Goal: Task Accomplishment & Management: Complete application form

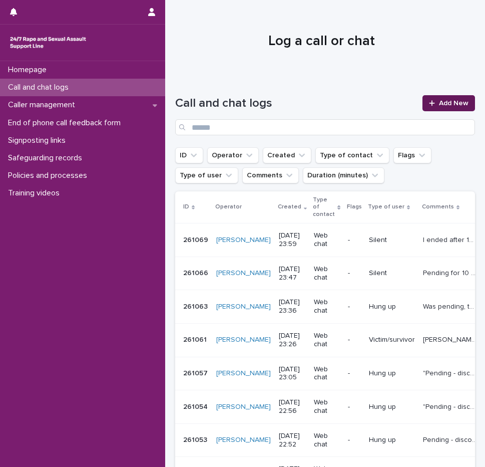
click at [429, 106] on div at bounding box center [434, 103] width 10 height 7
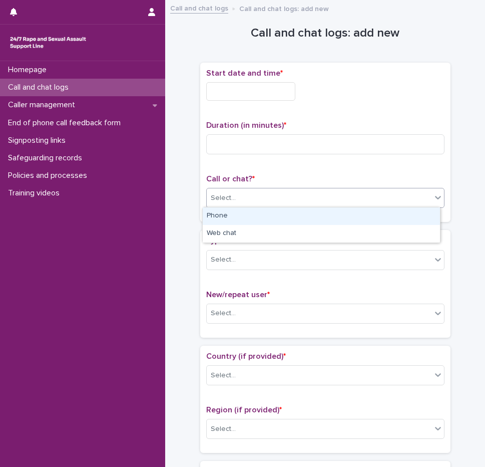
click at [273, 192] on div "Select..." at bounding box center [319, 198] width 225 height 17
click at [244, 221] on div "Phone" at bounding box center [321, 216] width 237 height 18
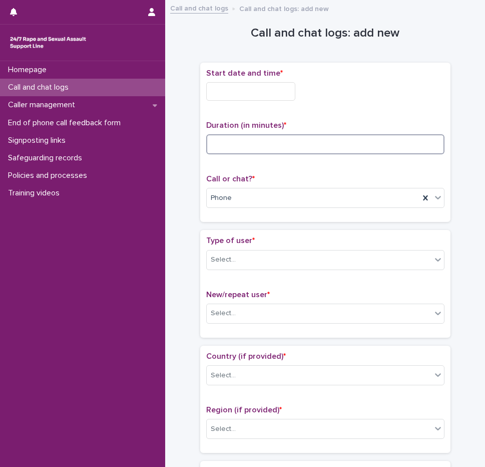
click at [244, 144] on input at bounding box center [325, 144] width 238 height 20
type input "*"
click at [247, 97] on input "text" at bounding box center [250, 91] width 89 height 19
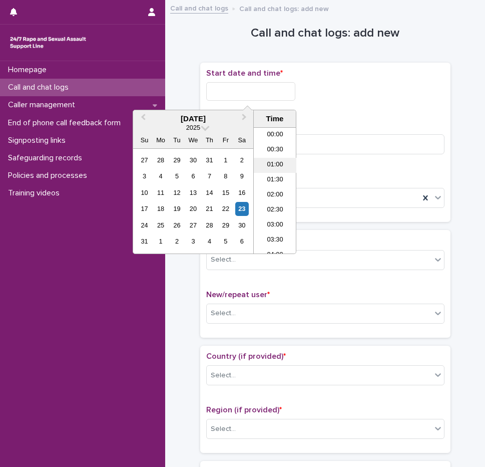
click at [278, 166] on li "01:00" at bounding box center [275, 165] width 43 height 15
type input "**********"
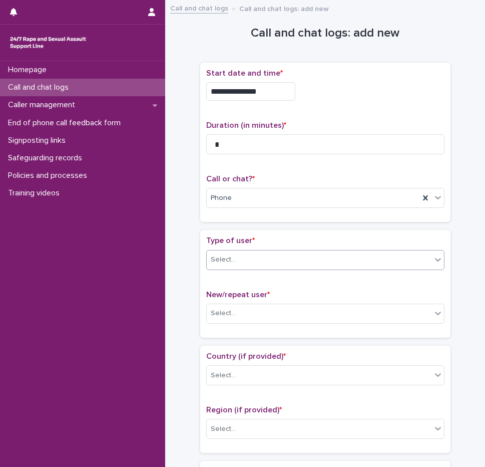
click at [242, 262] on div "Select..." at bounding box center [319, 259] width 225 height 17
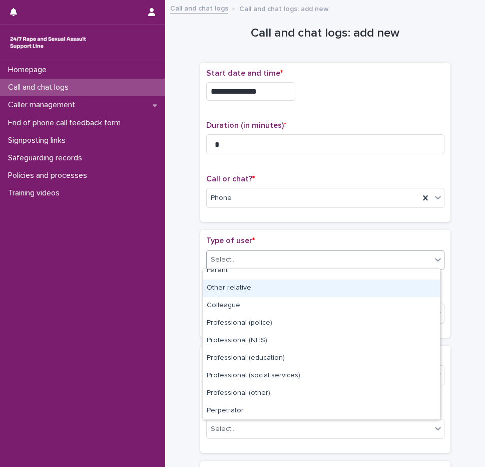
scroll to position [113, 0]
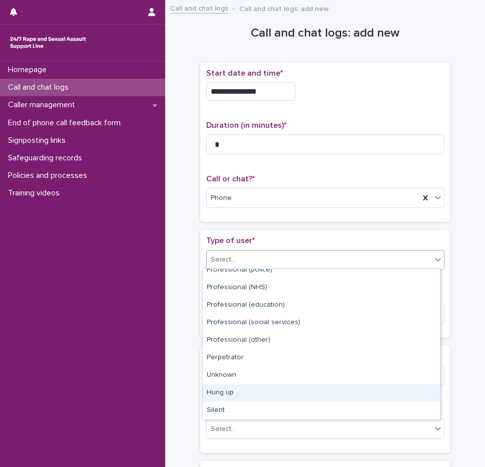
click at [239, 389] on div "Hung up" at bounding box center [321, 393] width 237 height 18
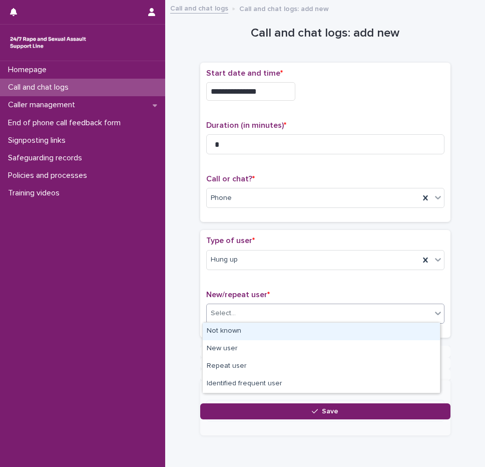
click at [230, 312] on div "Select..." at bounding box center [223, 313] width 25 height 11
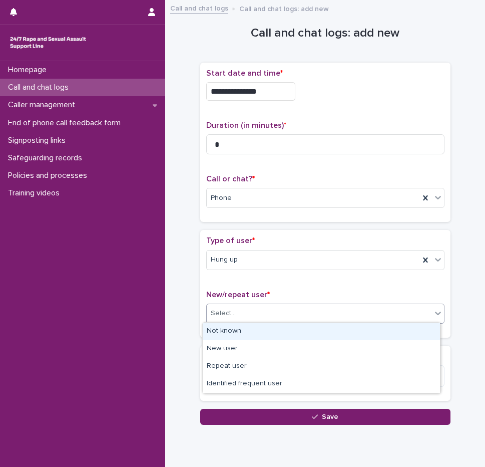
click at [233, 328] on div "Not known" at bounding box center [321, 331] width 237 height 18
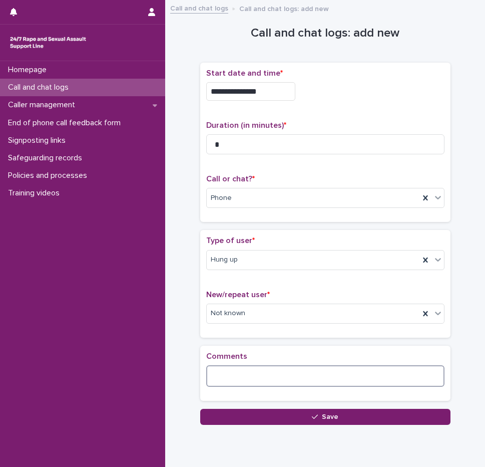
click at [223, 384] on textarea at bounding box center [325, 376] width 238 height 22
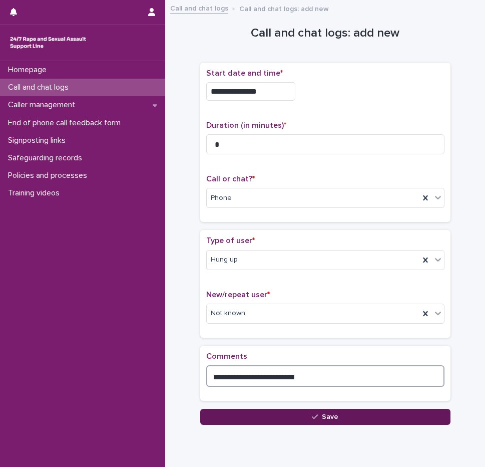
type textarea "**********"
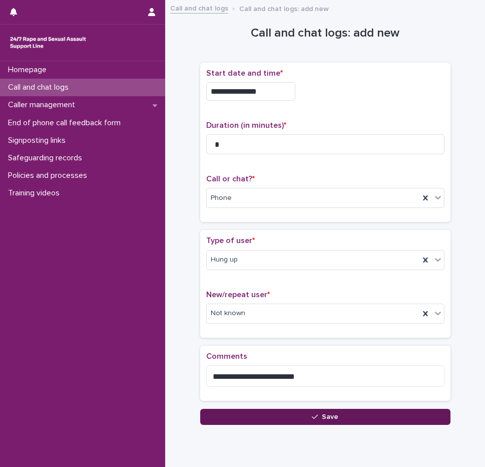
click at [281, 413] on button "Save" at bounding box center [325, 417] width 250 height 16
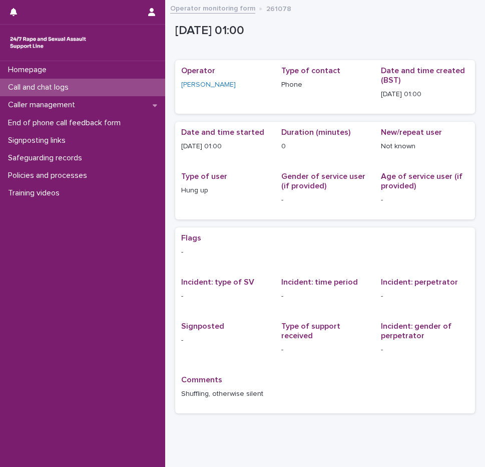
click at [73, 86] on p "Call and chat logs" at bounding box center [40, 88] width 73 height 10
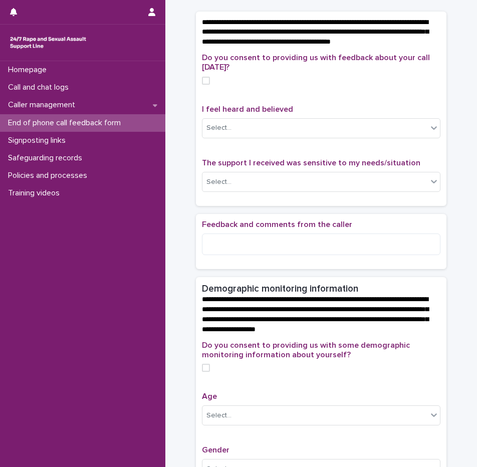
scroll to position [52, 0]
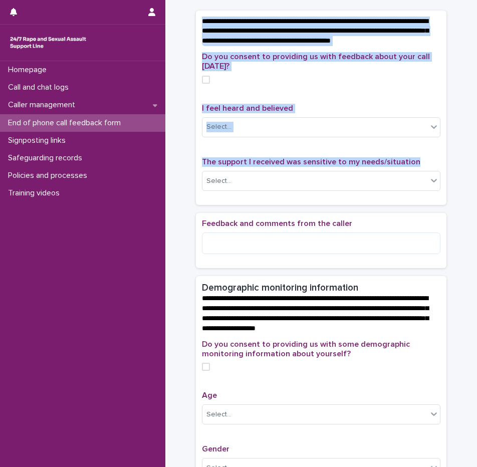
drag, startPoint x: 196, startPoint y: 20, endPoint x: 411, endPoint y: 172, distance: 263.6
click at [411, 172] on section "**********" at bounding box center [321, 108] width 250 height 194
click at [286, 41] on span "**********" at bounding box center [315, 31] width 226 height 27
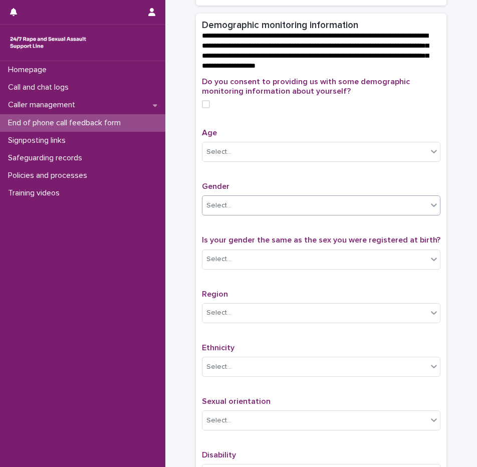
scroll to position [291, 0]
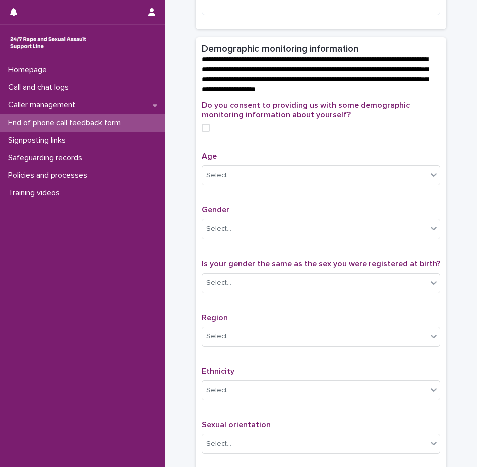
click at [221, 82] on span "**********" at bounding box center [315, 74] width 226 height 37
click at [246, 93] on span "**********" at bounding box center [315, 74] width 226 height 37
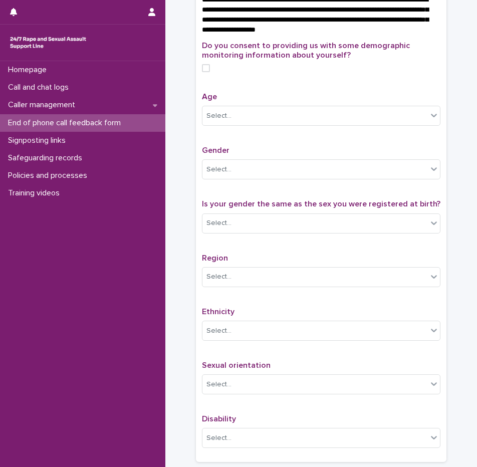
scroll to position [359, 0]
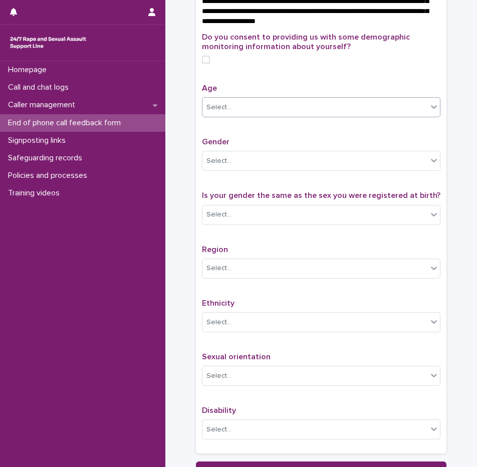
click at [218, 113] on div "Select..." at bounding box center [218, 107] width 25 height 11
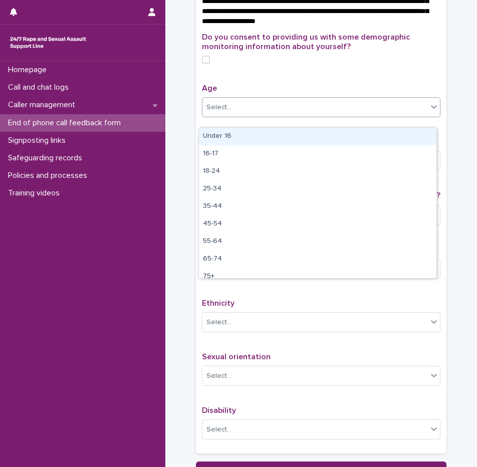
click at [202, 64] on span at bounding box center [206, 60] width 8 height 8
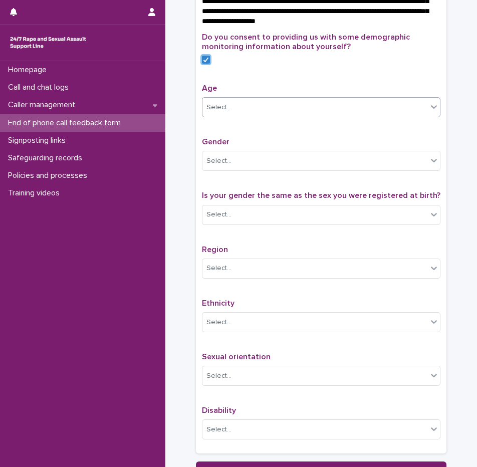
click at [234, 116] on div "Select..." at bounding box center [314, 107] width 225 height 17
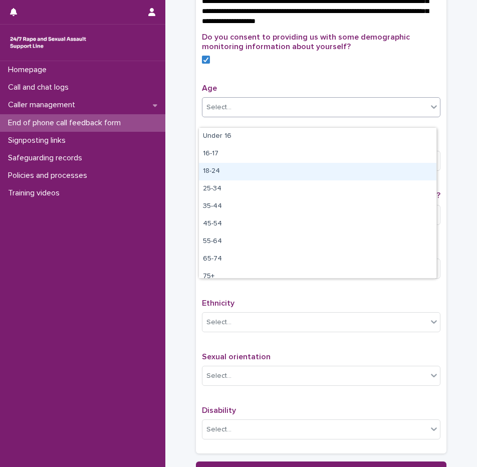
click at [219, 169] on div "18-24" at bounding box center [317, 172] width 237 height 18
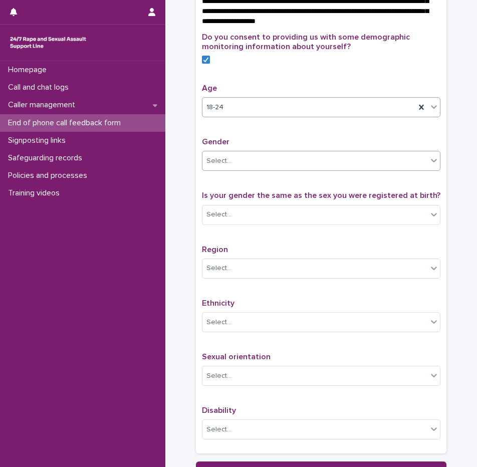
click at [230, 169] on div "Select..." at bounding box center [314, 161] width 225 height 17
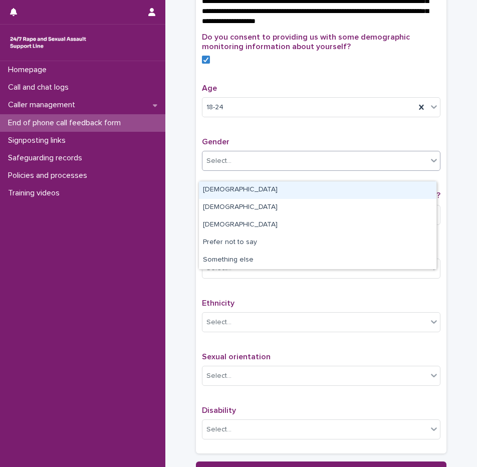
click at [232, 194] on div "[DEMOGRAPHIC_DATA]" at bounding box center [317, 190] width 237 height 18
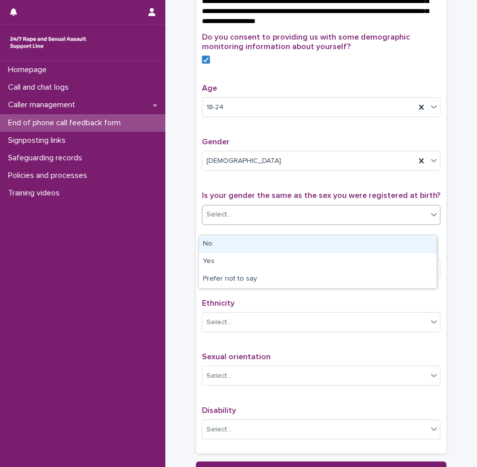
click at [238, 223] on div "Select..." at bounding box center [314, 214] width 225 height 17
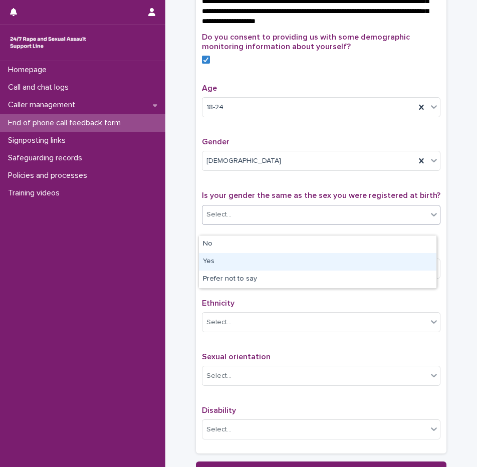
click at [219, 262] on div "Yes" at bounding box center [317, 262] width 237 height 18
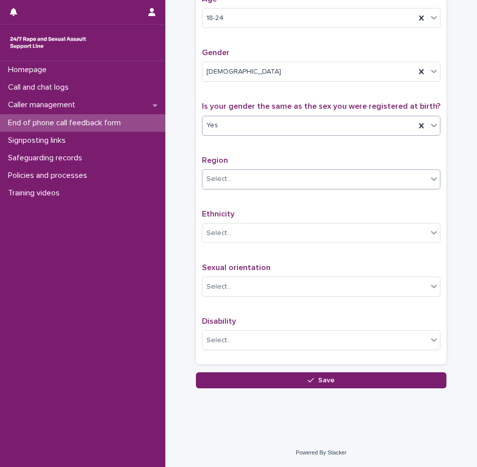
scroll to position [458, 0]
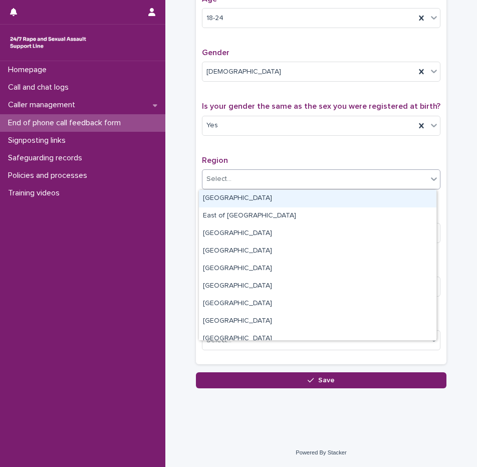
click at [238, 179] on div "Select..." at bounding box center [314, 179] width 225 height 17
click at [269, 159] on p "Region" at bounding box center [321, 161] width 238 height 10
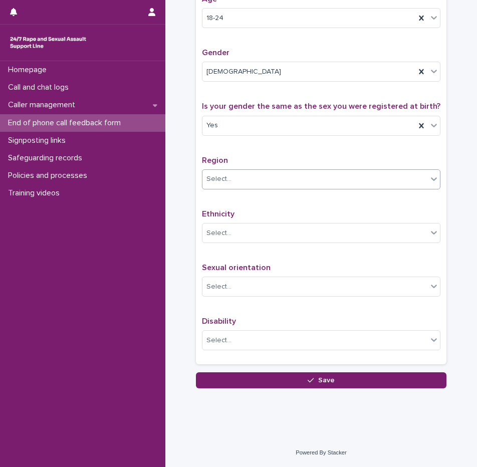
click at [248, 182] on div "Select..." at bounding box center [314, 179] width 225 height 17
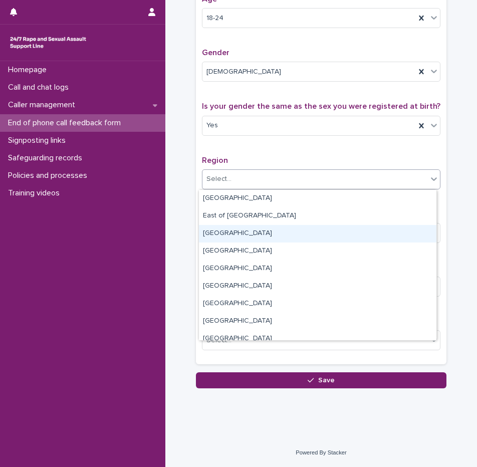
click at [237, 233] on div "Greater London" at bounding box center [317, 234] width 237 height 18
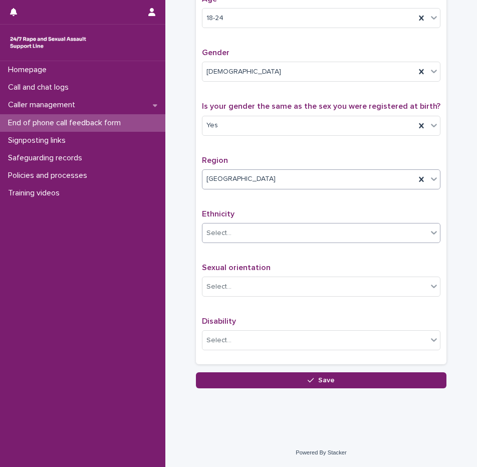
click at [245, 237] on div "Select..." at bounding box center [314, 233] width 225 height 17
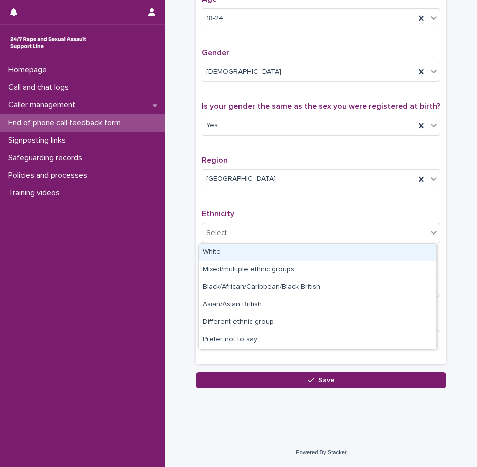
click at [223, 250] on div "White" at bounding box center [317, 252] width 237 height 18
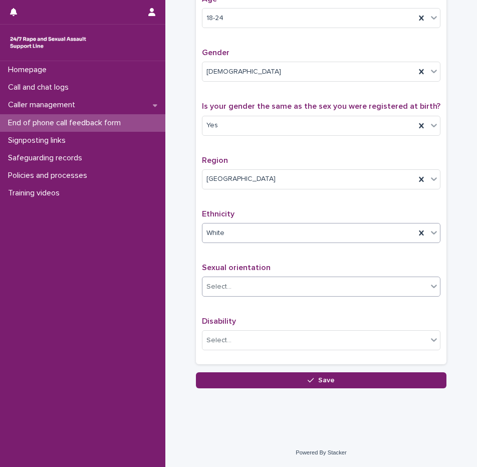
click at [237, 288] on div "Select..." at bounding box center [314, 286] width 225 height 17
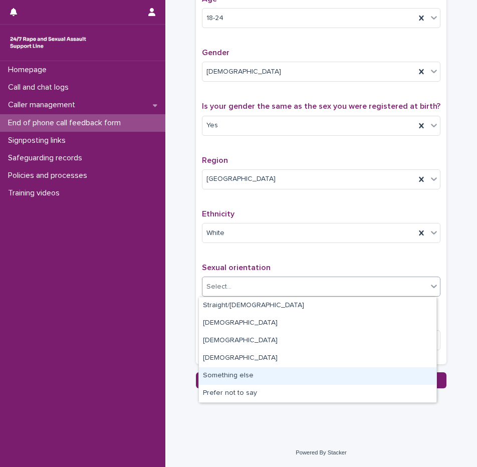
click at [240, 375] on div "Something else" at bounding box center [317, 376] width 237 height 18
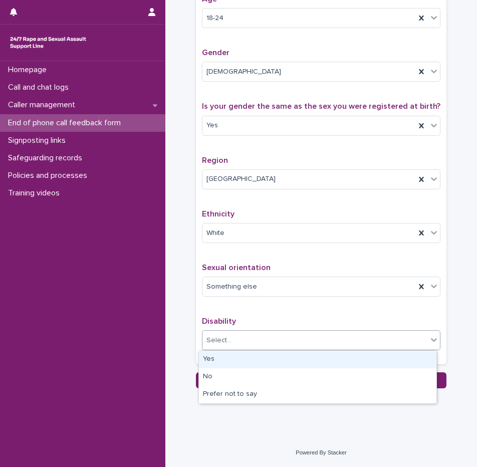
click at [237, 336] on div "Select..." at bounding box center [314, 340] width 225 height 17
click at [232, 363] on div "Yes" at bounding box center [317, 360] width 237 height 18
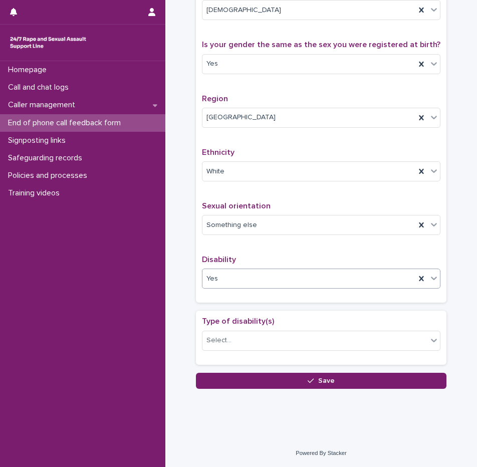
scroll to position [516, 0]
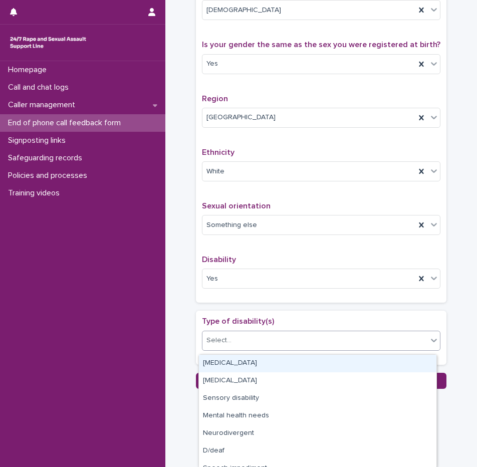
click at [232, 348] on div "Select..." at bounding box center [314, 340] width 225 height 17
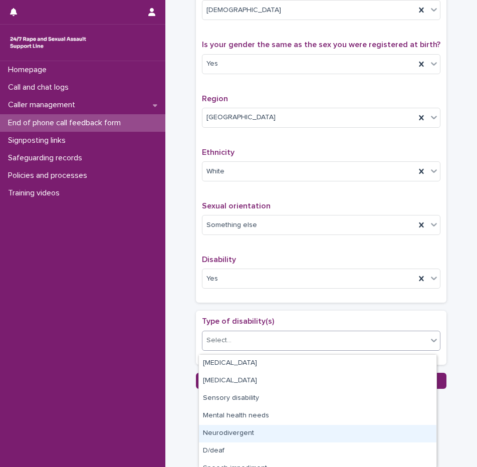
click at [241, 435] on div "Neurodivergent" at bounding box center [317, 434] width 237 height 18
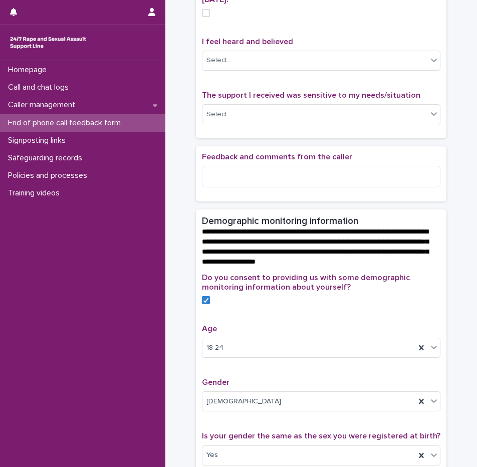
scroll to position [0, 0]
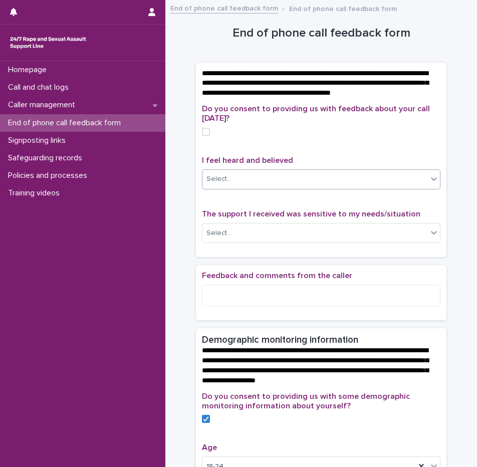
click at [274, 187] on div "Select..." at bounding box center [314, 179] width 225 height 17
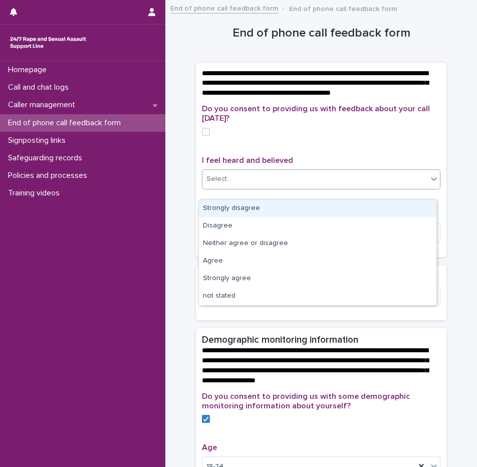
click at [320, 165] on p "I feel heard and believed" at bounding box center [321, 161] width 238 height 10
click at [275, 187] on div "Select..." at bounding box center [314, 179] width 225 height 17
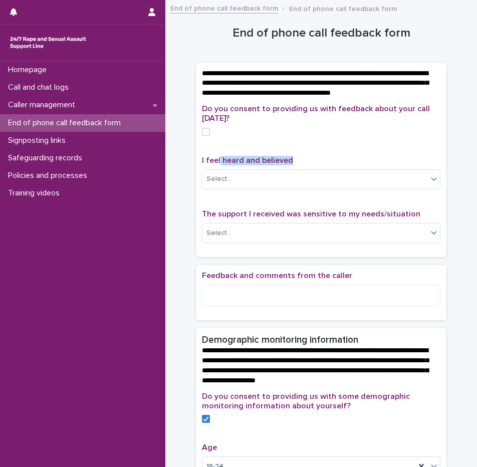
drag, startPoint x: 216, startPoint y: 168, endPoint x: 291, endPoint y: 166, distance: 75.2
click at [291, 165] on p "I feel heard and believed" at bounding box center [321, 161] width 238 height 10
click at [219, 184] on div "Select..." at bounding box center [218, 179] width 25 height 11
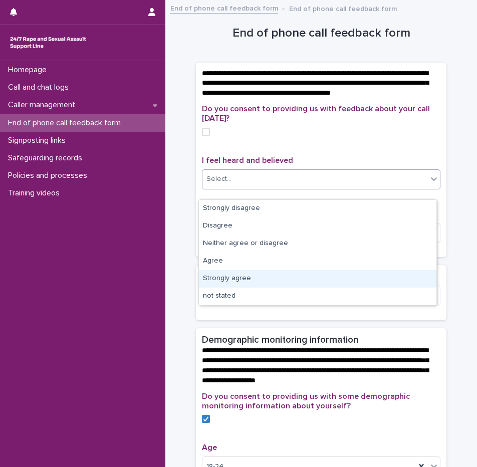
click at [225, 280] on div "Strongly agree" at bounding box center [317, 279] width 237 height 18
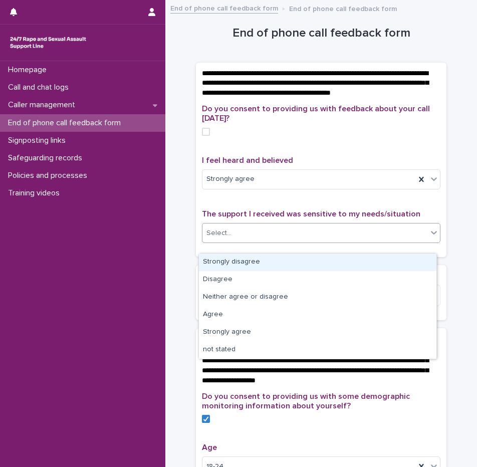
click at [245, 241] on div "Select..." at bounding box center [314, 233] width 225 height 17
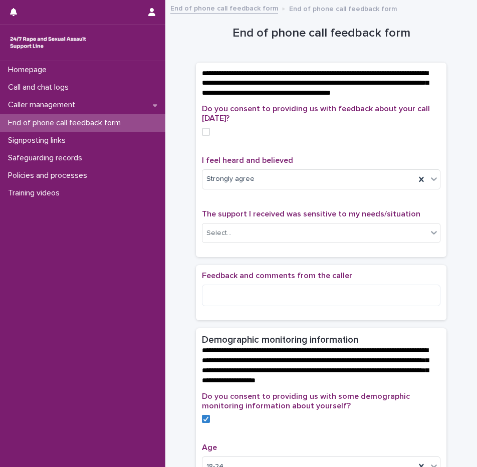
click at [221, 218] on span "The support I received was sensitive to my needs/situation" at bounding box center [311, 214] width 218 height 8
click at [220, 238] on div "Select..." at bounding box center [218, 233] width 25 height 11
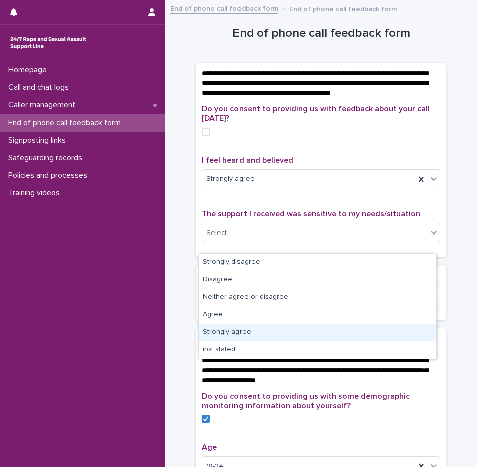
click at [235, 334] on div "Strongly agree" at bounding box center [317, 332] width 237 height 18
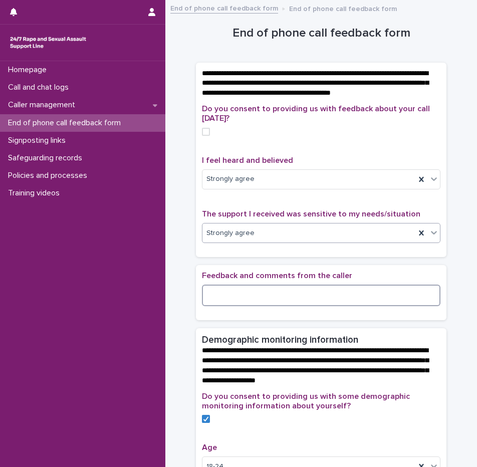
click at [258, 306] on textarea at bounding box center [321, 295] width 238 height 22
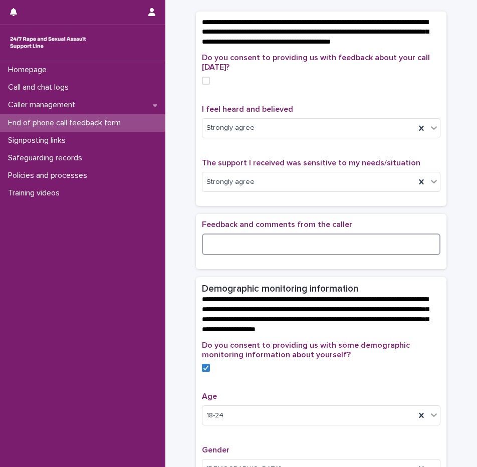
scroll to position [80, 0]
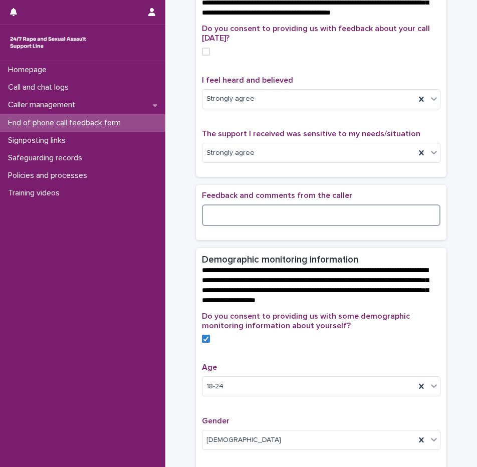
click at [250, 226] on textarea at bounding box center [321, 215] width 238 height 22
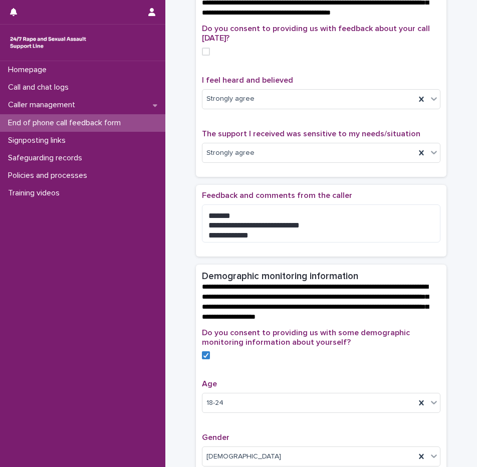
click at [261, 199] on span "Feedback and comments from the caller" at bounding box center [277, 195] width 150 height 8
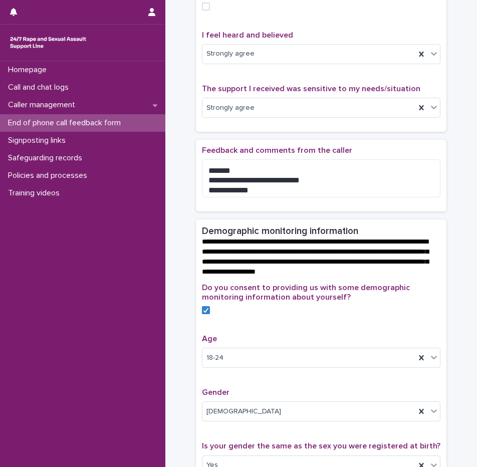
scroll to position [133, 0]
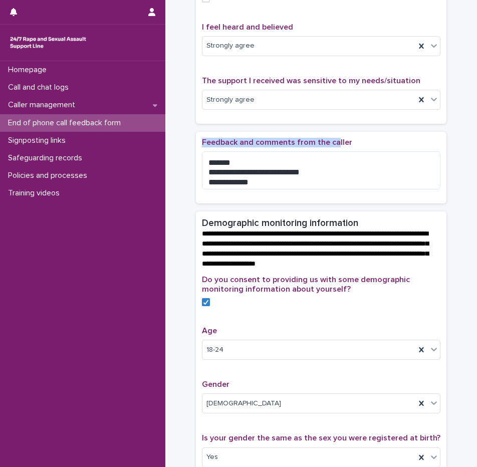
drag, startPoint x: 195, startPoint y: 149, endPoint x: 330, endPoint y: 148, distance: 135.2
click at [330, 148] on div "**********" at bounding box center [321, 168] width 250 height 72
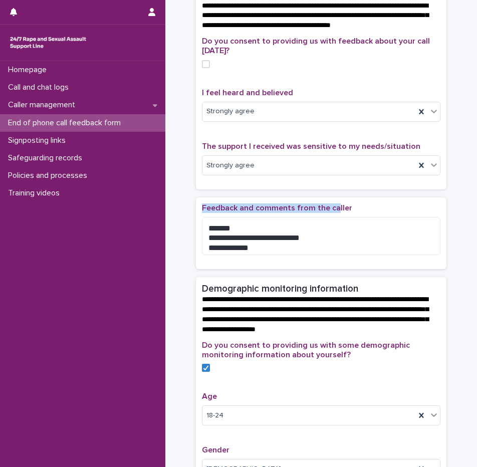
scroll to position [51, 0]
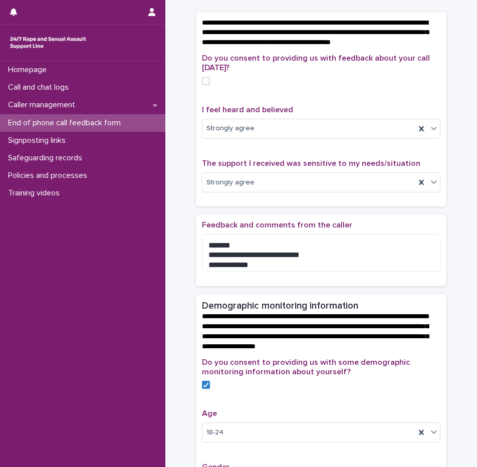
click at [253, 45] on span "**********" at bounding box center [315, 32] width 226 height 27
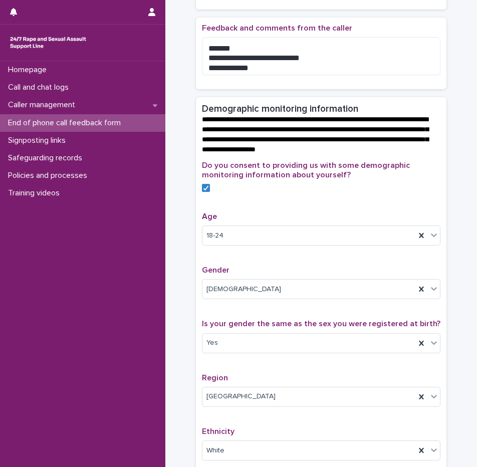
scroll to position [249, 0]
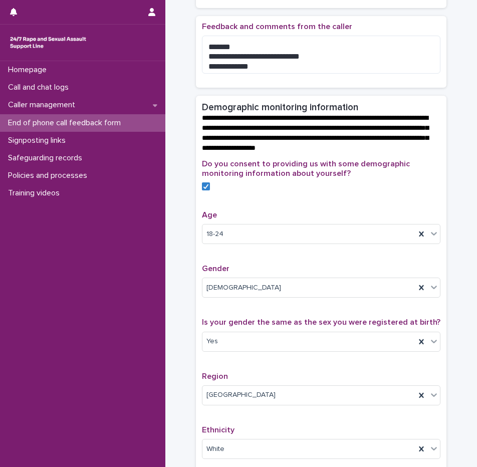
click at [182, 265] on div "**********" at bounding box center [320, 211] width 291 height 909
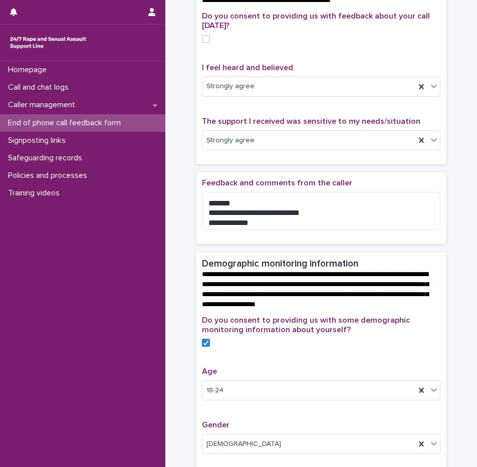
scroll to position [53, 0]
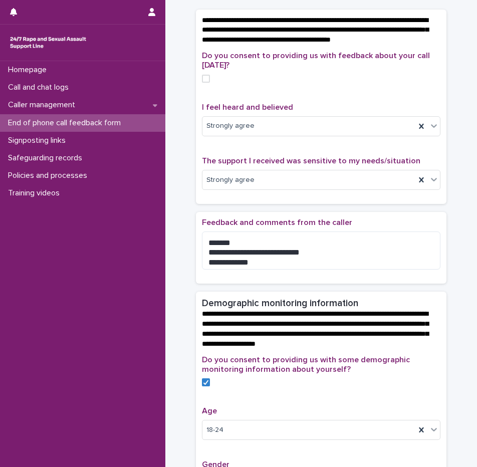
click at [202, 83] on span at bounding box center [206, 79] width 8 height 8
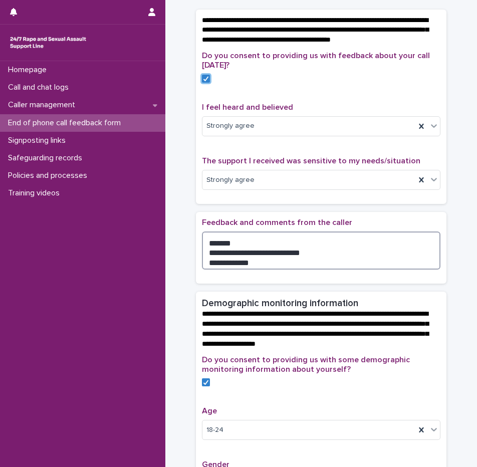
click at [205, 251] on textarea "**********" at bounding box center [321, 250] width 238 height 38
click at [330, 252] on textarea "**********" at bounding box center [321, 250] width 238 height 38
drag, startPoint x: 223, startPoint y: 261, endPoint x: 195, endPoint y: 268, distance: 28.9
click at [196, 268] on div "**********" at bounding box center [321, 248] width 250 height 72
click at [210, 264] on textarea "**********" at bounding box center [321, 250] width 238 height 38
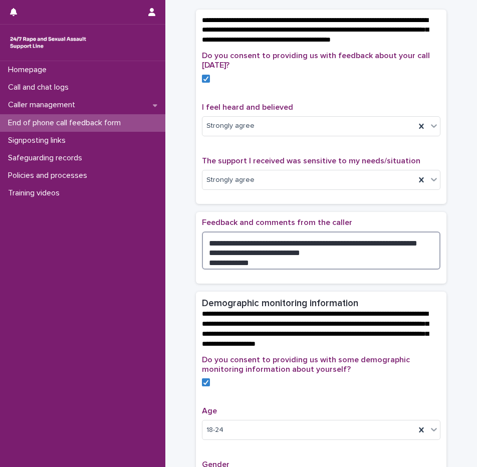
drag, startPoint x: 222, startPoint y: 259, endPoint x: 202, endPoint y: 259, distance: 19.5
click at [202, 259] on textarea "**********" at bounding box center [321, 250] width 238 height 38
click at [296, 265] on textarea "**********" at bounding box center [321, 250] width 238 height 38
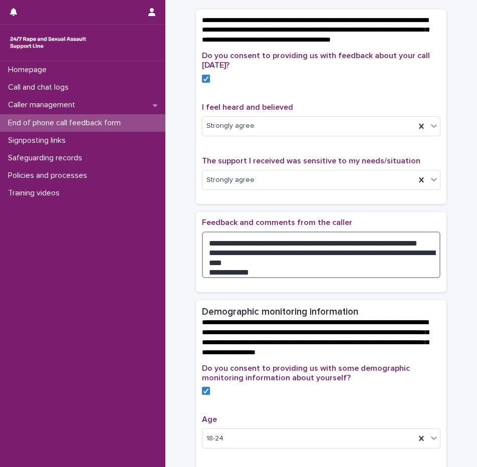
drag, startPoint x: 240, startPoint y: 279, endPoint x: 190, endPoint y: 285, distance: 50.0
click at [190, 285] on div "**********" at bounding box center [320, 411] width 291 height 917
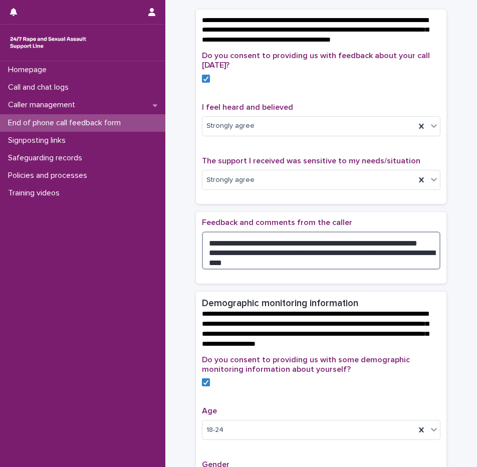
type textarea "**********"
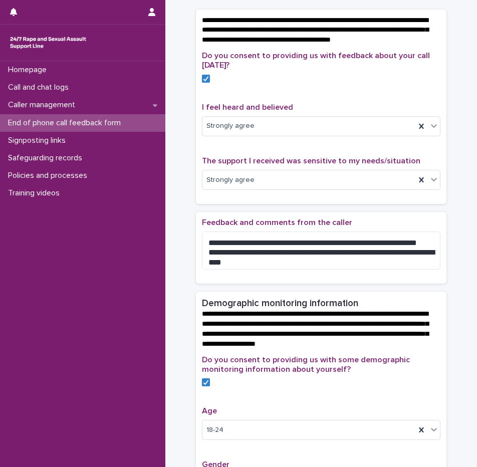
click at [272, 204] on div "Do you consent to providing us with feedback about your call today? I feel hear…" at bounding box center [321, 127] width 250 height 153
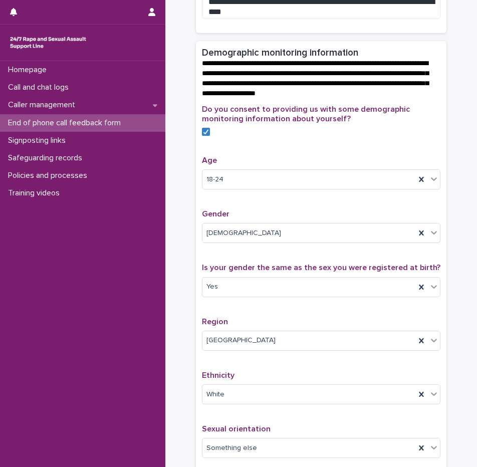
scroll to position [536, 0]
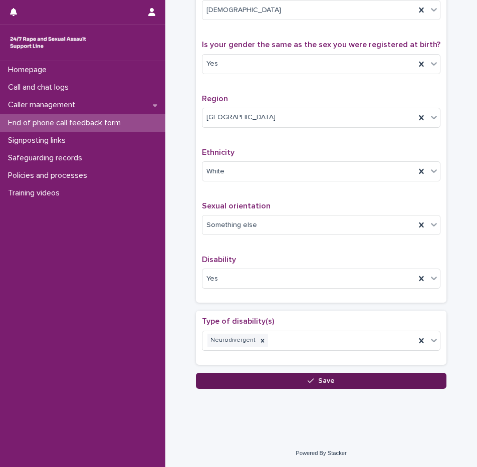
click at [289, 376] on button "Save" at bounding box center [321, 381] width 250 height 16
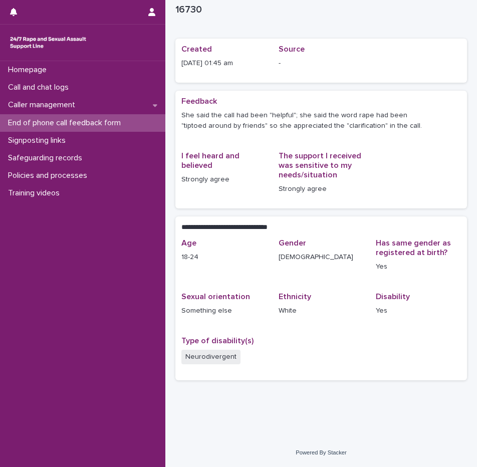
scroll to position [22, 0]
click at [126, 122] on p "End of phone call feedback form" at bounding box center [66, 123] width 125 height 10
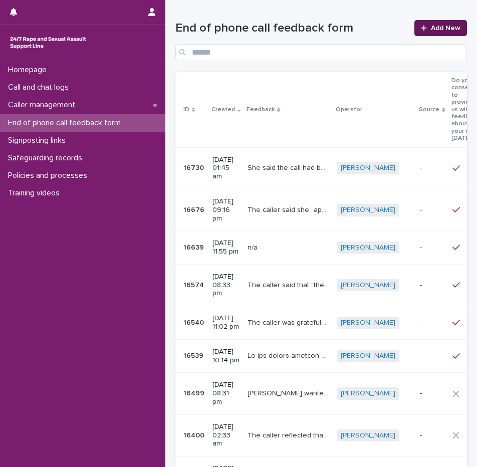
click at [431, 28] on span "Add New" at bounding box center [446, 28] width 30 height 7
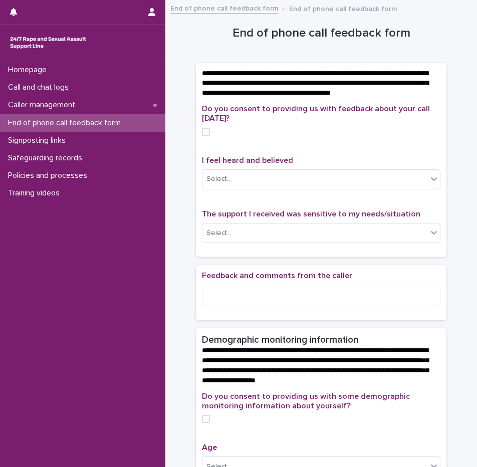
click at [57, 117] on div "End of phone call feedback form" at bounding box center [82, 123] width 165 height 18
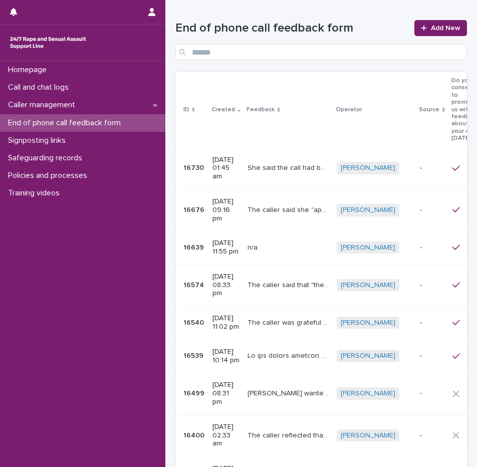
click at [252, 350] on p at bounding box center [288, 355] width 83 height 11
click at [288, 279] on p "The caller said that "the time frame of 40 minutes was good" to "have time to t…" at bounding box center [288, 284] width 83 height 11
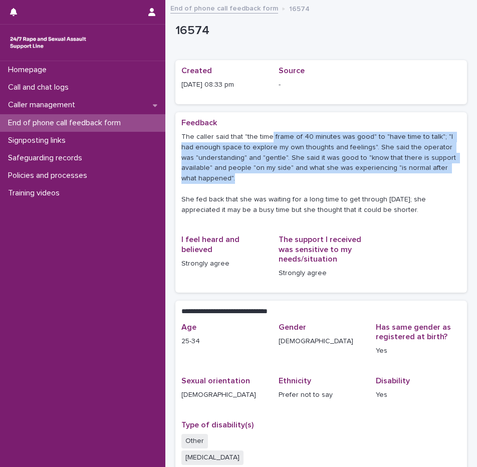
drag, startPoint x: 268, startPoint y: 131, endPoint x: 277, endPoint y: 174, distance: 44.5
click at [277, 174] on div "The caller said that "the time frame of 40 minutes was good" to "have time to t…" at bounding box center [320, 172] width 279 height 85
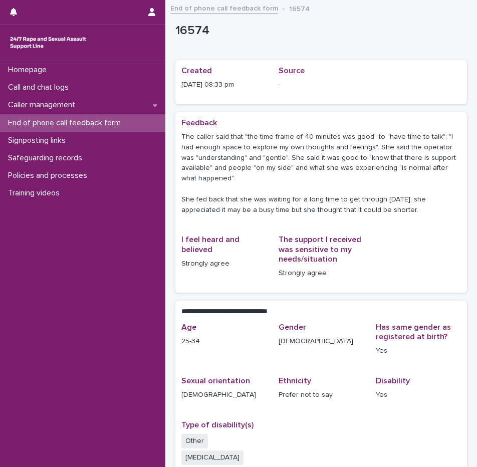
drag, startPoint x: 277, startPoint y: 174, endPoint x: 273, endPoint y: 184, distance: 10.8
click at [273, 184] on p "The caller said that "the time frame of 40 minutes was good" to "have time to t…" at bounding box center [320, 173] width 279 height 83
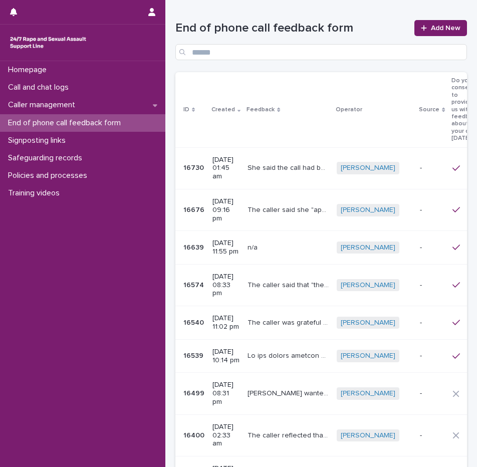
click at [270, 204] on p "The caller said she "appreciated" the support from the worker and from Rape Cri…" at bounding box center [288, 209] width 83 height 11
click at [276, 385] on div "Caller wanted to feed back that she had been waiting for almost 50 minutes. Cal…" at bounding box center [287, 393] width 81 height 17
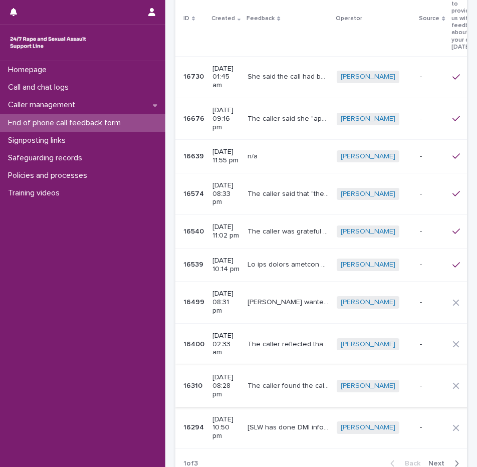
scroll to position [100, 0]
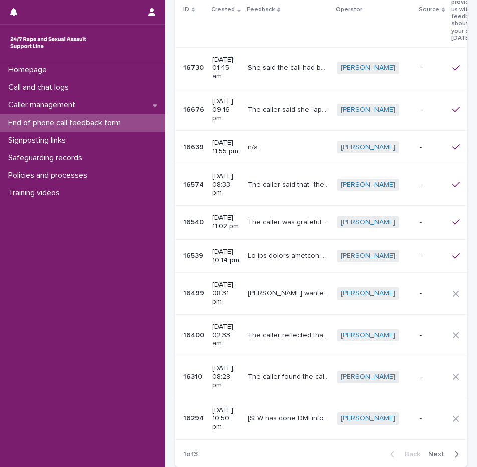
click at [285, 327] on div "The caller reflected that she didn't feel that she had "all the answers" but th…" at bounding box center [287, 335] width 81 height 17
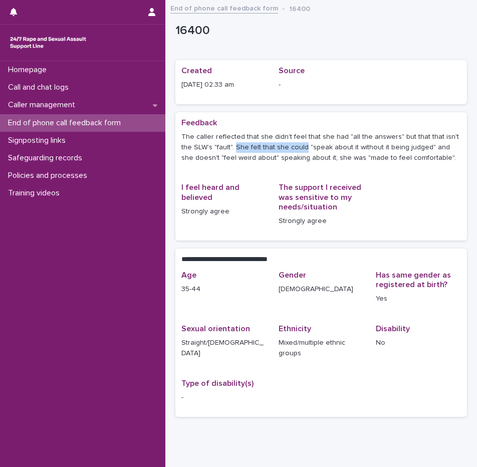
drag, startPoint x: 235, startPoint y: 146, endPoint x: 300, endPoint y: 147, distance: 65.1
click at [300, 147] on p "The caller reflected that she didn't feel that she had "all the answers" but th…" at bounding box center [320, 147] width 279 height 31
drag, startPoint x: 300, startPoint y: 147, endPoint x: 294, endPoint y: 157, distance: 11.7
click at [294, 157] on p "The caller reflected that she didn't feel that she had "all the answers" but th…" at bounding box center [320, 147] width 279 height 31
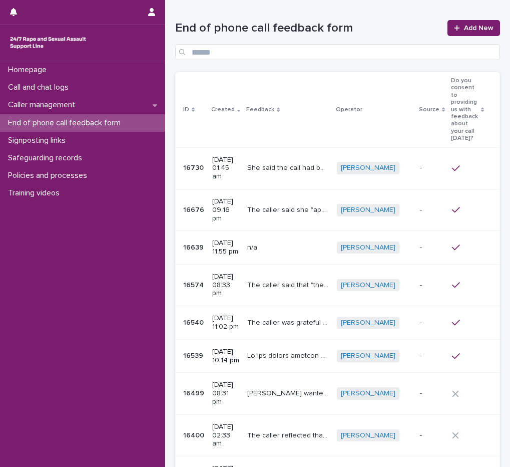
click at [293, 166] on p "She said the call had been "helpful"; she said the word rape had been "tiptoed …" at bounding box center [288, 167] width 83 height 11
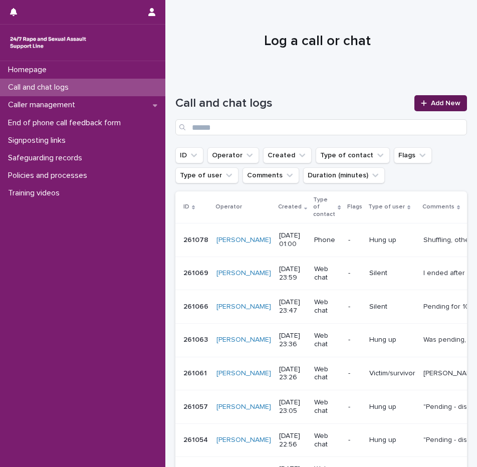
click at [421, 104] on icon at bounding box center [424, 103] width 6 height 7
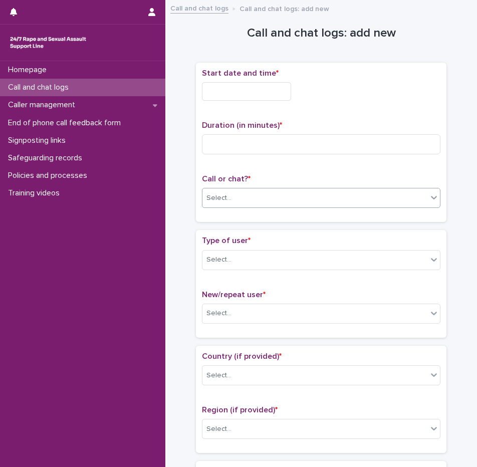
click at [240, 203] on div "Select..." at bounding box center [314, 198] width 225 height 17
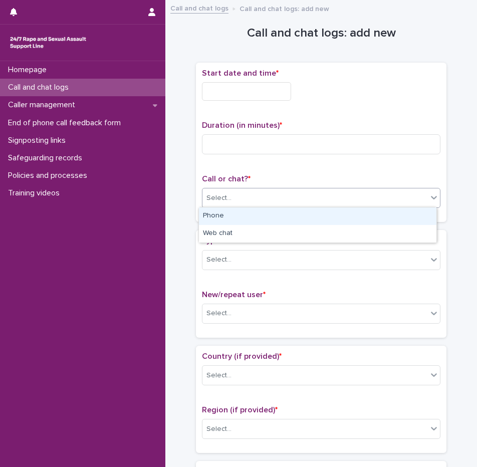
click at [234, 213] on div "Phone" at bounding box center [317, 216] width 237 height 18
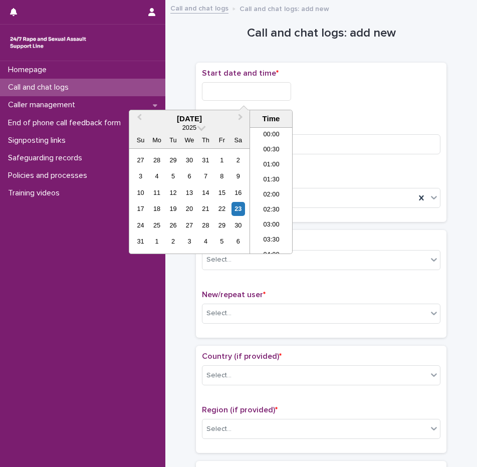
click at [251, 87] on input "text" at bounding box center [246, 91] width 89 height 19
click at [278, 167] on li "01:00" at bounding box center [271, 165] width 43 height 15
click at [272, 99] on input "**********" at bounding box center [246, 91] width 89 height 19
type input "**********"
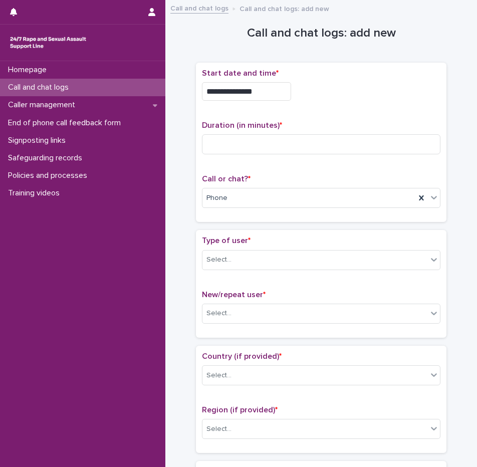
click at [357, 95] on div "**********" at bounding box center [321, 91] width 238 height 19
click at [319, 134] on input at bounding box center [321, 144] width 238 height 20
type input "**"
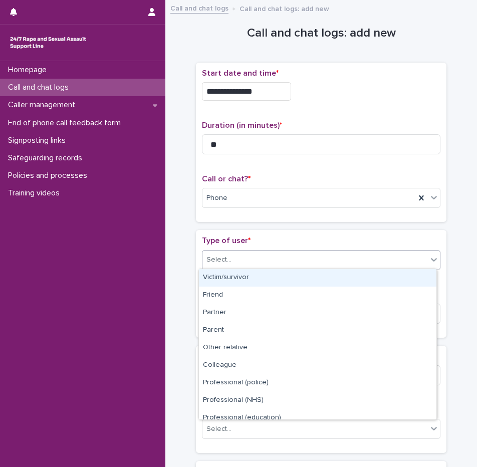
click at [239, 259] on div "Select..." at bounding box center [314, 259] width 225 height 17
click at [238, 275] on div "Victim/survivor" at bounding box center [317, 278] width 237 height 18
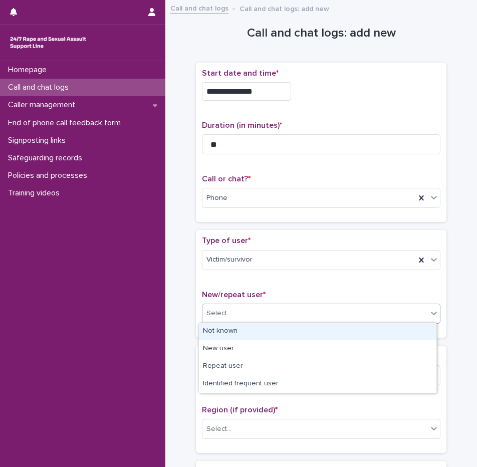
click at [238, 307] on div "Select..." at bounding box center [314, 313] width 225 height 17
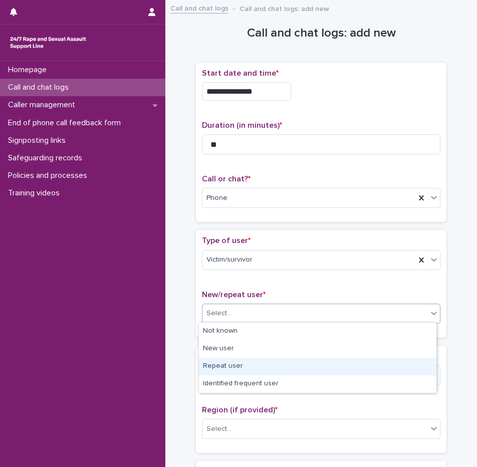
click at [240, 363] on div "Repeat user" at bounding box center [317, 367] width 237 height 18
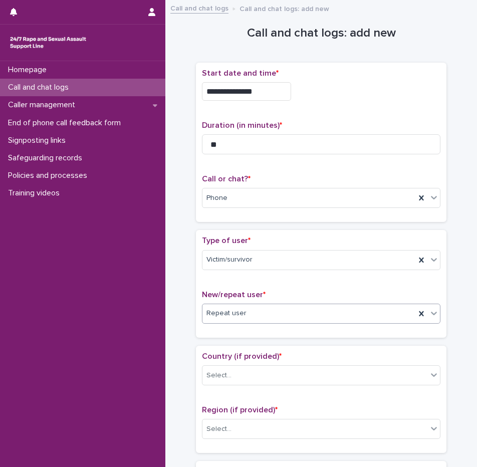
scroll to position [250, 0]
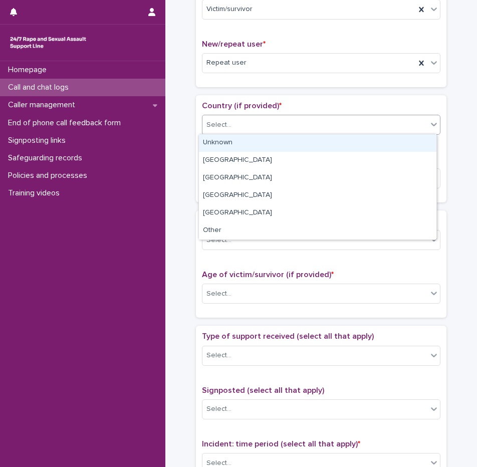
click at [226, 126] on div "Select..." at bounding box center [218, 125] width 25 height 11
click at [226, 145] on div "Unknown" at bounding box center [317, 143] width 237 height 18
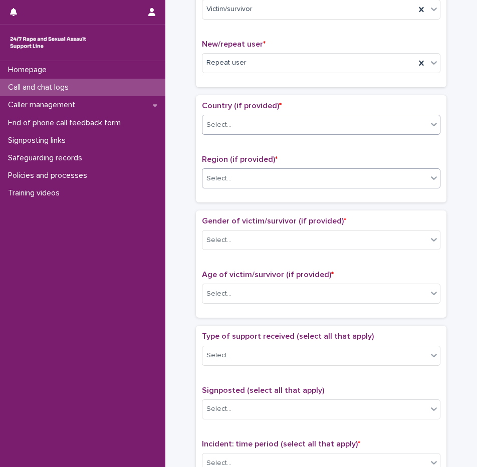
click at [224, 176] on div "Select..." at bounding box center [218, 178] width 25 height 11
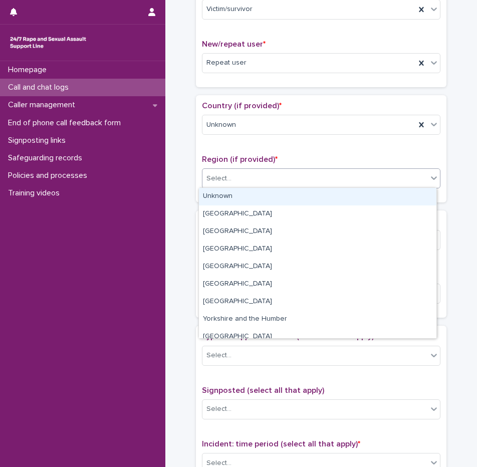
drag, startPoint x: 227, startPoint y: 187, endPoint x: 227, endPoint y: 192, distance: 5.5
click at [227, 189] on div "Unknown Greater London South East South West West Midlands North West North Eas…" at bounding box center [317, 262] width 238 height 151
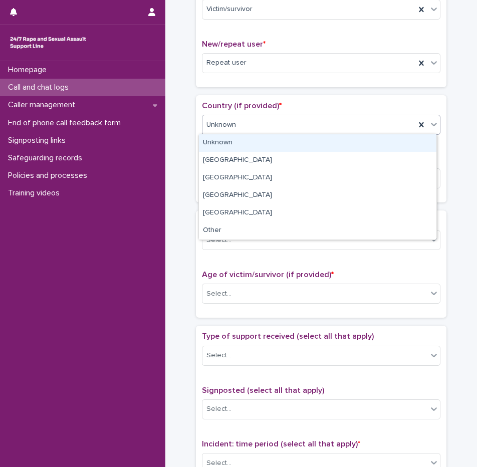
click at [187, 155] on div "**********" at bounding box center [320, 268] width 291 height 1025
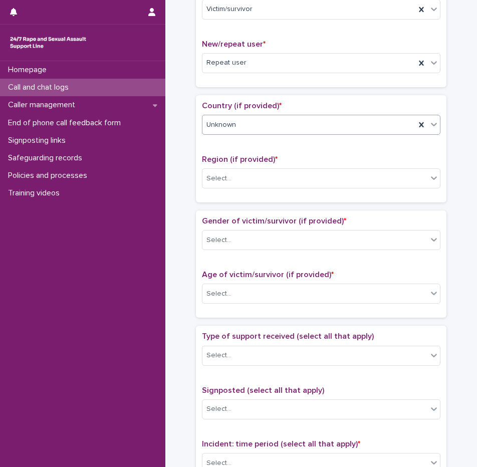
click at [230, 188] on div "Region (if provided) * Select..." at bounding box center [321, 176] width 238 height 42
click at [230, 181] on div "Select..." at bounding box center [314, 178] width 225 height 17
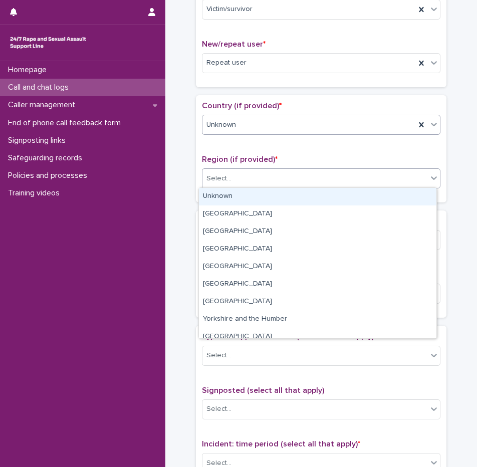
click at [230, 189] on div "Unknown" at bounding box center [317, 197] width 237 height 18
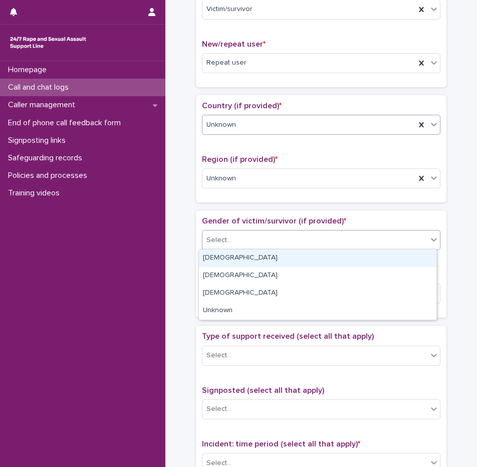
click at [233, 244] on div "Select..." at bounding box center [314, 240] width 225 height 17
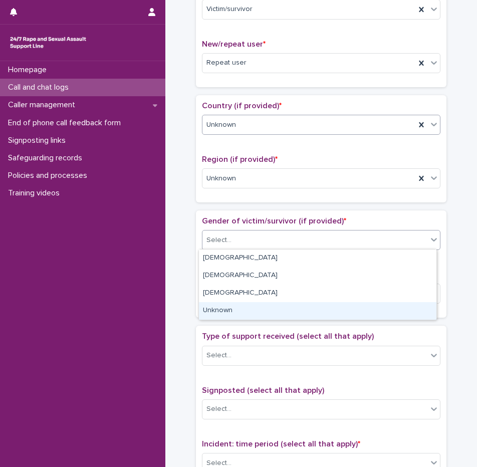
click at [241, 313] on div "Unknown" at bounding box center [317, 311] width 237 height 18
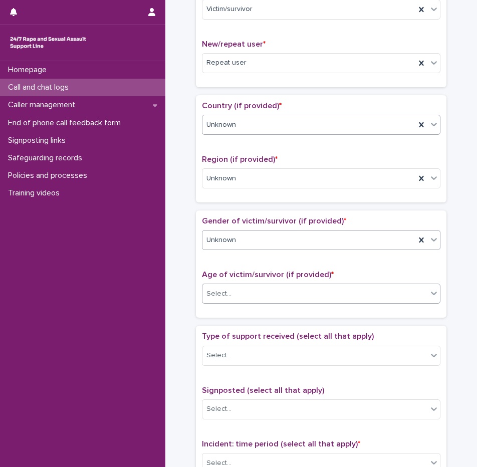
click at [245, 290] on div "Select..." at bounding box center [314, 293] width 225 height 17
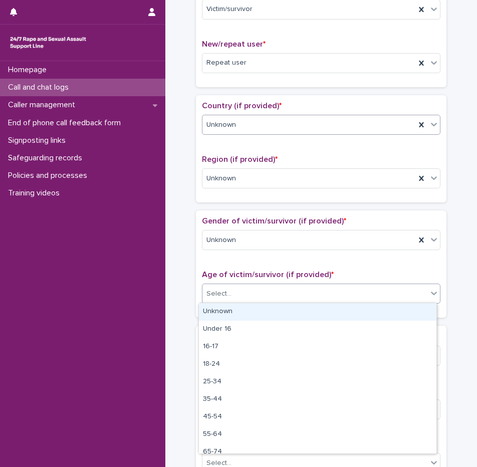
click at [245, 307] on div "Unknown" at bounding box center [317, 312] width 237 height 18
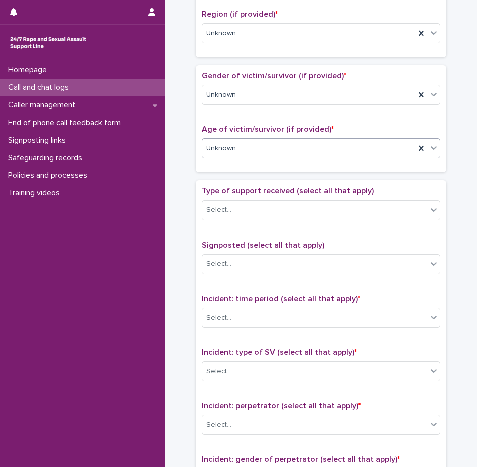
scroll to position [401, 0]
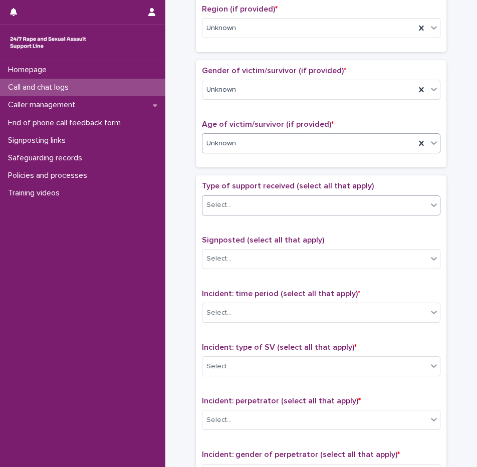
click at [236, 200] on div "Select..." at bounding box center [314, 205] width 225 height 17
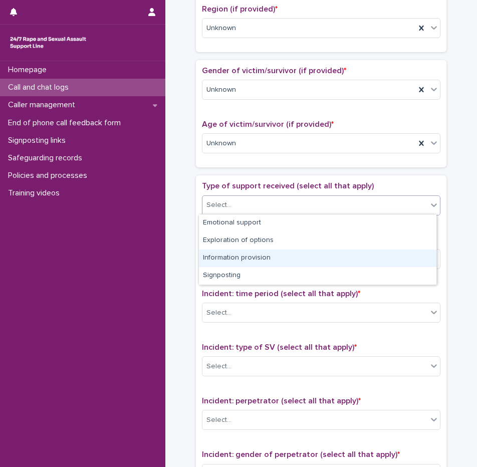
click at [244, 258] on div "Information provision" at bounding box center [317, 258] width 237 height 18
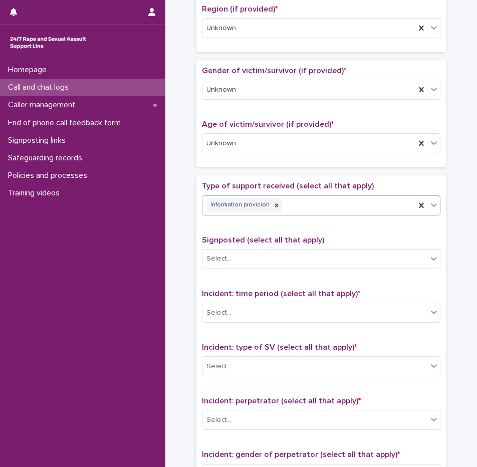
click at [319, 208] on div "Information provision" at bounding box center [308, 205] width 213 height 18
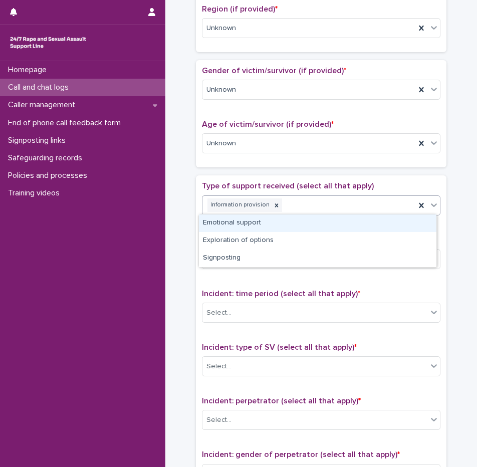
click at [272, 220] on div "Emotional support" at bounding box center [317, 223] width 237 height 18
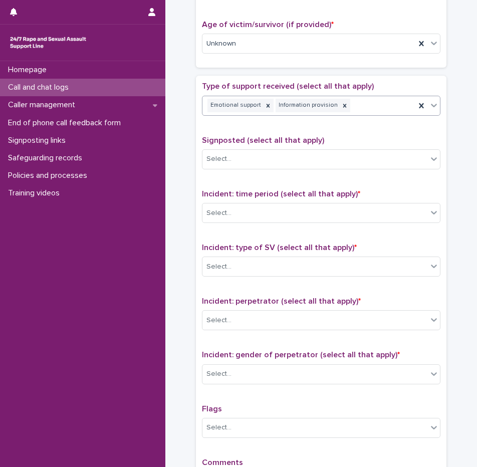
scroll to position [501, 0]
click at [253, 214] on div "Select..." at bounding box center [314, 212] width 225 height 17
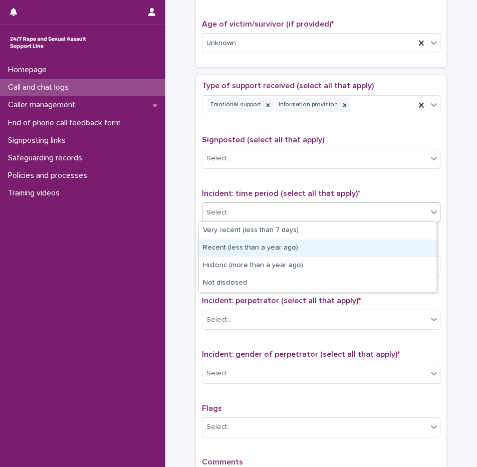
click at [251, 248] on div "Recent (less than a year ago)" at bounding box center [317, 248] width 237 height 18
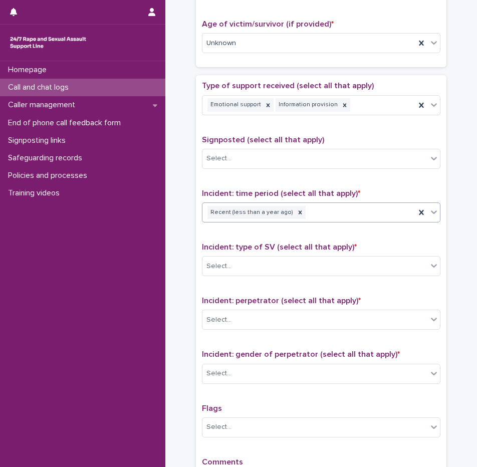
click at [282, 283] on div "Type of support received (select all that apply) Emotional support Information …" at bounding box center [321, 290] width 238 height 419
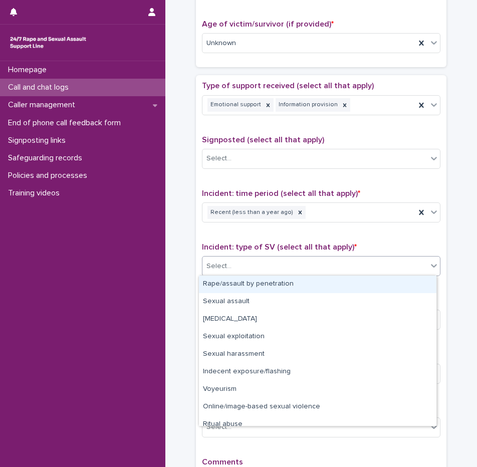
click at [262, 273] on div "Select..." at bounding box center [314, 266] width 225 height 17
click at [250, 286] on div "Rape/assault by penetration" at bounding box center [317, 284] width 237 height 18
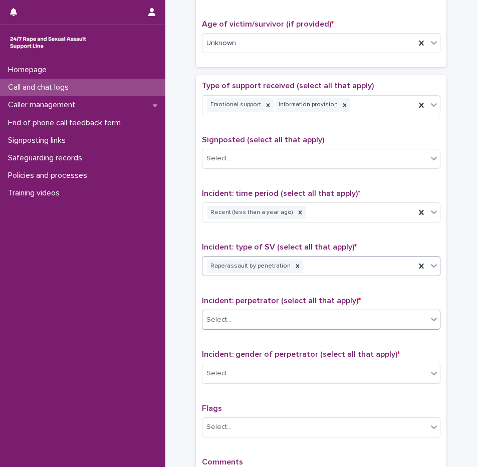
click at [236, 316] on div "Select..." at bounding box center [314, 319] width 225 height 17
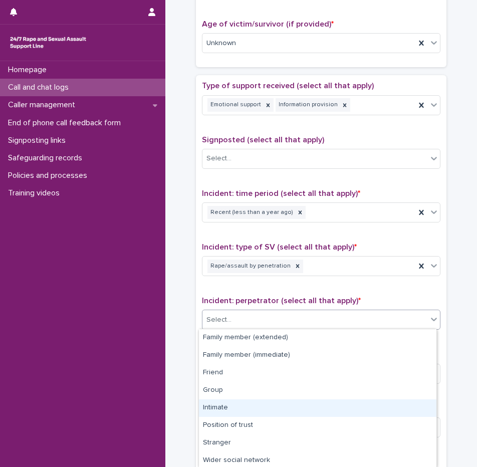
click at [223, 410] on div "Intimate" at bounding box center [317, 408] width 237 height 18
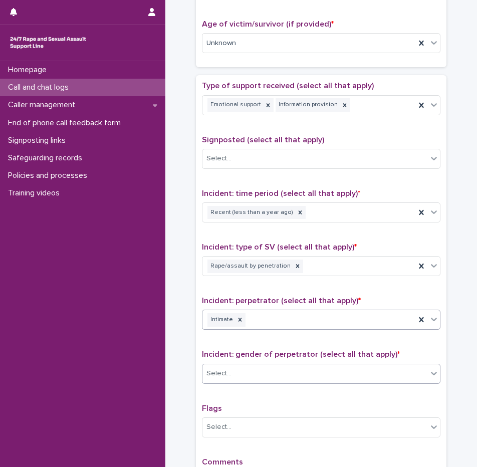
click at [230, 375] on div "Select..." at bounding box center [314, 373] width 225 height 17
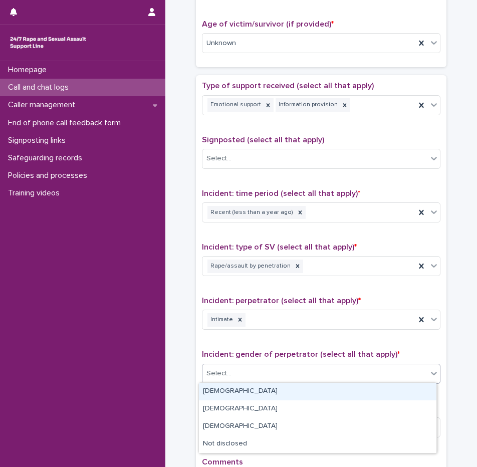
click at [230, 388] on div "Male" at bounding box center [317, 392] width 237 height 18
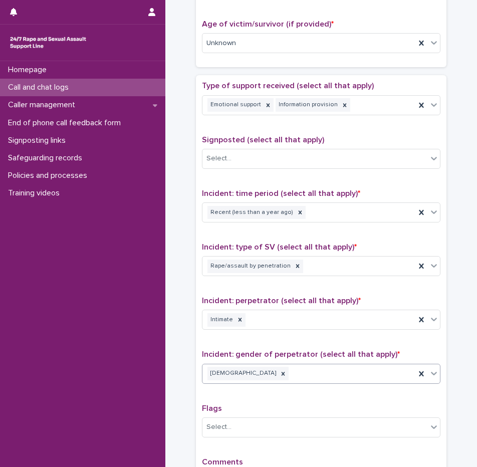
scroll to position [641, 0]
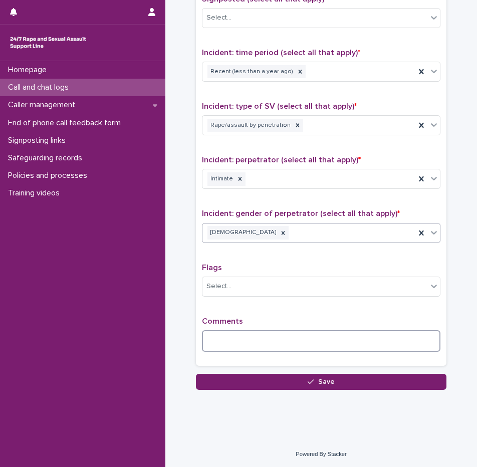
click at [224, 345] on textarea at bounding box center [321, 341] width 238 height 22
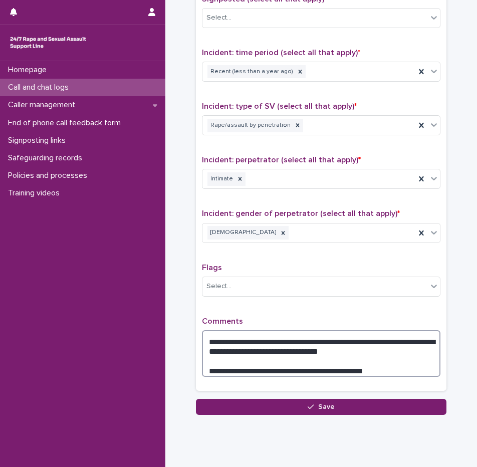
type textarea "**********"
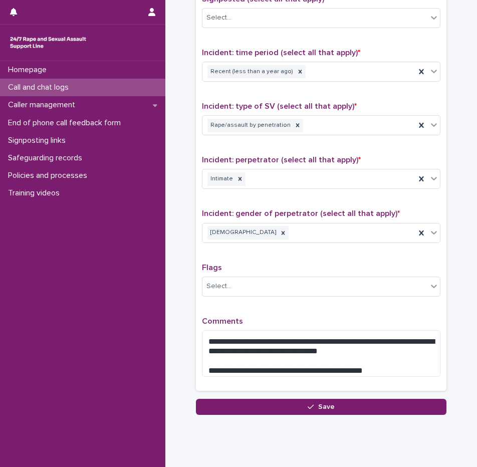
click at [313, 313] on div "**********" at bounding box center [321, 162] width 238 height 444
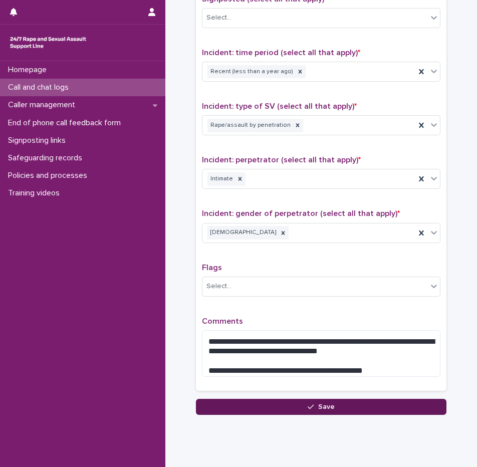
click at [318, 403] on span "Save" at bounding box center [326, 406] width 17 height 7
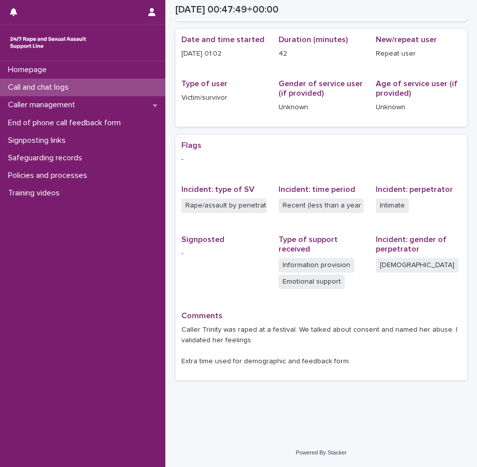
scroll to position [93, 0]
click at [68, 85] on p "Call and chat logs" at bounding box center [40, 88] width 73 height 10
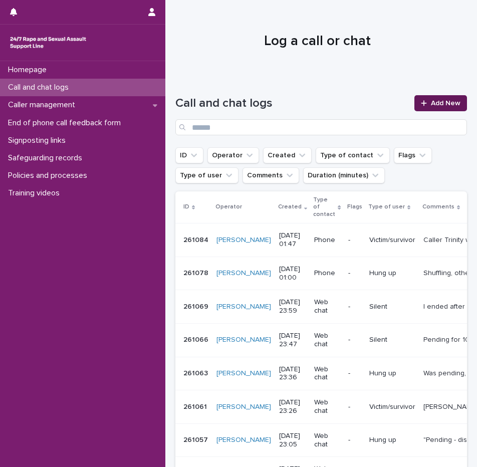
click at [443, 103] on span "Add New" at bounding box center [446, 103] width 30 height 7
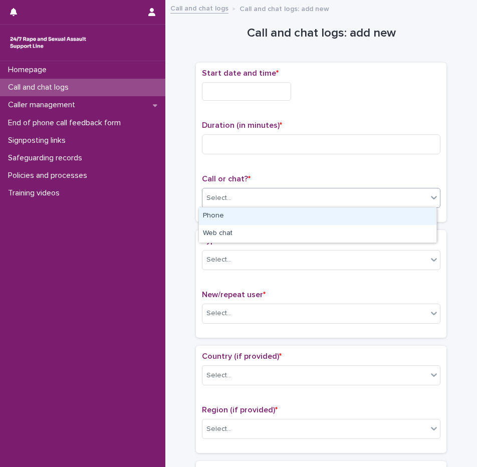
drag, startPoint x: 222, startPoint y: 196, endPoint x: 226, endPoint y: 206, distance: 10.1
click at [222, 196] on div "Select..." at bounding box center [218, 198] width 25 height 11
click at [229, 213] on div "Phone" at bounding box center [317, 216] width 237 height 18
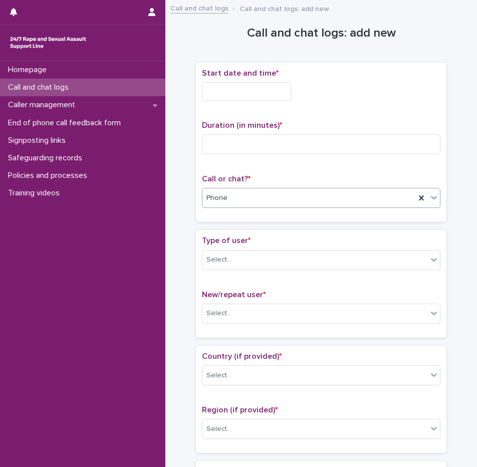
click at [232, 91] on input "text" at bounding box center [246, 91] width 89 height 19
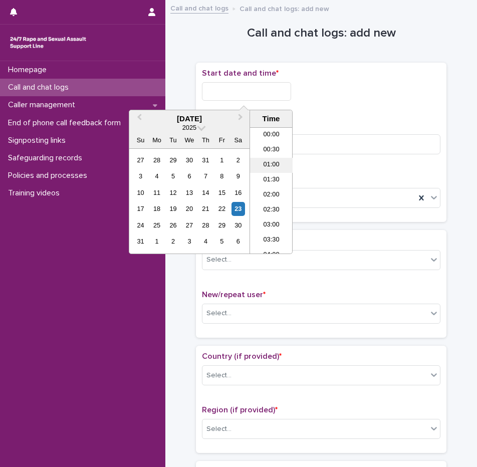
click at [266, 167] on li "01:00" at bounding box center [271, 165] width 43 height 15
click at [274, 95] on input "**********" at bounding box center [246, 91] width 89 height 19
type input "**********"
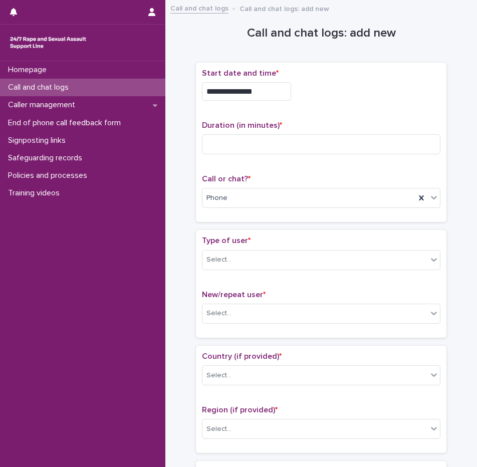
click at [316, 92] on div "**********" at bounding box center [321, 91] width 238 height 19
click at [206, 148] on input at bounding box center [321, 144] width 238 height 20
type input "*"
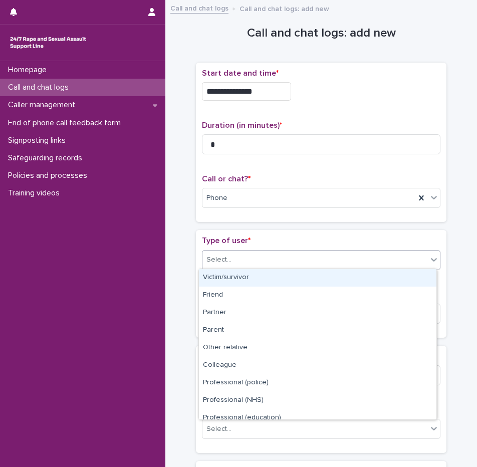
click at [233, 260] on div "Select..." at bounding box center [314, 259] width 225 height 17
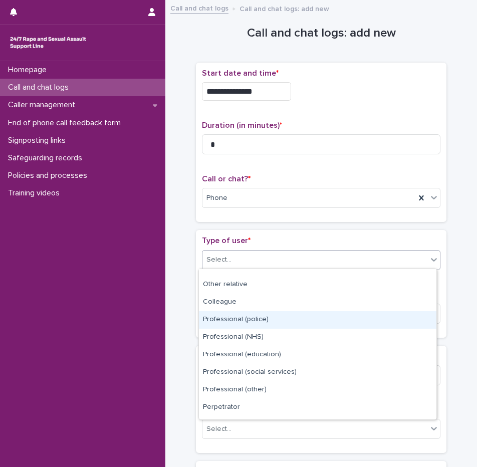
scroll to position [113, 0]
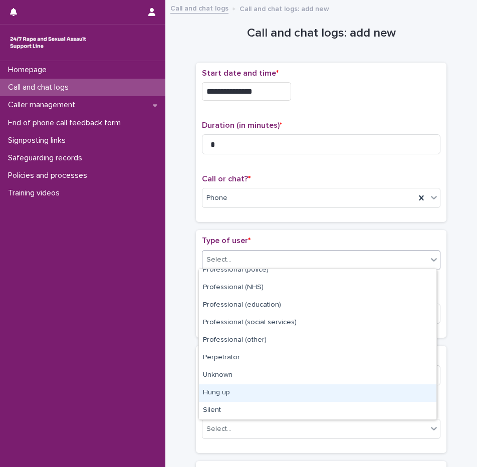
click at [223, 385] on div "Hung up" at bounding box center [317, 393] width 237 height 18
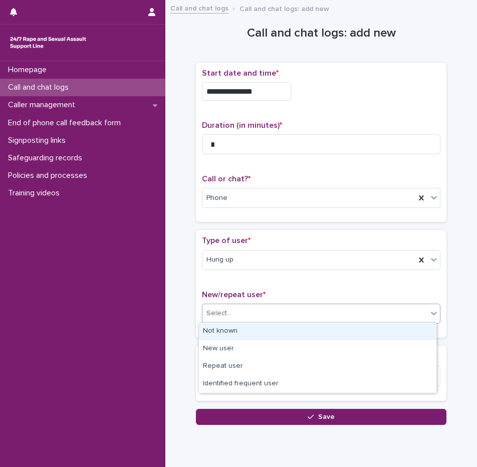
click at [224, 312] on div "Select..." at bounding box center [218, 313] width 25 height 11
click at [223, 335] on div "Not known" at bounding box center [317, 331] width 237 height 18
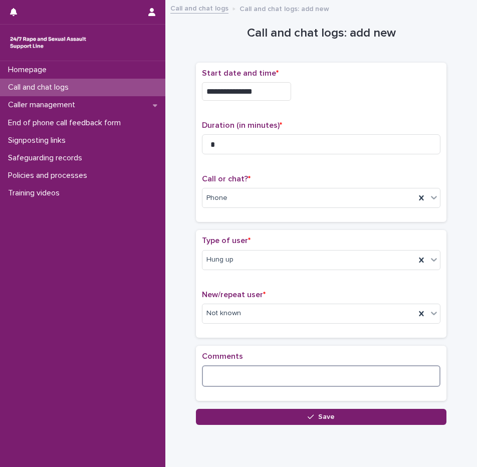
click at [215, 372] on textarea at bounding box center [321, 376] width 238 height 22
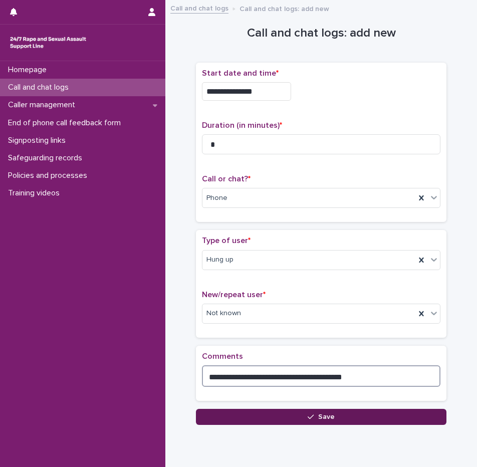
type textarea "**********"
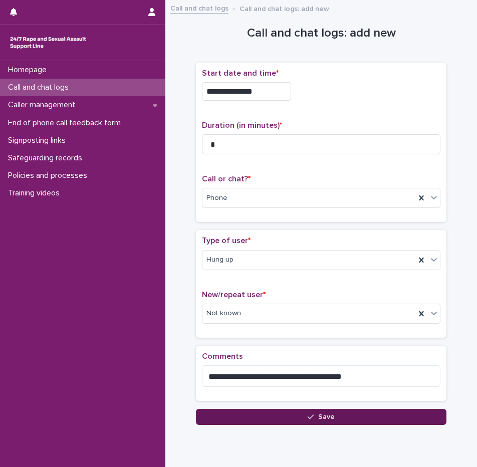
click at [299, 415] on button "Save" at bounding box center [321, 417] width 250 height 16
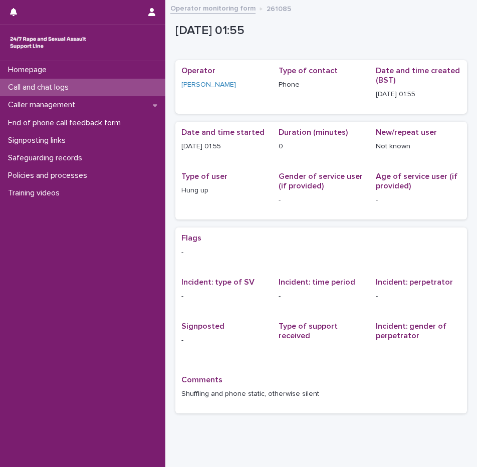
click at [91, 92] on div "Call and chat logs" at bounding box center [82, 88] width 165 height 18
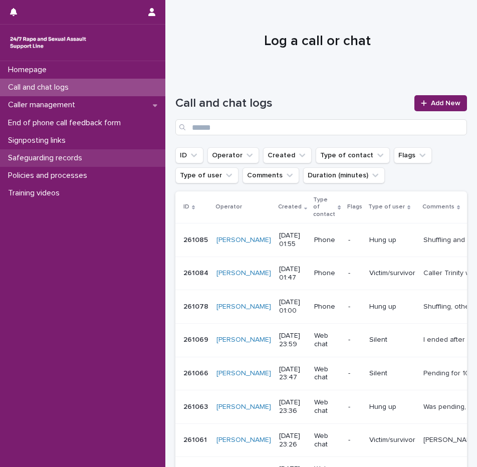
click at [65, 155] on p "Safeguarding records" at bounding box center [47, 158] width 86 height 10
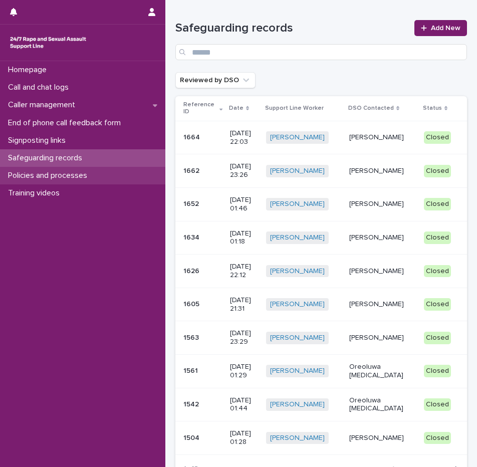
click at [73, 174] on p "Policies and processes" at bounding box center [49, 176] width 91 height 10
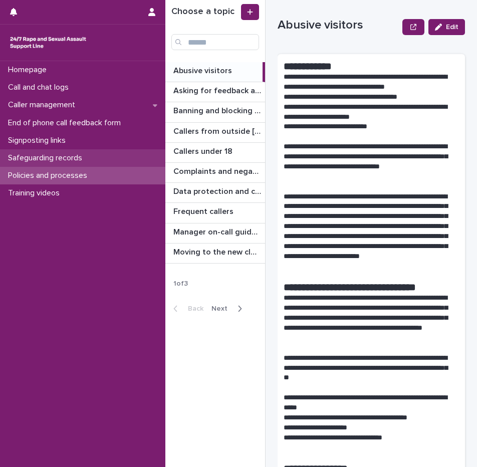
click at [56, 161] on p "Safeguarding records" at bounding box center [47, 158] width 86 height 10
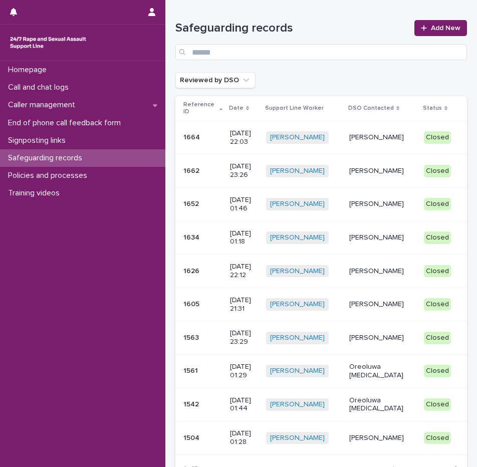
click at [339, 144] on div "Shauna Marsden + 0" at bounding box center [303, 137] width 75 height 21
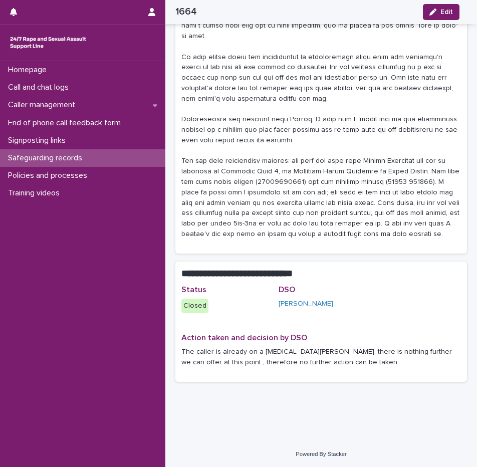
scroll to position [330, 0]
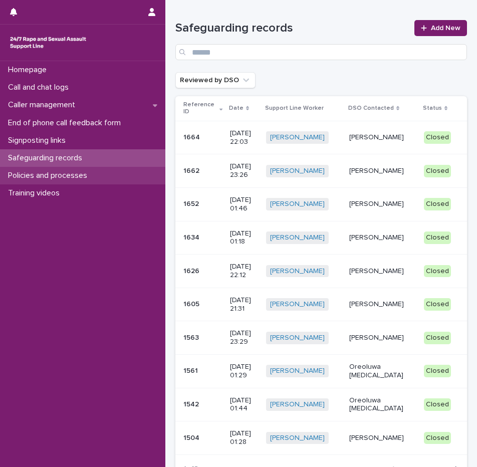
click at [84, 174] on p "Policies and processes" at bounding box center [49, 176] width 91 height 10
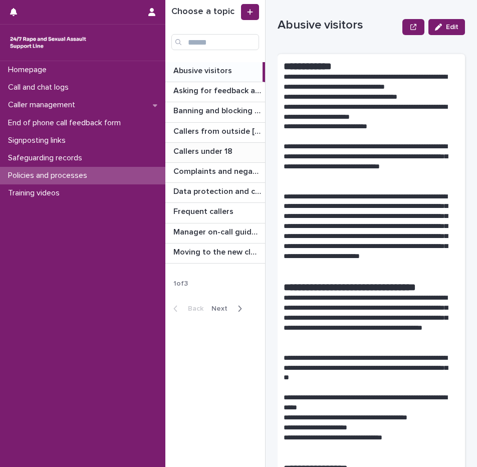
click at [218, 154] on p "Callers under 18" at bounding box center [203, 151] width 61 height 12
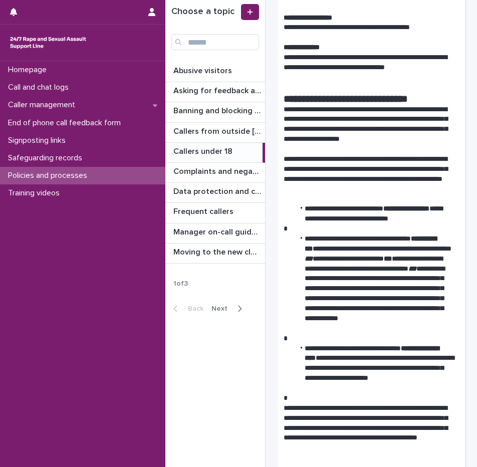
scroll to position [100, 0]
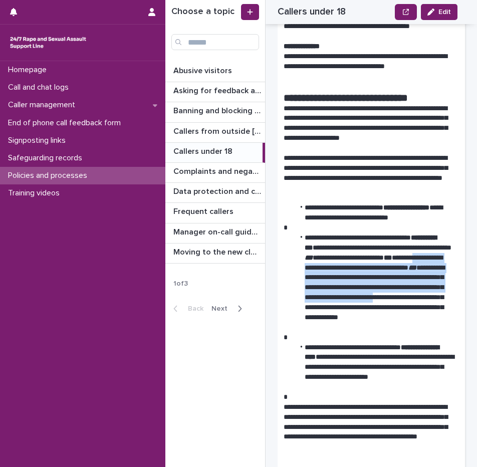
drag, startPoint x: 330, startPoint y: 272, endPoint x: 419, endPoint y: 302, distance: 94.1
click at [419, 302] on li "**********" at bounding box center [372, 283] width 157 height 100
drag, startPoint x: 419, startPoint y: 302, endPoint x: 414, endPoint y: 309, distance: 8.6
click at [414, 309] on li "**********" at bounding box center [372, 283] width 157 height 100
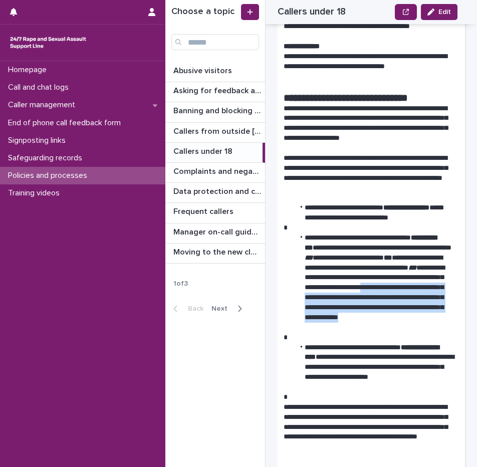
drag, startPoint x: 367, startPoint y: 295, endPoint x: 440, endPoint y: 327, distance: 79.6
click at [440, 327] on li "**********" at bounding box center [372, 283] width 157 height 100
drag, startPoint x: 440, startPoint y: 327, endPoint x: 433, endPoint y: 328, distance: 7.2
click at [433, 328] on li "**********" at bounding box center [372, 283] width 157 height 100
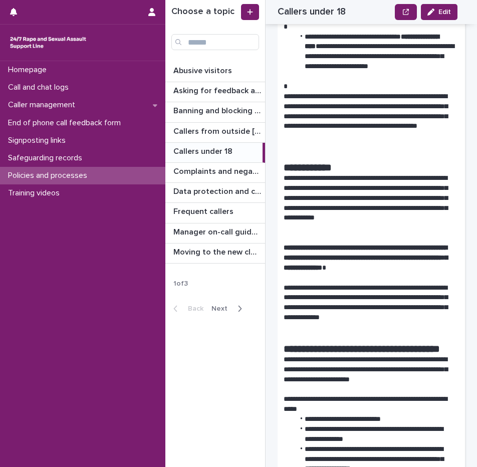
scroll to position [401, 0]
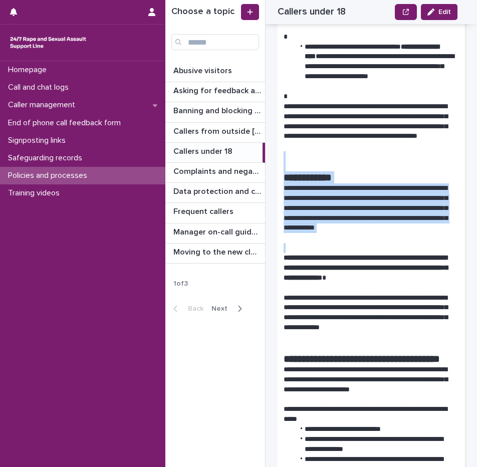
drag, startPoint x: 390, startPoint y: 160, endPoint x: 407, endPoint y: 245, distance: 87.4
click at [407, 245] on div "**********" at bounding box center [370, 268] width 175 height 1219
drag, startPoint x: 407, startPoint y: 245, endPoint x: 370, endPoint y: 241, distance: 37.8
click at [371, 243] on p at bounding box center [370, 248] width 175 height 10
drag, startPoint x: 376, startPoint y: 172, endPoint x: 386, endPoint y: 244, distance: 73.4
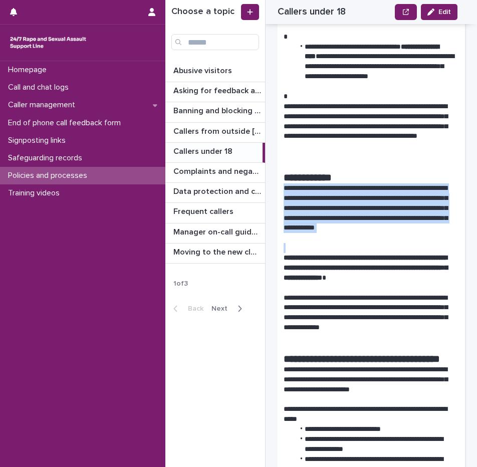
click at [386, 244] on div "**********" at bounding box center [370, 268] width 175 height 1219
drag, startPoint x: 386, startPoint y: 244, endPoint x: 373, endPoint y: 243, distance: 13.1
click at [373, 243] on p at bounding box center [370, 248] width 175 height 10
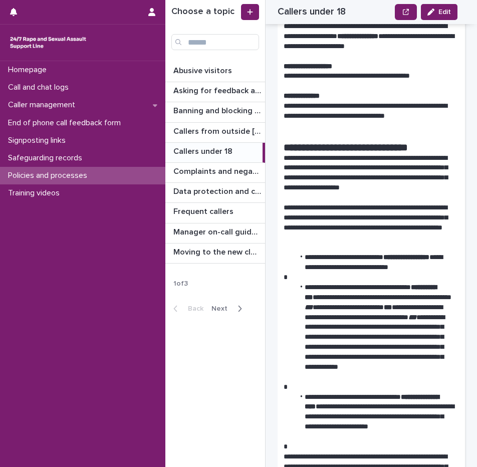
scroll to position [50, 0]
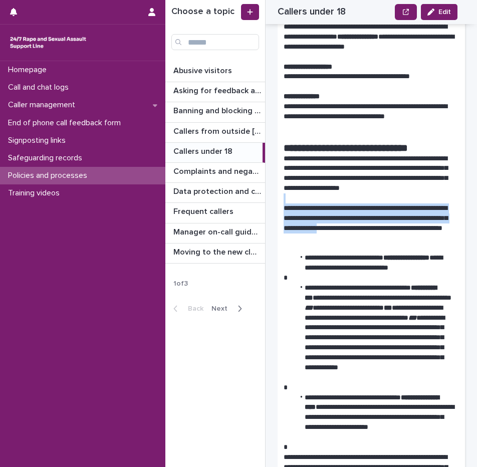
drag, startPoint x: 325, startPoint y: 194, endPoint x: 380, endPoint y: 229, distance: 65.3
click at [379, 233] on p "**********" at bounding box center [367, 223] width 168 height 40
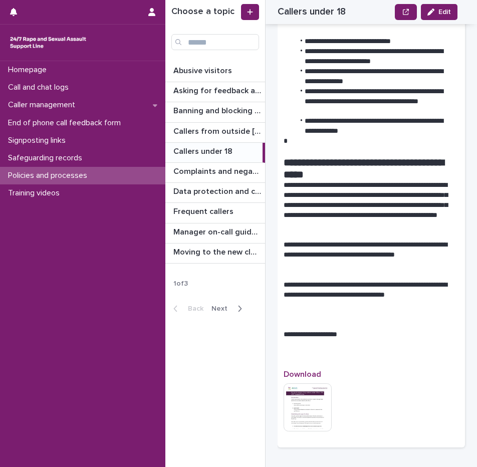
scroll to position [951, 0]
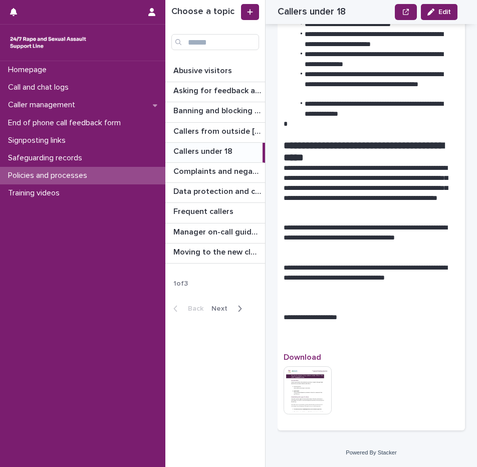
click at [230, 308] on span "Next" at bounding box center [222, 308] width 22 height 7
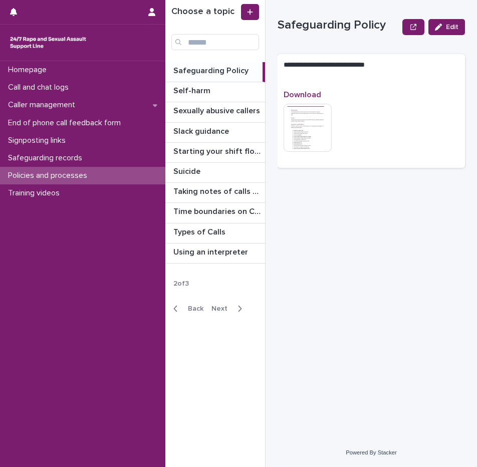
click at [223, 81] on div "Safeguarding Policy Safeguarding Policy" at bounding box center [213, 72] width 97 height 20
click at [227, 76] on div "Safeguarding Policy Safeguarding Policy" at bounding box center [213, 72] width 97 height 20
click at [214, 138] on div "Slack guidance Slack guidance" at bounding box center [215, 133] width 100 height 20
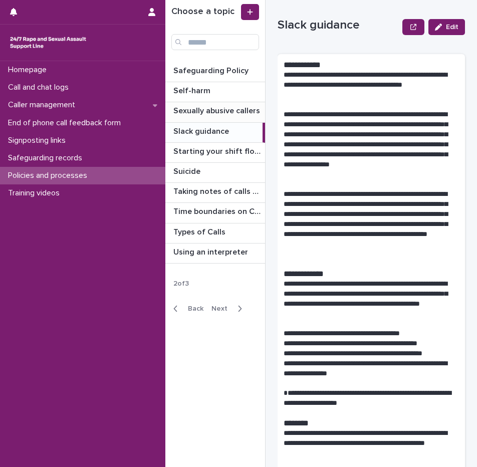
click at [221, 107] on p "Sexually abusive callers" at bounding box center [217, 110] width 89 height 12
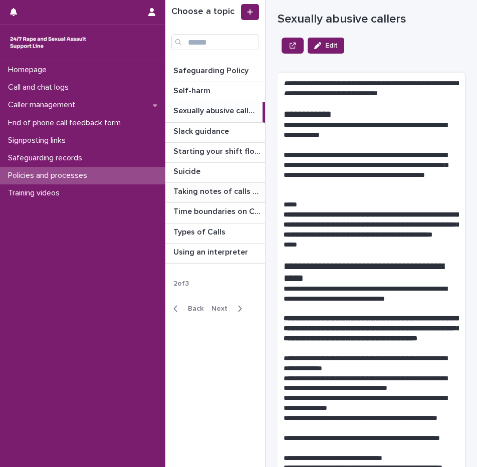
click at [216, 189] on p "Taking notes of calls and chats" at bounding box center [218, 191] width 90 height 12
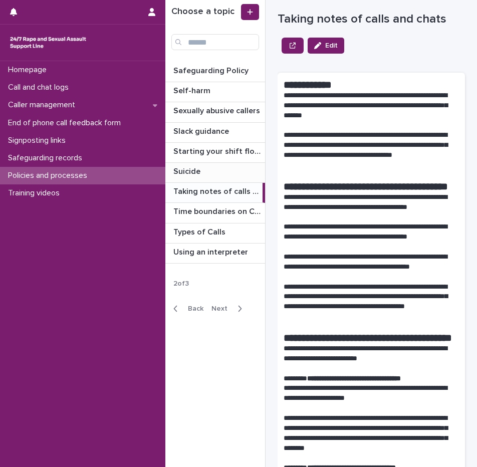
click at [218, 174] on p at bounding box center [217, 172] width 88 height 10
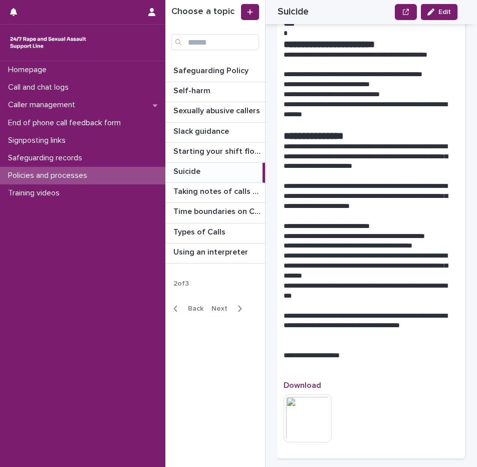
scroll to position [1530, 0]
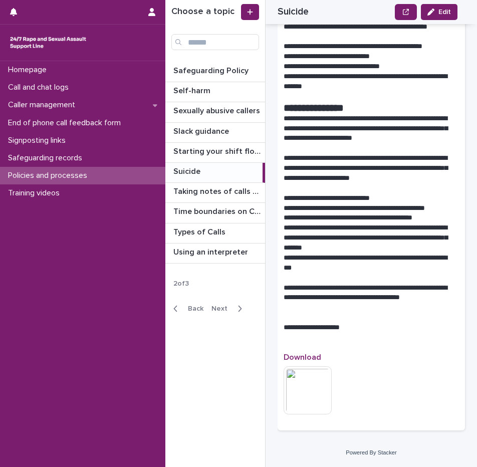
click at [233, 312] on div "button" at bounding box center [237, 308] width 9 height 9
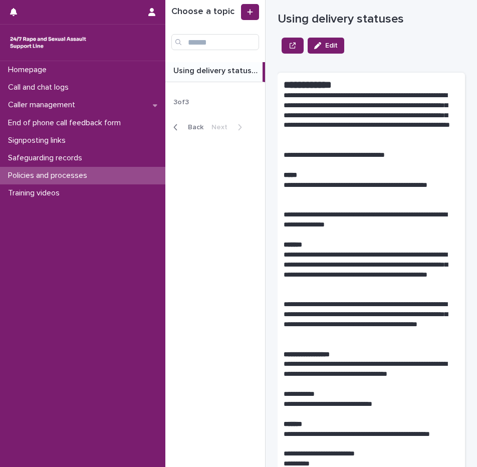
click at [193, 128] on span "Back" at bounding box center [193, 127] width 22 height 7
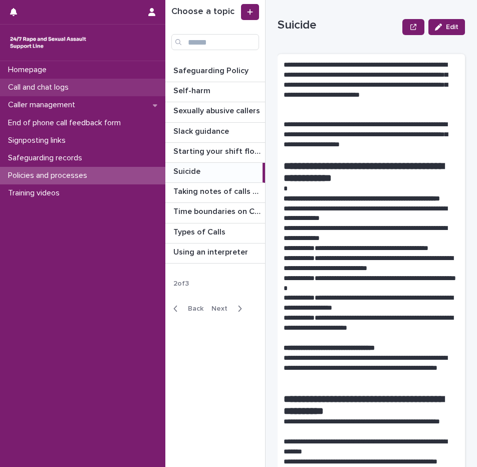
click at [74, 87] on p "Call and chat logs" at bounding box center [40, 88] width 73 height 10
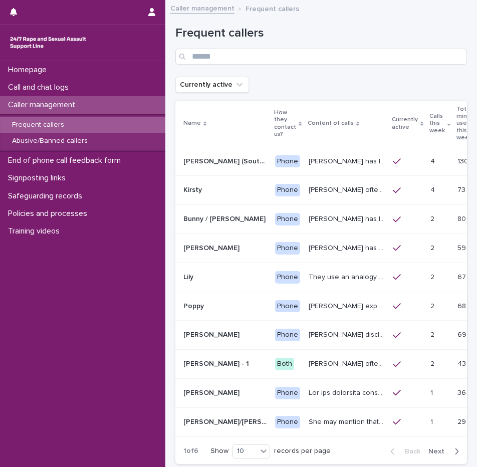
click at [434, 454] on span "Next" at bounding box center [439, 451] width 22 height 7
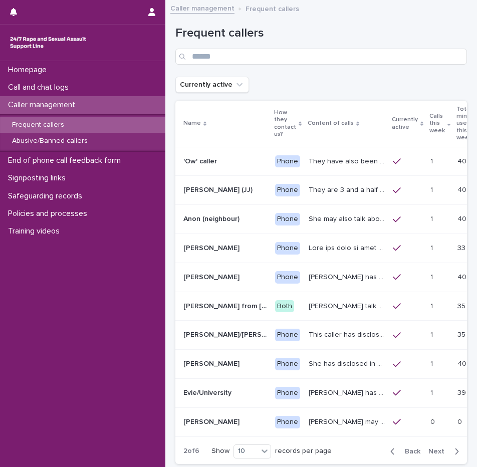
click at [399, 453] on span "Back" at bounding box center [410, 451] width 22 height 7
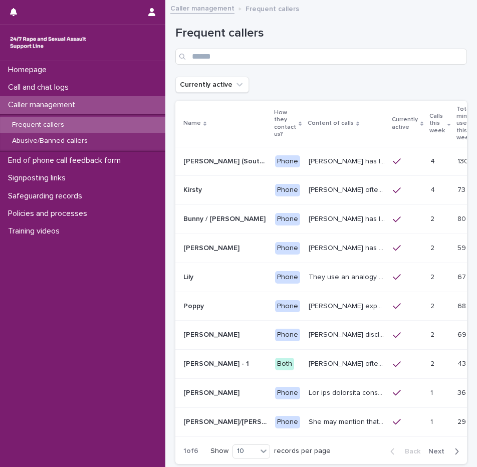
click at [308, 169] on div "Margaret has let us know that she experienced child sexual abuse by a doctor. S…" at bounding box center [346, 161] width 76 height 17
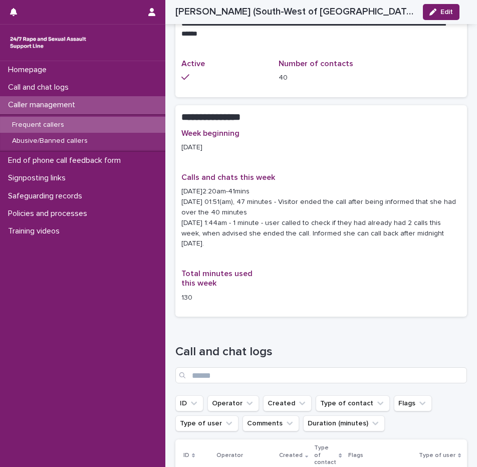
scroll to position [560, 0]
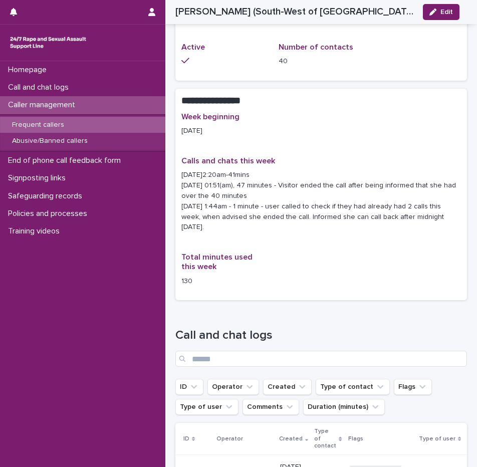
drag, startPoint x: 237, startPoint y: 173, endPoint x: 177, endPoint y: 122, distance: 78.9
click at [177, 122] on div "Week beginning 18/08/2025 Calls and chats this week 18/08/2025-2:20am-41mins 21…" at bounding box center [320, 206] width 291 height 188
drag, startPoint x: 177, startPoint y: 122, endPoint x: 241, endPoint y: 148, distance: 69.7
click at [241, 170] on p "18/08/2025-2:20am-41mins 21/08/2025 - 01:51(am), 47 minutes - Visitor ended the…" at bounding box center [320, 201] width 279 height 63
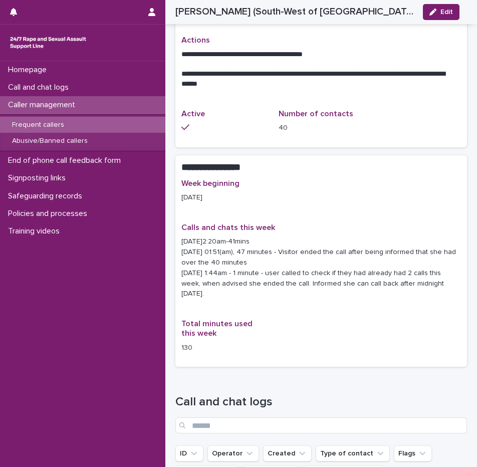
scroll to position [485, 0]
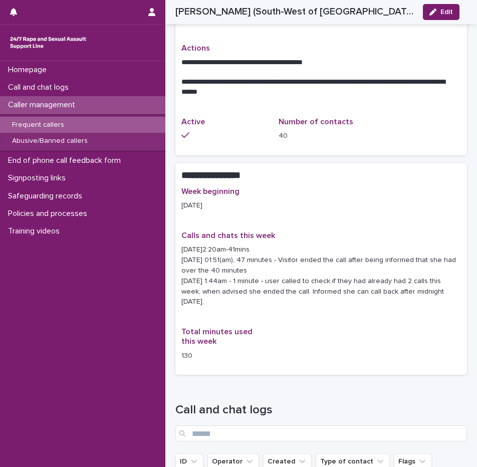
drag, startPoint x: 272, startPoint y: 248, endPoint x: 273, endPoint y: 206, distance: 41.6
click at [273, 244] on p "18/08/2025-2:20am-41mins 21/08/2025 - 01:51(am), 47 minutes - Visitor ended the…" at bounding box center [320, 275] width 279 height 63
drag, startPoint x: 273, startPoint y: 206, endPoint x: 275, endPoint y: 238, distance: 32.1
click at [275, 244] on p "18/08/2025-2:20am-41mins 21/08/2025 - 01:51(am), 47 minutes - Visitor ended the…" at bounding box center [320, 275] width 279 height 63
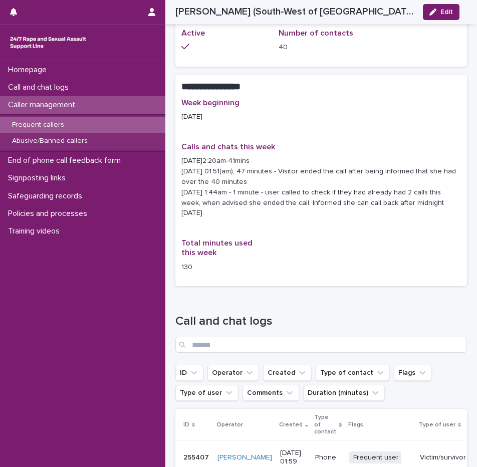
scroll to position [579, 0]
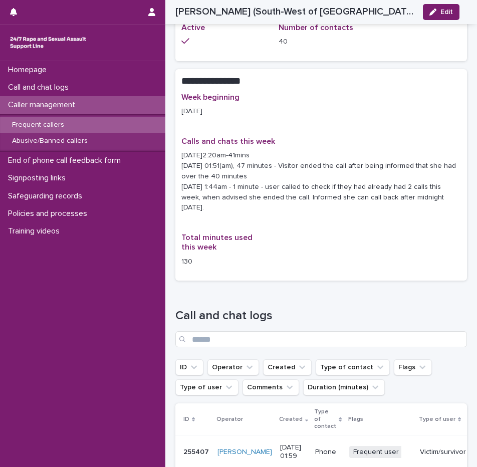
drag, startPoint x: 242, startPoint y: 146, endPoint x: 244, endPoint y: 119, distance: 27.1
click at [244, 150] on p "18/08/2025-2:20am-41mins 21/08/2025 - 01:51(am), 47 minutes - Visitor ended the…" at bounding box center [320, 181] width 279 height 63
click at [328, 148] on div "18/08/2025-2:20am-41mins 21/08/2025 - 01:51(am), 47 minutes - Visitor ended the…" at bounding box center [320, 180] width 279 height 65
click at [442, 11] on span "Edit" at bounding box center [446, 12] width 13 height 7
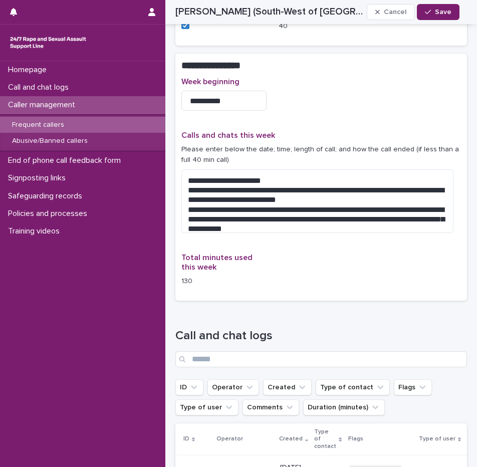
scroll to position [585, 0]
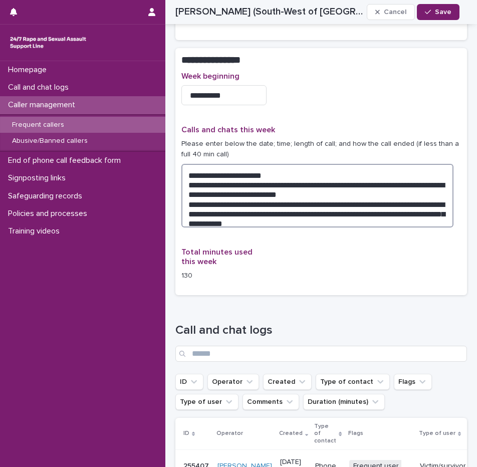
click at [268, 196] on textarea "**********" at bounding box center [317, 196] width 272 height 64
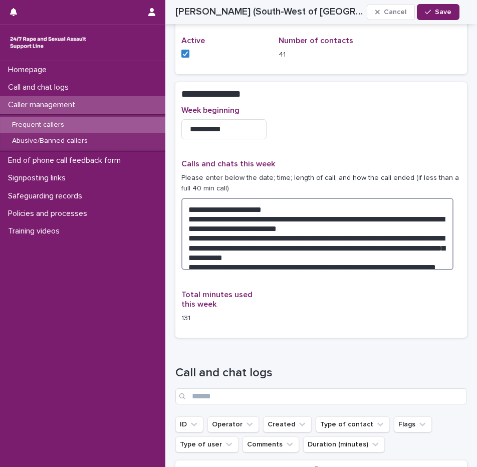
scroll to position [626, 0]
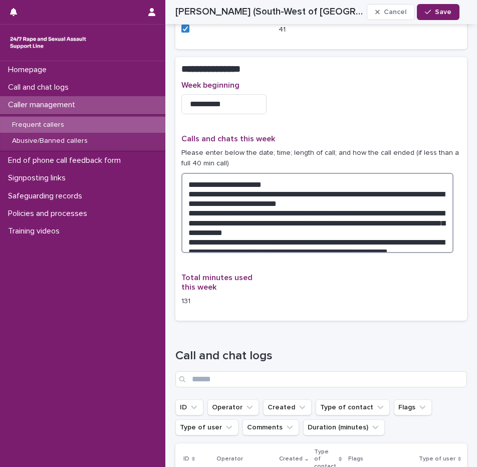
click at [190, 218] on textarea "**********" at bounding box center [317, 213] width 272 height 80
click at [238, 218] on textarea "**********" at bounding box center [317, 213] width 272 height 80
type textarea "**********"
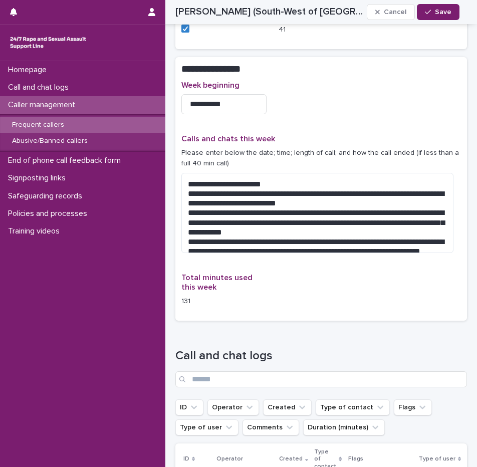
click at [332, 87] on div "**********" at bounding box center [320, 198] width 279 height 234
click at [449, 11] on span "Save" at bounding box center [443, 12] width 17 height 7
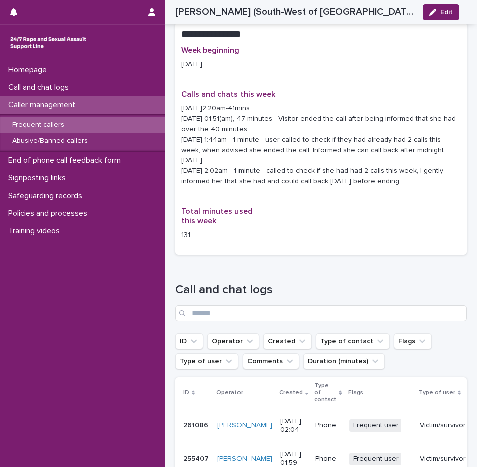
scroll to position [577, 0]
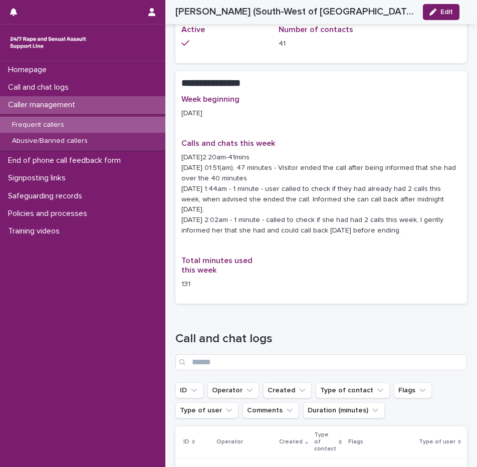
click at [78, 119] on div "Frequent callers" at bounding box center [82, 125] width 165 height 17
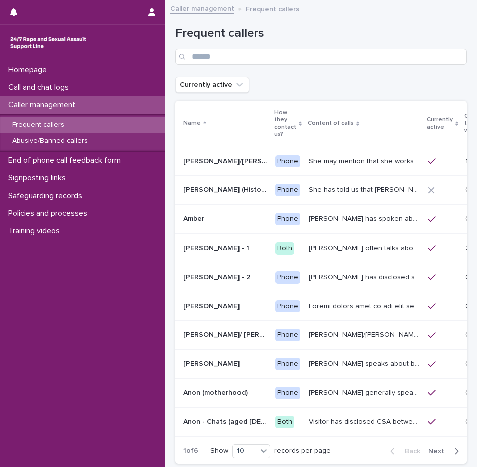
click at [464, 134] on p "Calls this week" at bounding box center [472, 124] width 16 height 26
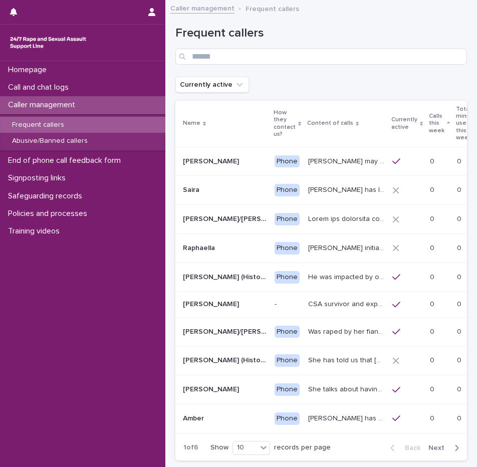
scroll to position [0, 31]
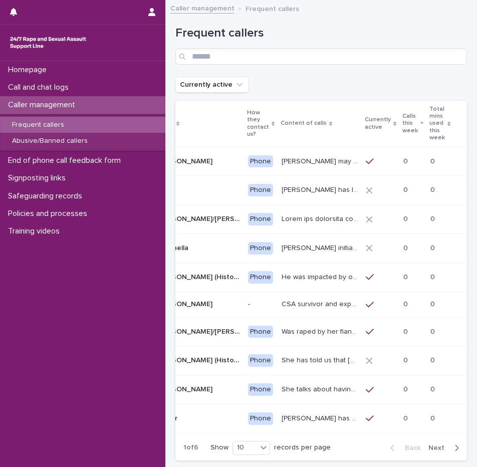
click at [406, 123] on th "Calls this week" at bounding box center [412, 124] width 27 height 46
click at [412, 123] on p "Calls this week" at bounding box center [410, 124] width 16 height 26
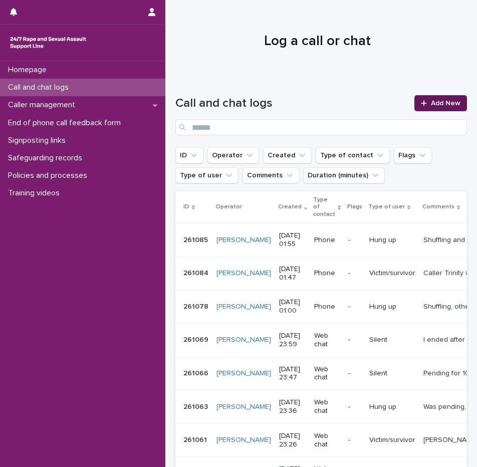
click at [431, 103] on span "Add New" at bounding box center [446, 103] width 30 height 7
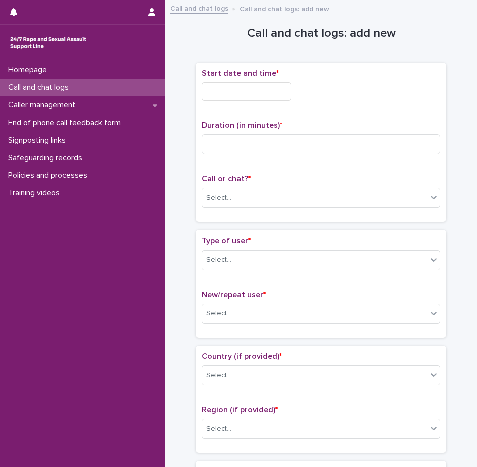
click at [239, 93] on input "text" at bounding box center [246, 91] width 89 height 19
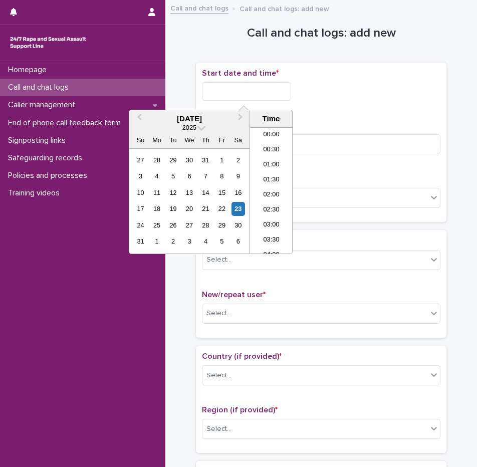
scroll to position [5, 0]
click at [266, 187] on li "02:00" at bounding box center [271, 190] width 43 height 15
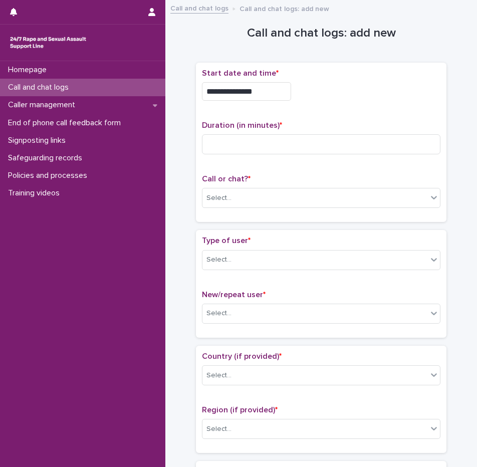
click at [262, 98] on input "**********" at bounding box center [246, 91] width 89 height 19
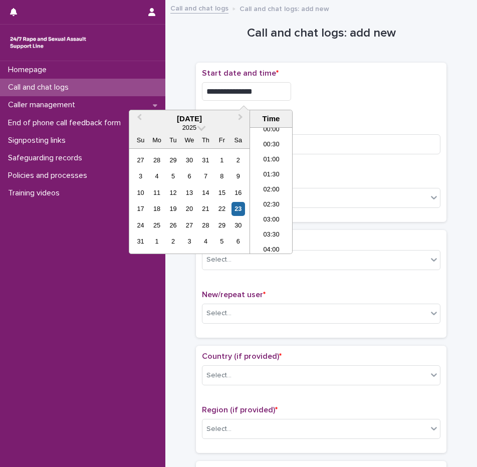
type input "**********"
click at [393, 131] on div "Duration (in minutes) *" at bounding box center [321, 142] width 238 height 42
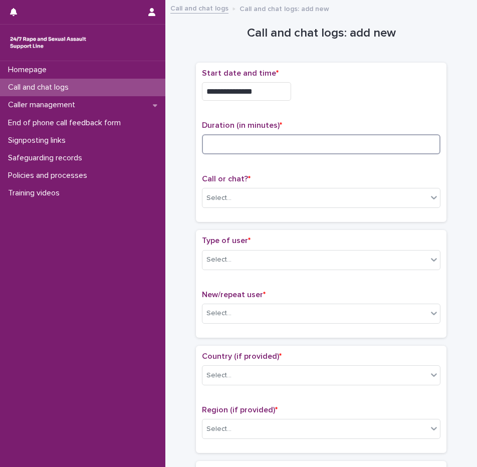
click at [377, 144] on input at bounding box center [321, 144] width 238 height 20
type input "*"
click at [268, 208] on div "Call or chat? * Select..." at bounding box center [321, 195] width 238 height 42
click at [253, 202] on div "Select..." at bounding box center [314, 198] width 225 height 17
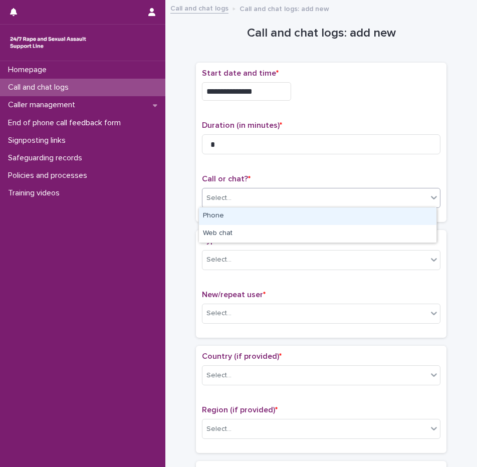
click at [227, 222] on div "Phone" at bounding box center [317, 216] width 237 height 18
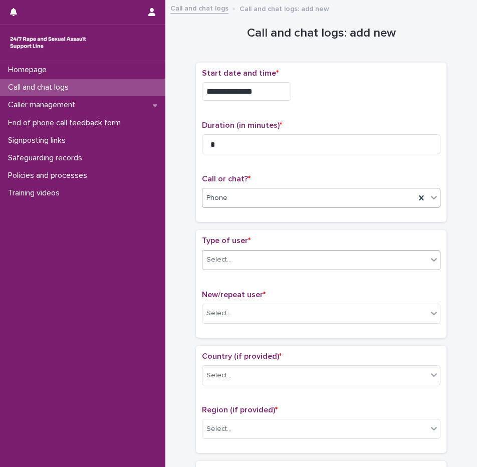
click at [230, 251] on div "Select..." at bounding box center [314, 259] width 225 height 17
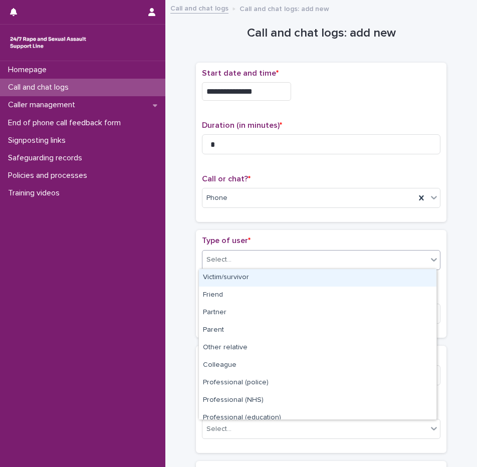
click at [233, 283] on div "Victim/survivor" at bounding box center [317, 278] width 237 height 18
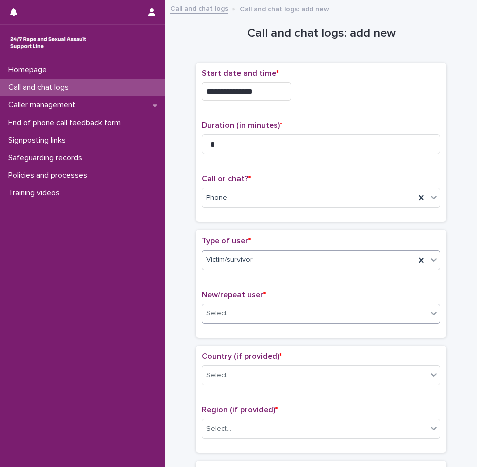
click at [232, 308] on div "Select..." at bounding box center [314, 313] width 225 height 17
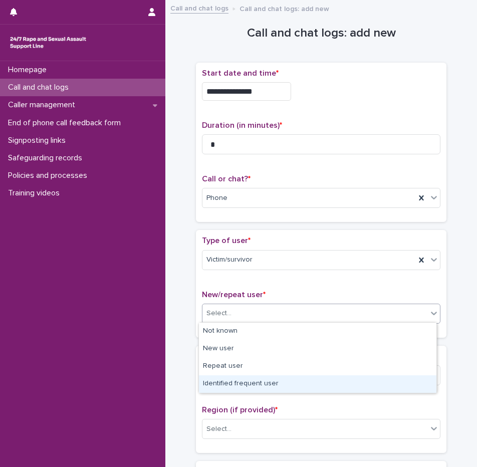
click at [249, 385] on div "Identified frequent user" at bounding box center [317, 384] width 237 height 18
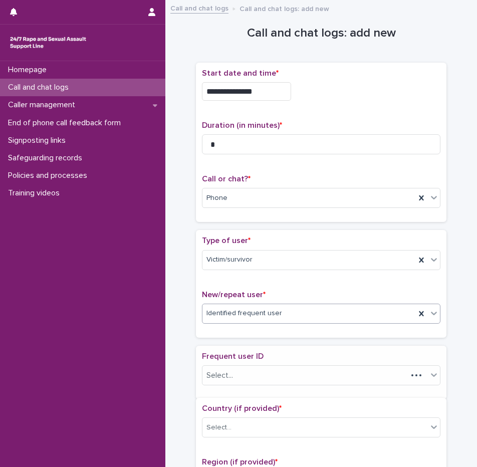
click at [236, 356] on span "Frequent user ID" at bounding box center [233, 356] width 62 height 8
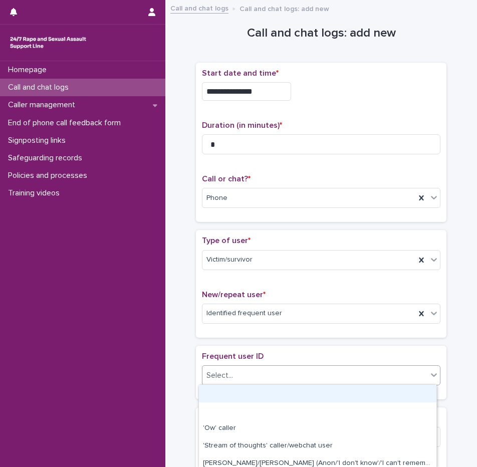
click at [235, 374] on div "Select..." at bounding box center [314, 375] width 225 height 17
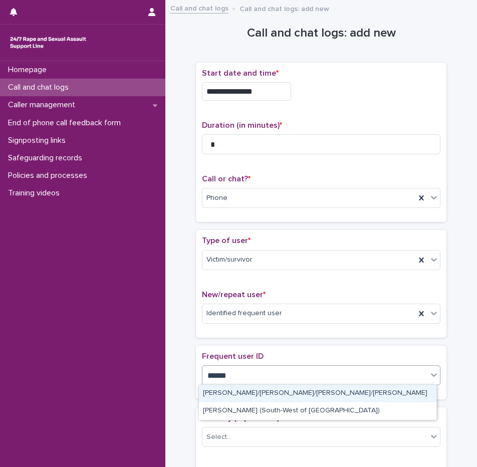
type input "*******"
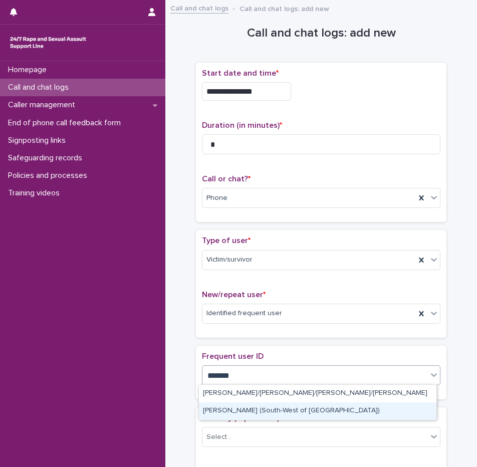
click at [250, 411] on div "[PERSON_NAME] (South-West of [GEOGRAPHIC_DATA])" at bounding box center [317, 411] width 237 height 18
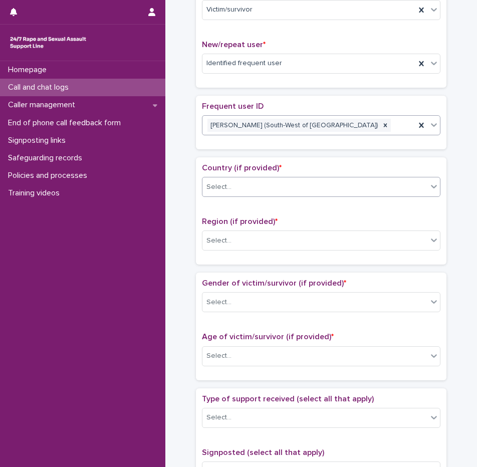
scroll to position [250, 0]
click at [224, 187] on div "Select..." at bounding box center [218, 186] width 25 height 11
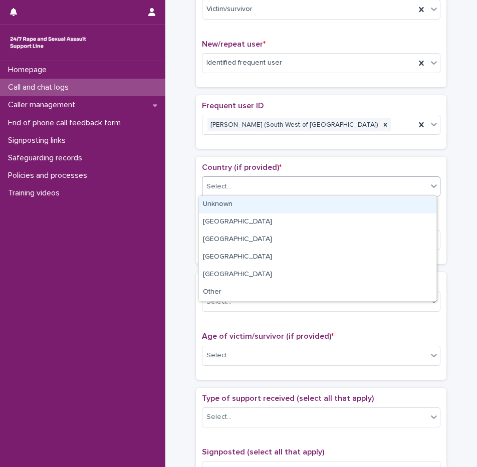
click at [225, 200] on div "Unknown" at bounding box center [317, 205] width 237 height 18
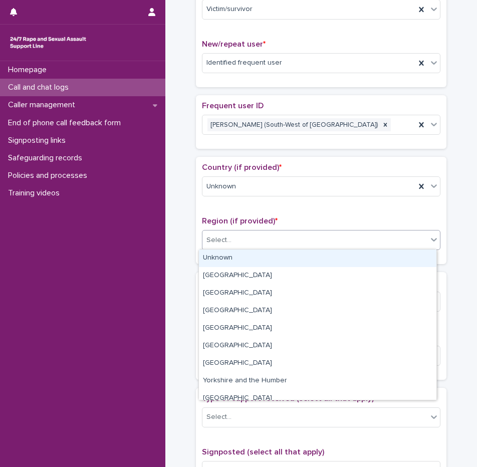
click at [226, 238] on div "Select..." at bounding box center [218, 240] width 25 height 11
click at [237, 261] on div "Unknown" at bounding box center [317, 258] width 237 height 18
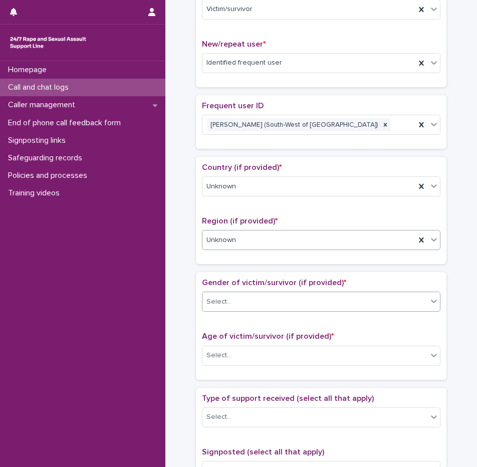
click at [232, 298] on input "text" at bounding box center [232, 301] width 1 height 10
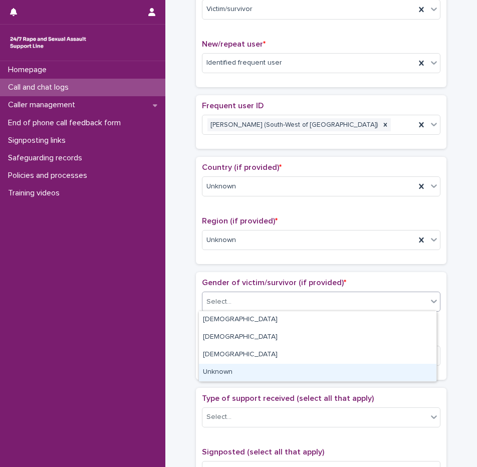
click at [224, 372] on div "Unknown" at bounding box center [317, 373] width 237 height 18
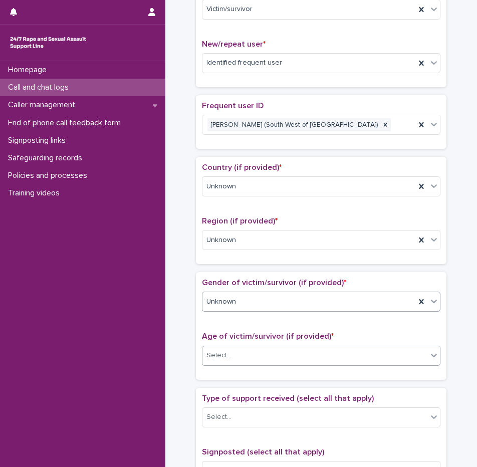
click at [227, 357] on div "Select..." at bounding box center [314, 355] width 225 height 17
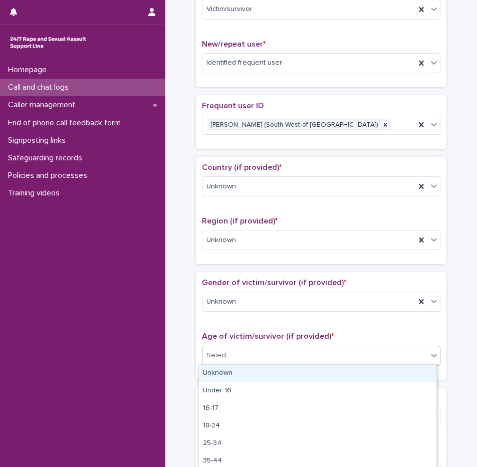
click at [231, 367] on div "Age of victim/survivor (if provided) * option Unknown focused, 1 of 10. 10 resu…" at bounding box center [321, 353] width 238 height 42
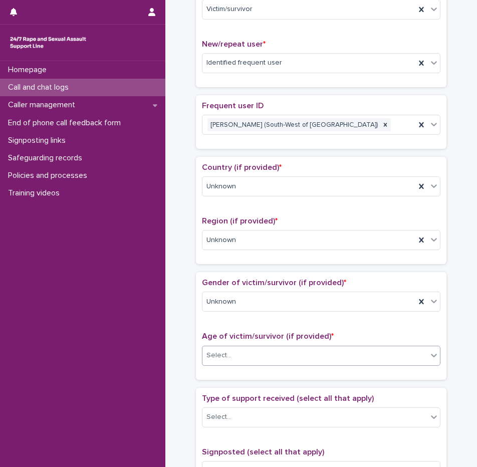
click at [236, 361] on div "Select..." at bounding box center [314, 355] width 225 height 17
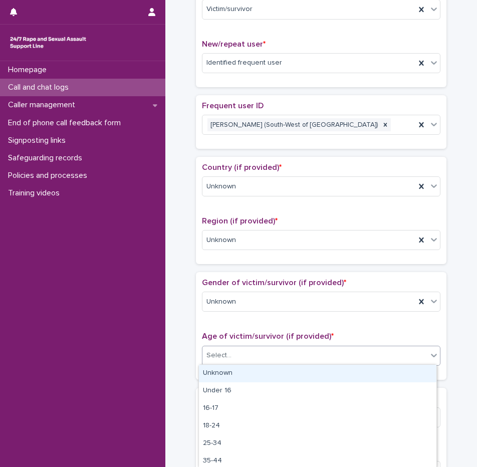
click at [236, 373] on div "Unknown" at bounding box center [317, 374] width 237 height 18
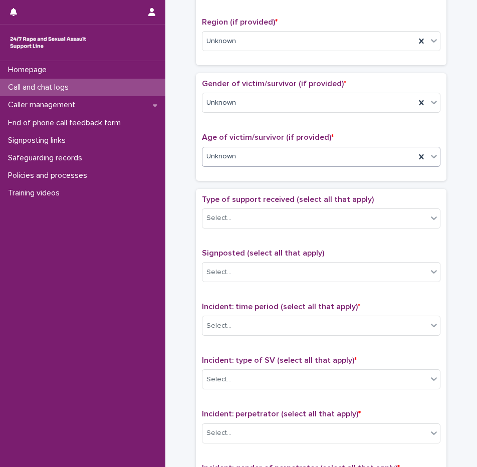
scroll to position [451, 0]
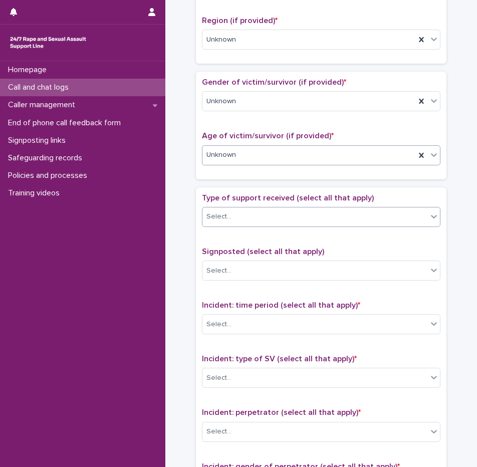
click at [235, 219] on div "Select..." at bounding box center [314, 216] width 225 height 17
click at [179, 286] on div "**********" at bounding box center [320, 98] width 291 height 1087
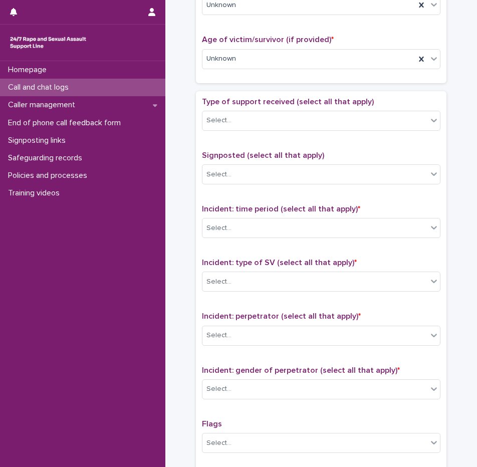
scroll to position [651, 0]
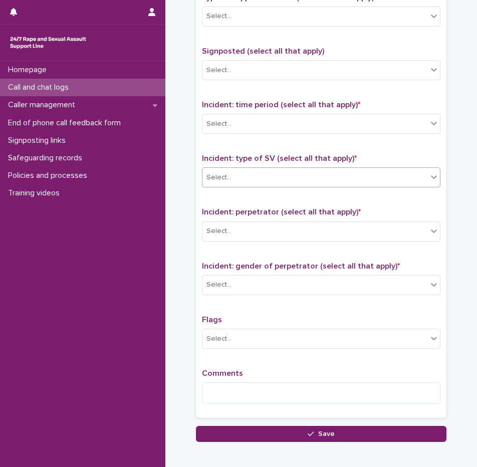
click at [246, 185] on div "Select..." at bounding box center [321, 177] width 238 height 20
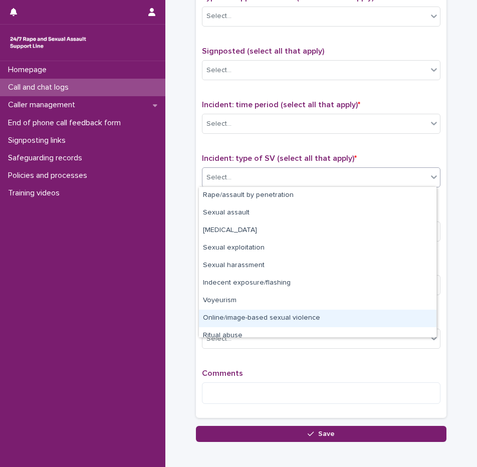
scroll to position [25, 0]
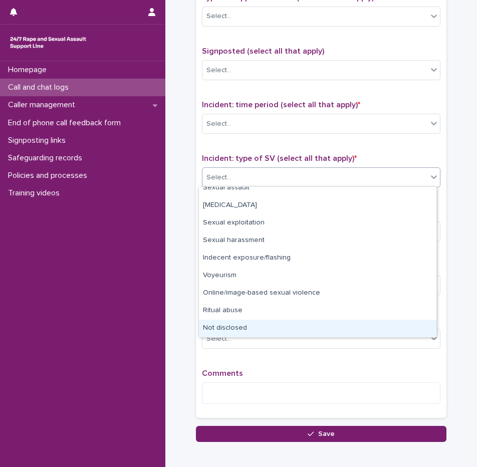
click at [238, 325] on div "Not disclosed" at bounding box center [317, 328] width 237 height 18
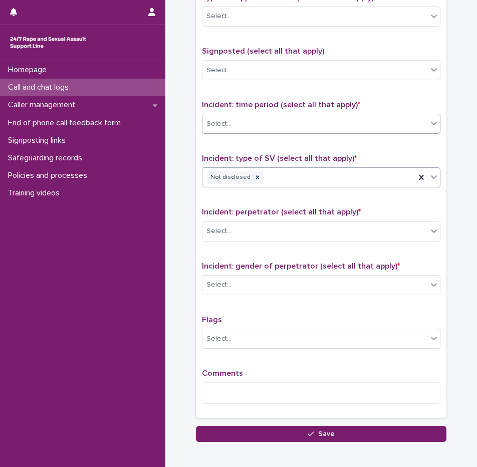
click at [250, 124] on div "Select..." at bounding box center [314, 124] width 225 height 17
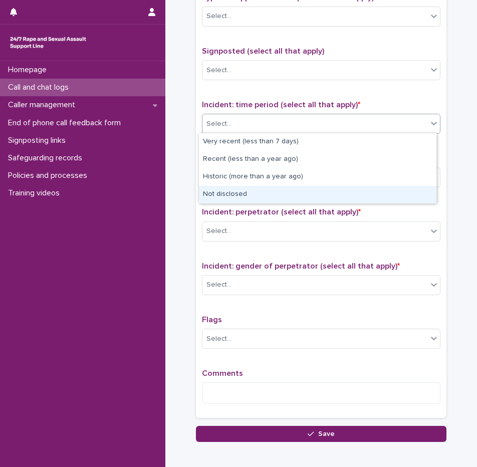
click at [250, 198] on div "Not disclosed" at bounding box center [317, 195] width 237 height 18
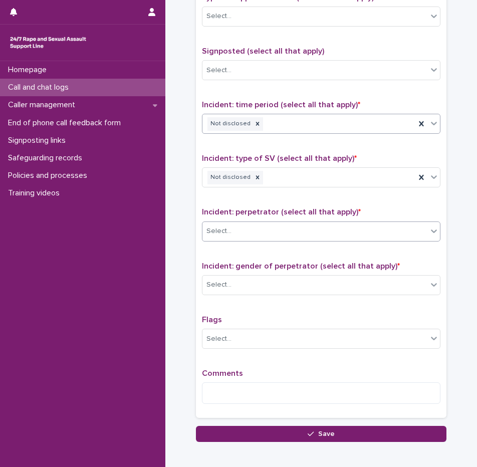
click at [245, 224] on div "Select..." at bounding box center [314, 231] width 225 height 17
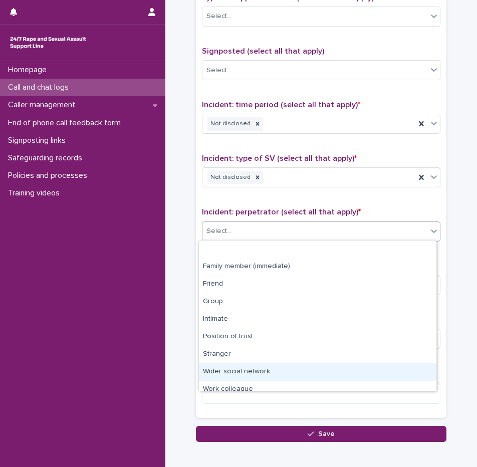
scroll to position [43, 0]
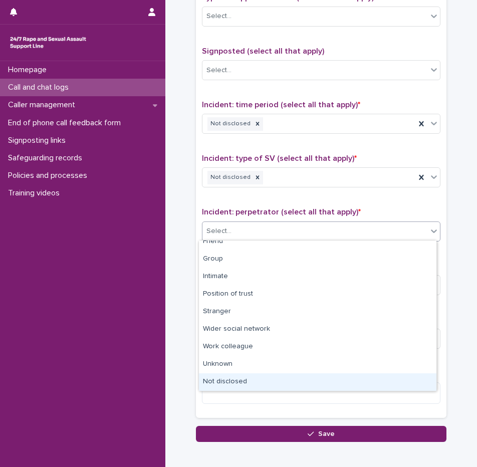
click at [236, 384] on div "Not disclosed" at bounding box center [317, 382] width 237 height 18
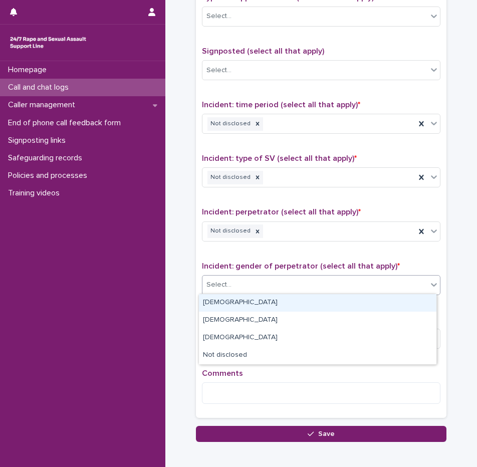
click at [240, 285] on div "Select..." at bounding box center [314, 284] width 225 height 17
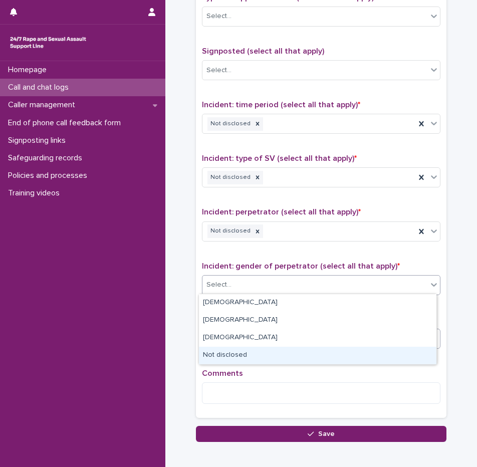
drag, startPoint x: 237, startPoint y: 354, endPoint x: 237, endPoint y: 343, distance: 11.5
click at [237, 354] on div "Not disclosed" at bounding box center [317, 356] width 237 height 18
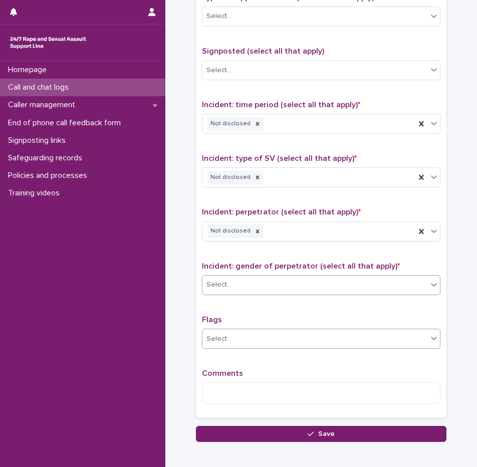
click at [235, 331] on div "Select..." at bounding box center [314, 339] width 225 height 17
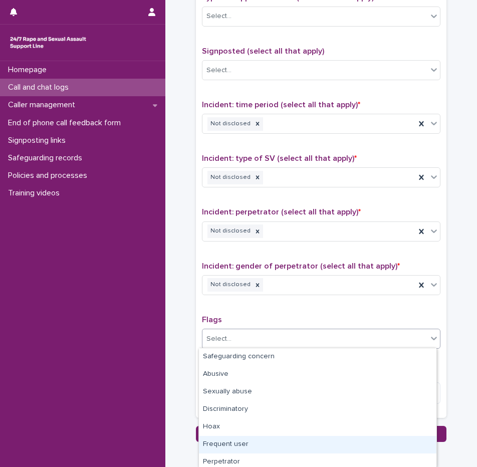
click at [228, 439] on div "Frequent user" at bounding box center [317, 445] width 237 height 18
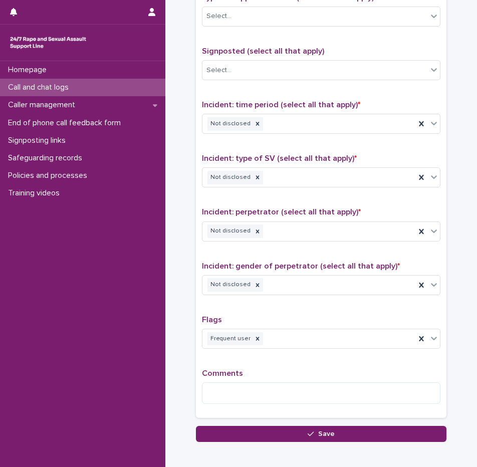
click at [276, 306] on div "Type of support received (select all that apply) Select... Signposted (select a…" at bounding box center [321, 202] width 238 height 419
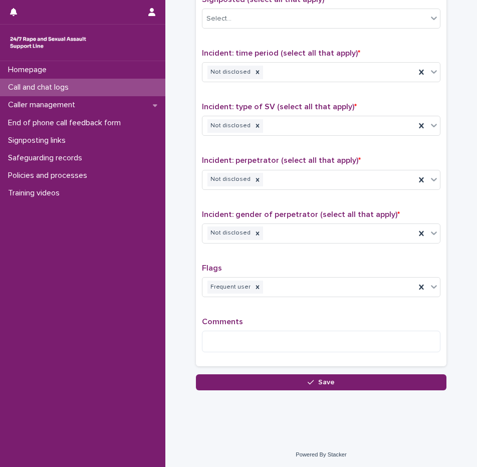
scroll to position [704, 0]
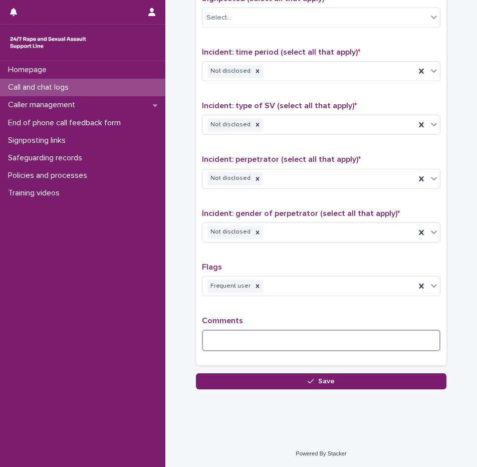
click at [238, 347] on textarea at bounding box center [321, 341] width 238 height 22
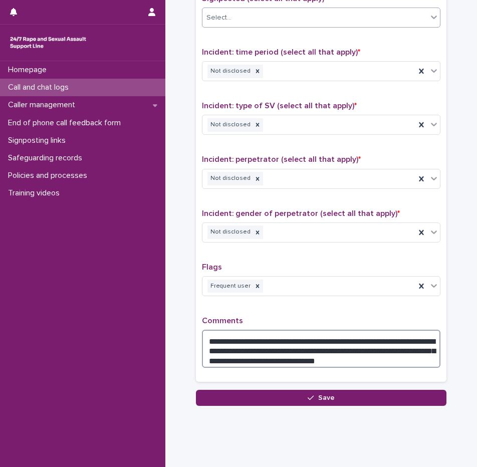
type textarea "**********"
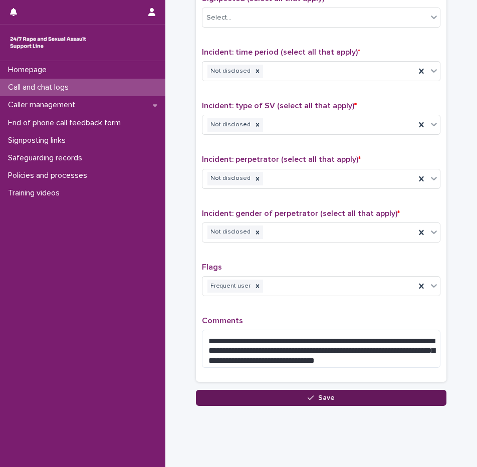
click at [324, 396] on span "Save" at bounding box center [326, 397] width 17 height 7
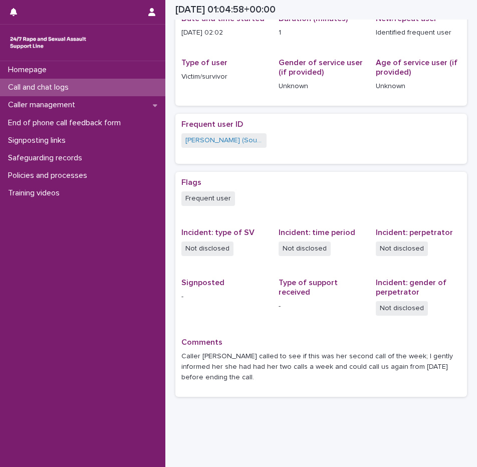
scroll to position [130, 0]
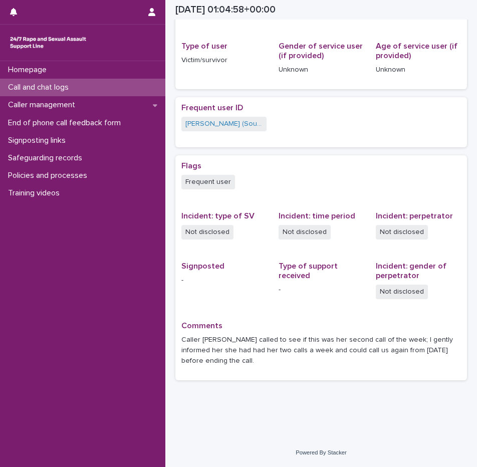
click at [77, 83] on p "Call and chat logs" at bounding box center [40, 88] width 73 height 10
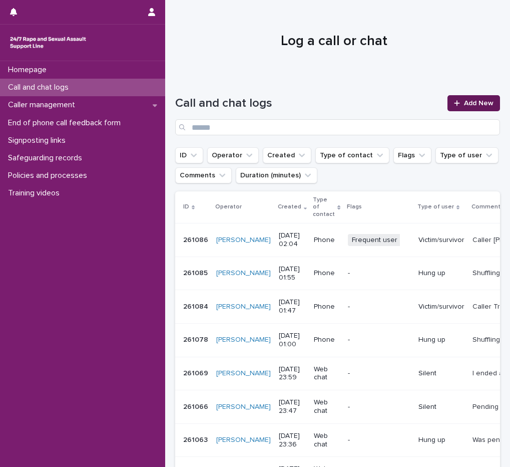
click at [476, 105] on span "Add New" at bounding box center [479, 103] width 30 height 7
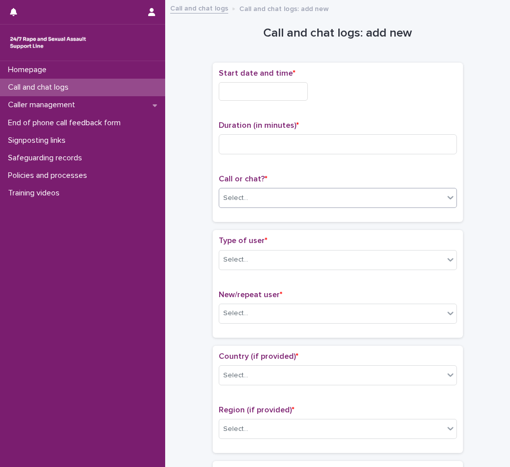
click at [235, 196] on div "Select..." at bounding box center [235, 198] width 25 height 11
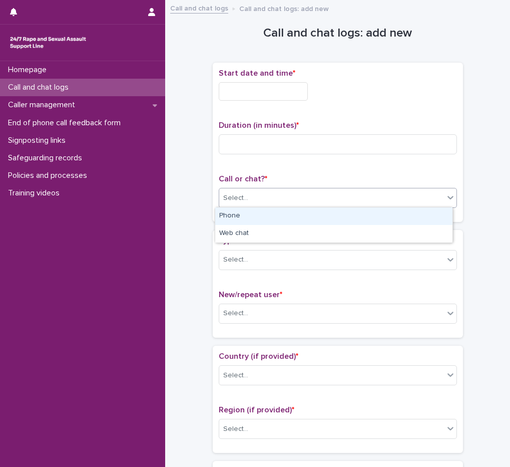
click at [240, 217] on div "Phone" at bounding box center [333, 216] width 237 height 18
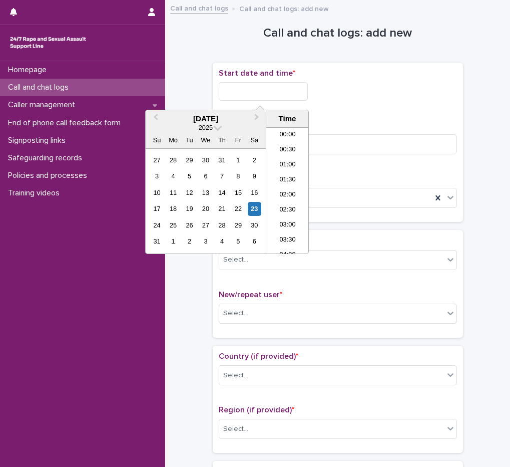
click at [285, 93] on input "text" at bounding box center [263, 91] width 89 height 19
click at [269, 186] on li "02:00" at bounding box center [287, 190] width 43 height 15
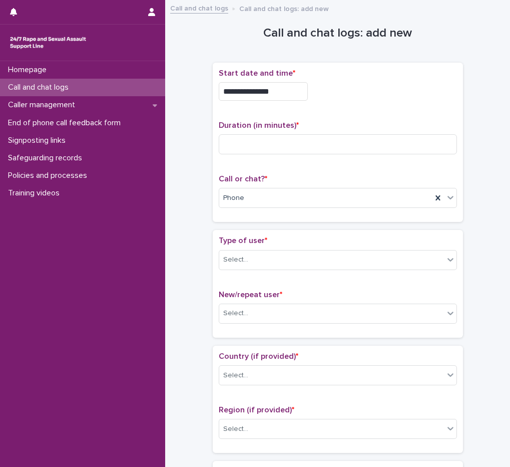
click at [284, 95] on input "**********" at bounding box center [263, 91] width 89 height 19
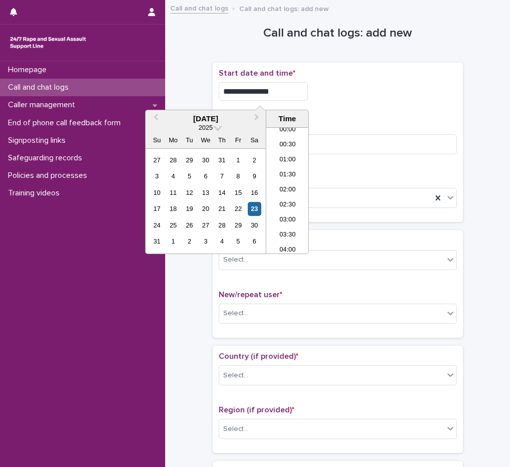
type input "**********"
click at [371, 112] on div "**********" at bounding box center [338, 143] width 238 height 148
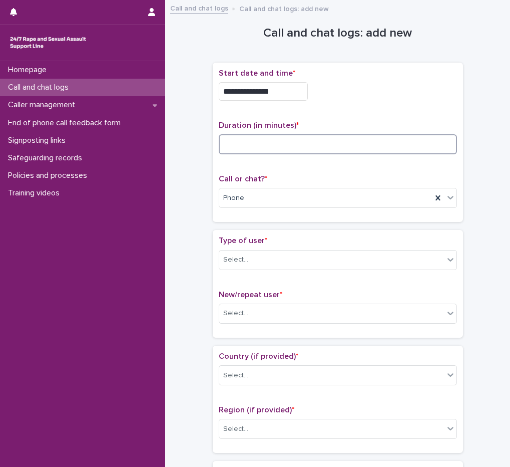
click at [282, 149] on input at bounding box center [338, 144] width 238 height 20
type input "*"
click at [243, 268] on body "**********" at bounding box center [255, 233] width 510 height 467
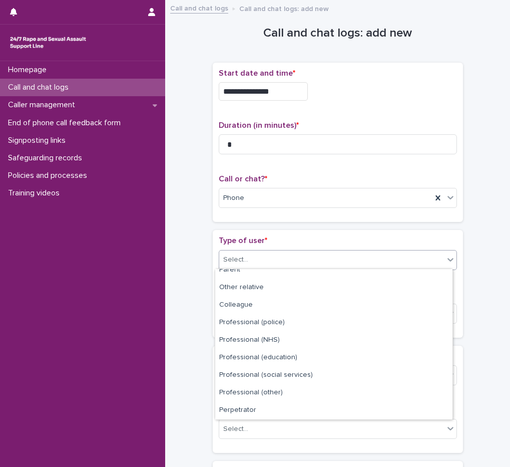
scroll to position [113, 0]
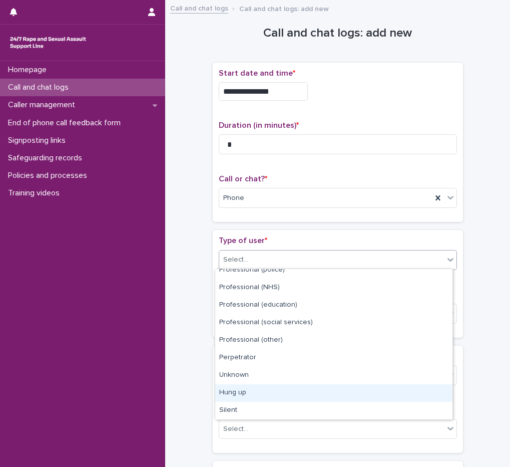
click at [232, 389] on div "Hung up" at bounding box center [333, 393] width 237 height 18
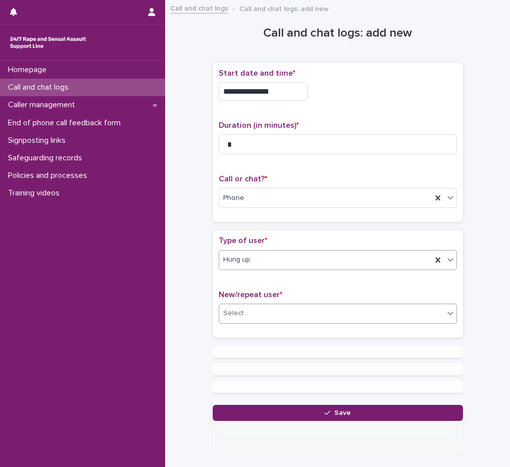
click at [238, 318] on div "Select..." at bounding box center [331, 313] width 225 height 17
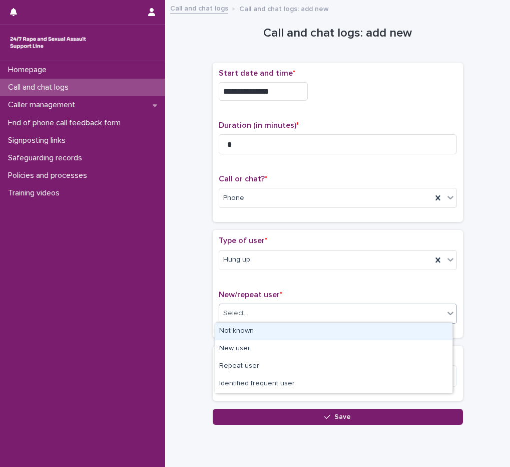
click at [240, 332] on div "Not known" at bounding box center [333, 331] width 237 height 18
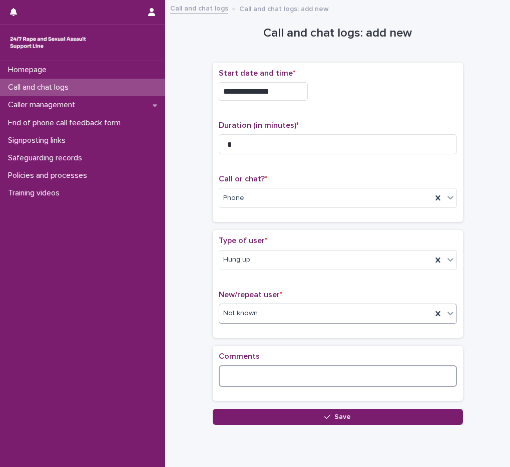
click at [244, 377] on textarea at bounding box center [338, 376] width 238 height 22
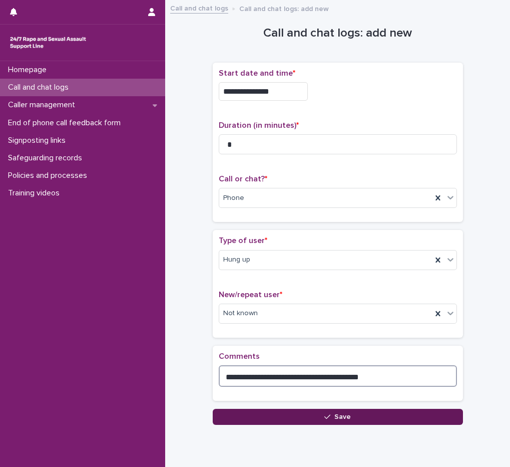
type textarea "**********"
click at [317, 418] on button "Save" at bounding box center [338, 417] width 250 height 16
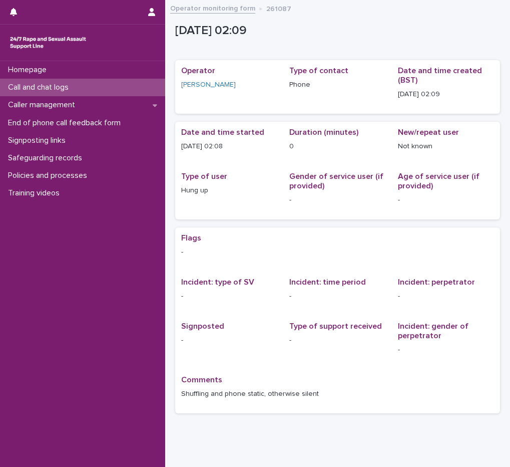
click at [69, 90] on p "Call and chat logs" at bounding box center [40, 88] width 73 height 10
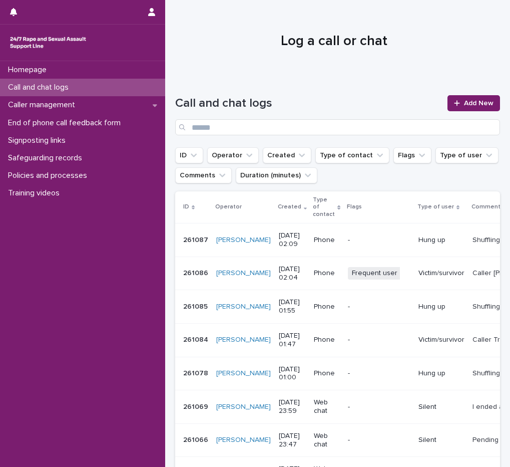
drag, startPoint x: 315, startPoint y: 78, endPoint x: 312, endPoint y: 71, distance: 7.4
click at [315, 78] on div "Call and chat logs Add New" at bounding box center [337, 111] width 325 height 72
click at [476, 106] on span "Add New" at bounding box center [479, 103] width 30 height 7
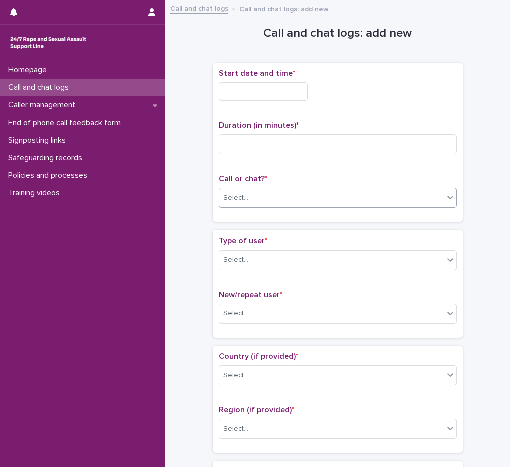
click at [256, 201] on div "Select..." at bounding box center [331, 198] width 225 height 17
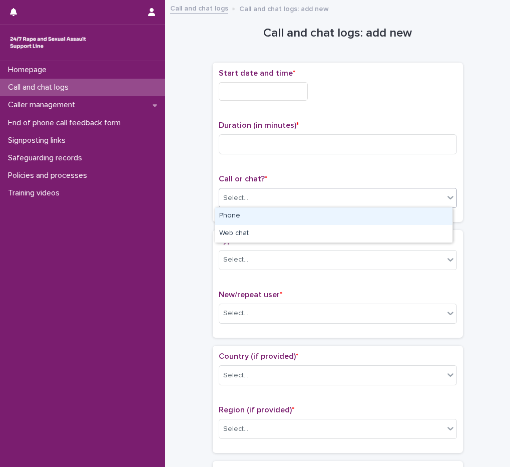
click at [256, 220] on div "Phone" at bounding box center [333, 216] width 237 height 18
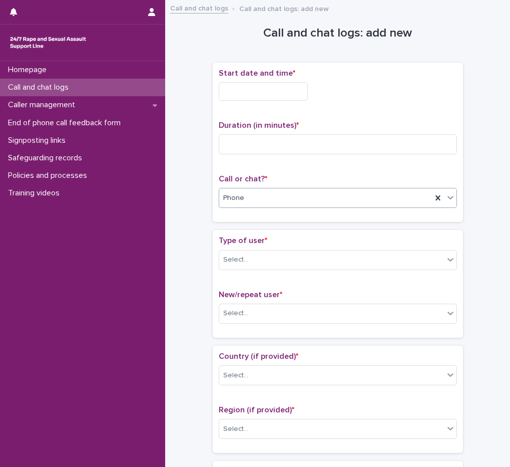
click at [252, 88] on input "text" at bounding box center [263, 91] width 89 height 19
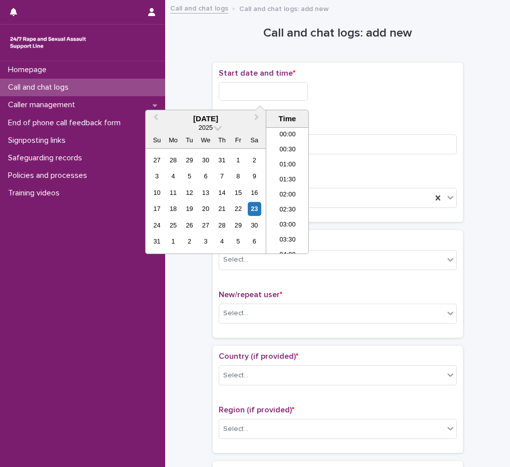
scroll to position [5, 0]
click at [290, 192] on li "02:00" at bounding box center [287, 190] width 43 height 15
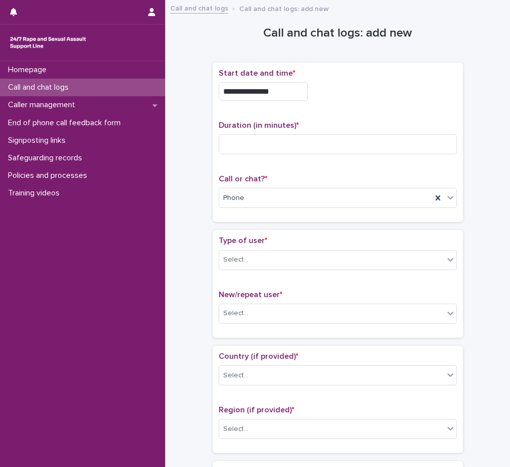
click at [276, 91] on input "**********" at bounding box center [263, 91] width 89 height 19
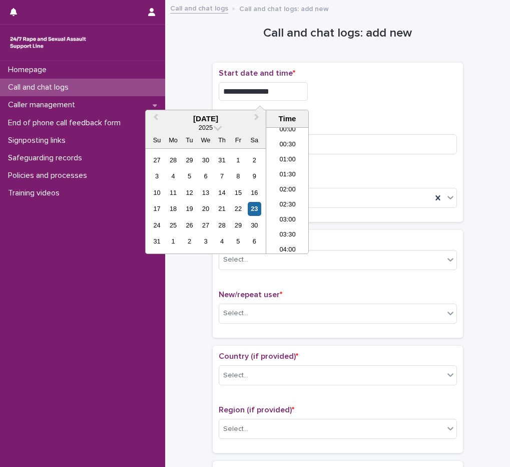
type input "**********"
drag, startPoint x: 342, startPoint y: 87, endPoint x: 329, endPoint y: 103, distance: 20.6
click at [342, 87] on div "**********" at bounding box center [338, 91] width 238 height 19
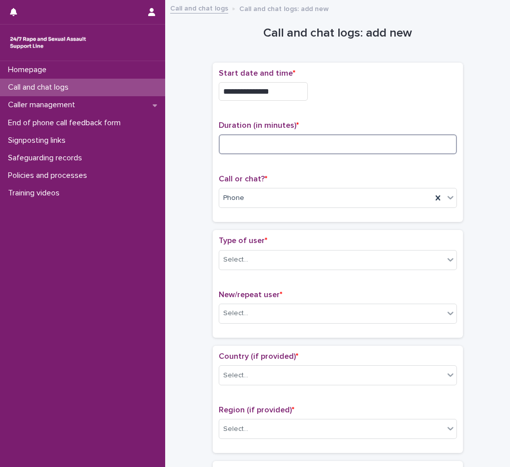
click at [277, 142] on input at bounding box center [338, 144] width 238 height 20
type input "*"
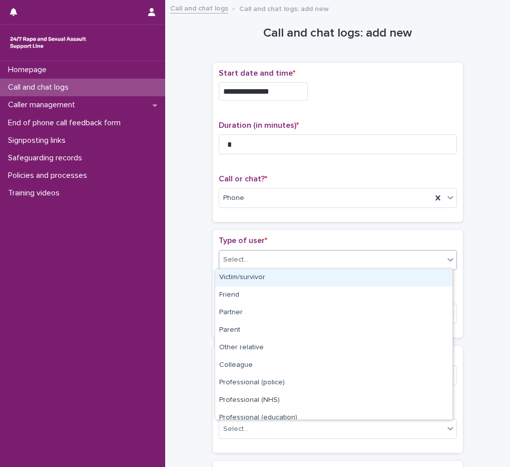
click at [236, 256] on div "Select..." at bounding box center [235, 259] width 25 height 11
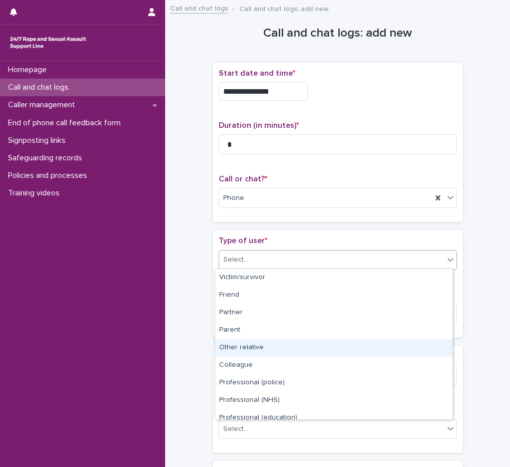
scroll to position [113, 0]
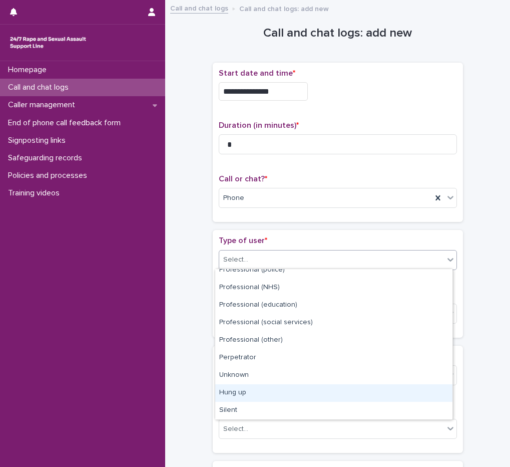
click at [248, 397] on div "Hung up" at bounding box center [333, 393] width 237 height 18
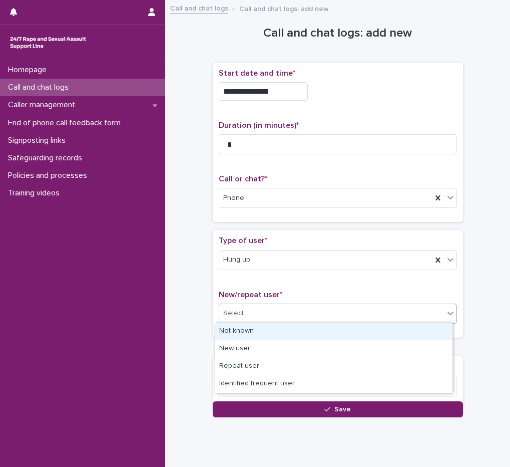
click at [236, 315] on div "Select..." at bounding box center [235, 313] width 25 height 11
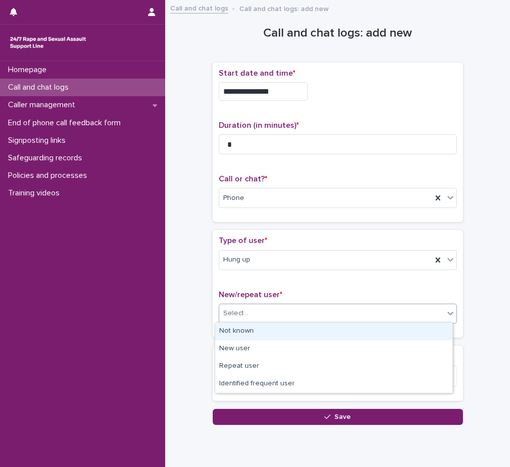
click at [236, 332] on div "Not known" at bounding box center [333, 331] width 237 height 18
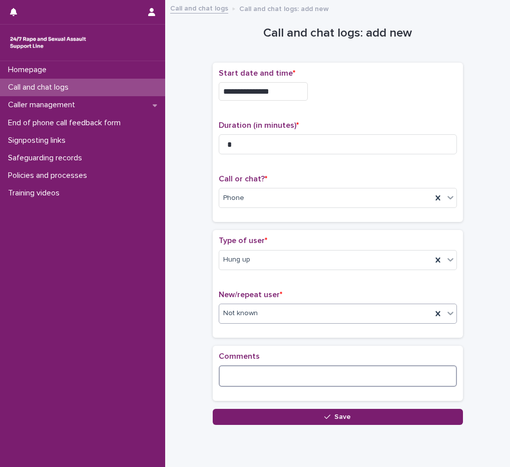
click at [235, 374] on textarea at bounding box center [338, 376] width 238 height 22
type textarea "**********"
click at [308, 424] on div "**********" at bounding box center [337, 228] width 335 height 444
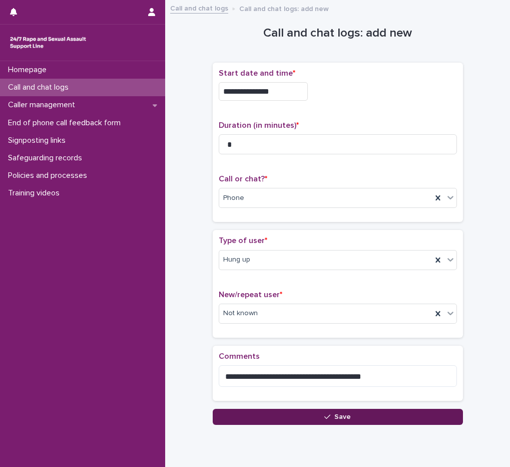
click at [307, 419] on button "Save" at bounding box center [338, 417] width 250 height 16
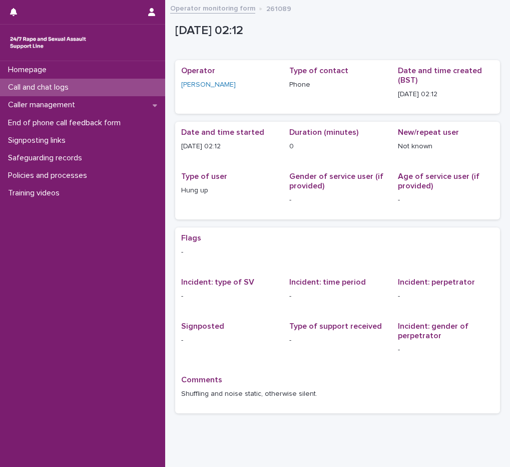
click at [85, 91] on div "Call and chat logs" at bounding box center [82, 88] width 165 height 18
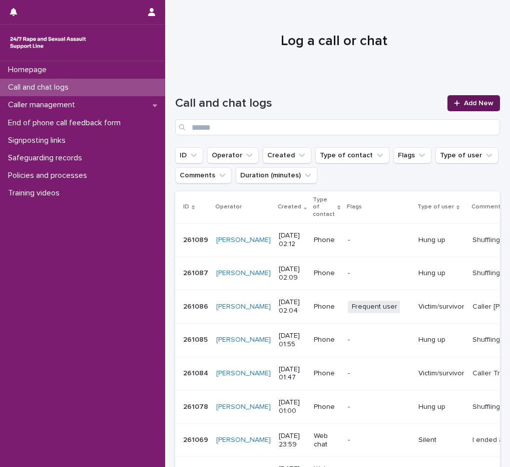
click at [464, 101] on span "Add New" at bounding box center [479, 103] width 30 height 7
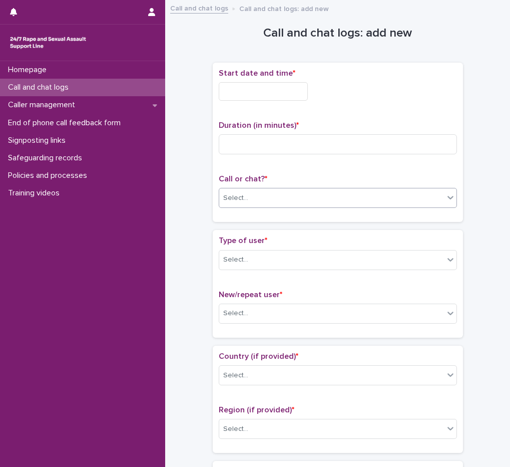
click at [241, 205] on div "Select..." at bounding box center [338, 198] width 238 height 20
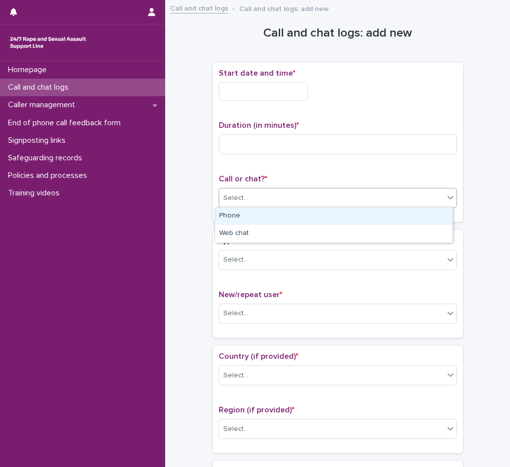
click at [247, 218] on div "Phone" at bounding box center [333, 216] width 237 height 18
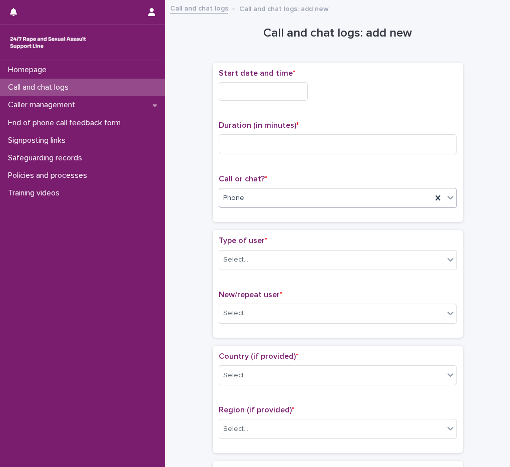
click at [284, 91] on input "text" at bounding box center [263, 91] width 89 height 19
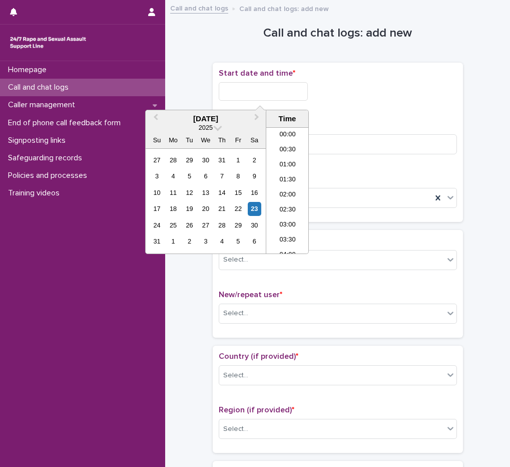
scroll to position [5, 0]
click at [287, 191] on li "02:00" at bounding box center [287, 190] width 43 height 15
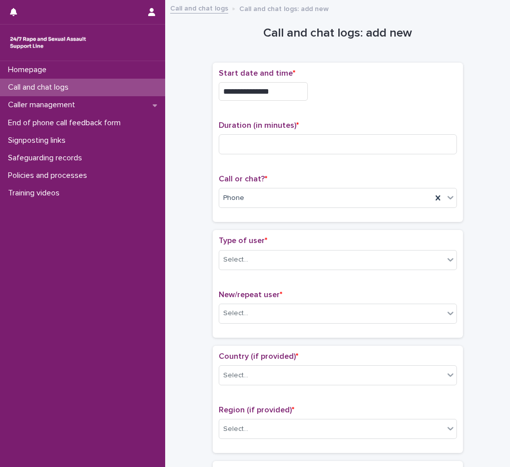
click at [284, 93] on input "**********" at bounding box center [263, 91] width 89 height 19
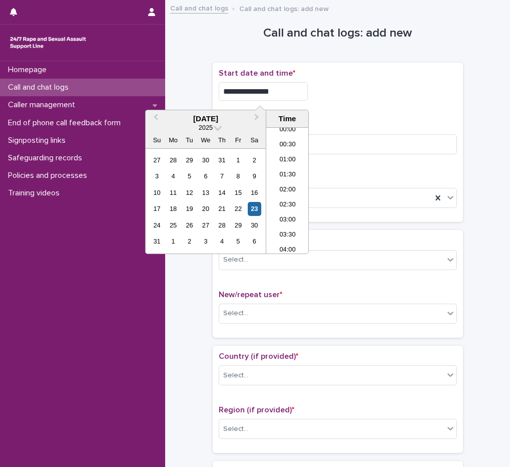
type input "**********"
click at [413, 85] on div "**********" at bounding box center [338, 91] width 238 height 19
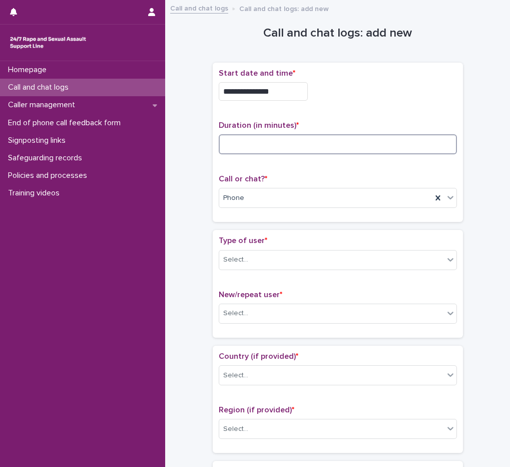
click at [244, 147] on input at bounding box center [338, 144] width 238 height 20
type input "*"
click at [274, 262] on div "Select..." at bounding box center [331, 259] width 225 height 17
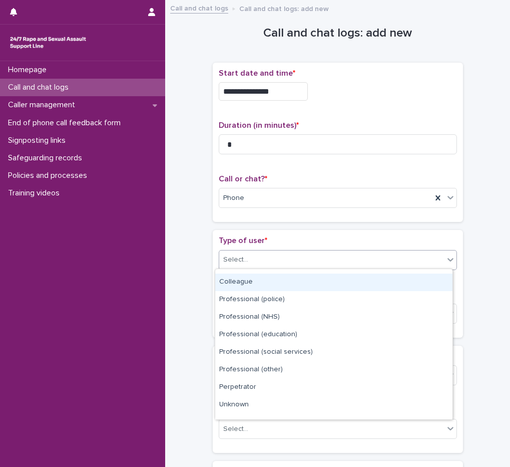
scroll to position [113, 0]
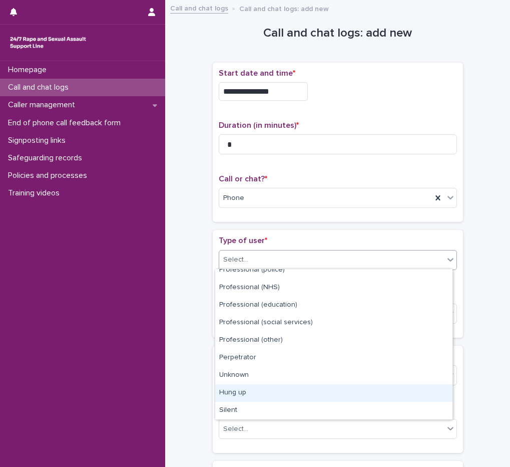
click at [266, 393] on div "Hung up" at bounding box center [333, 393] width 237 height 18
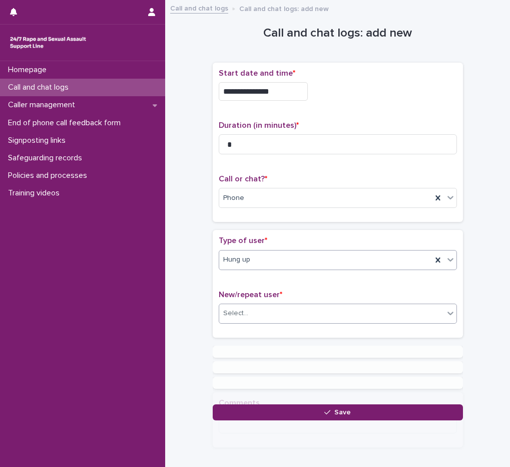
click at [252, 315] on div "Select..." at bounding box center [331, 313] width 225 height 17
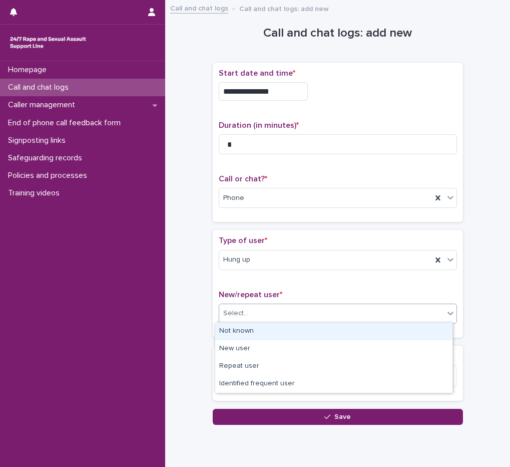
click at [252, 329] on div "Not known" at bounding box center [333, 331] width 237 height 18
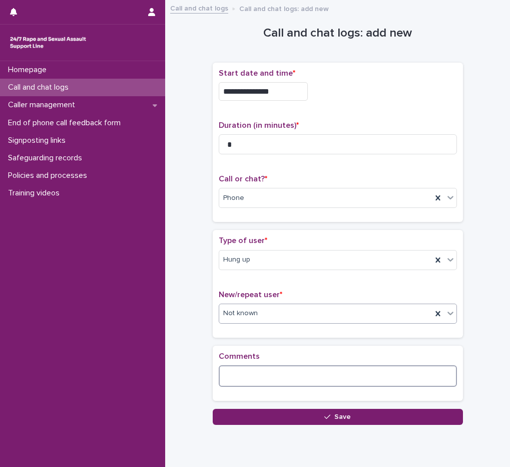
click at [258, 384] on textarea at bounding box center [338, 376] width 238 height 22
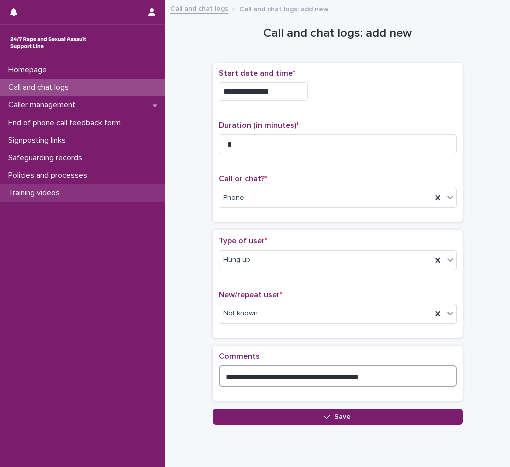
type textarea "**********"
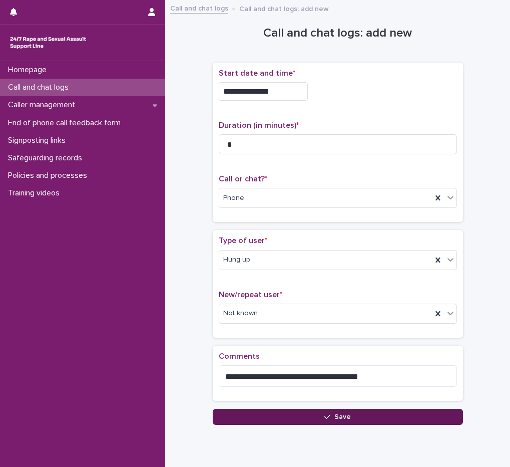
click at [354, 415] on button "Save" at bounding box center [338, 417] width 250 height 16
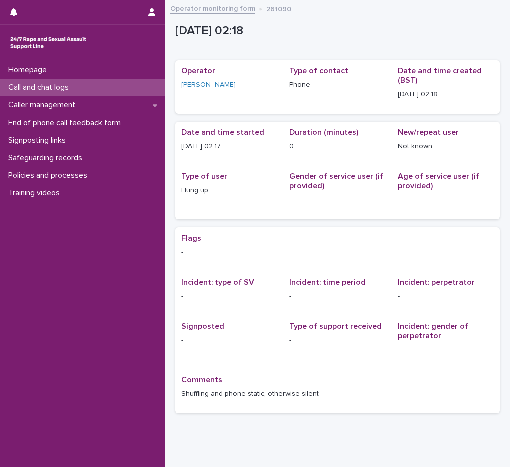
click at [51, 89] on p "Call and chat logs" at bounding box center [40, 88] width 73 height 10
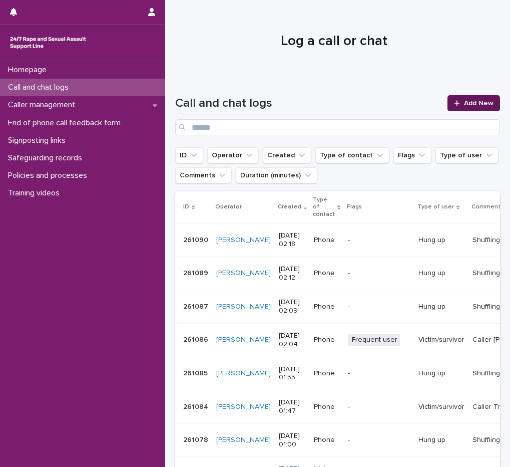
click at [464, 104] on span "Add New" at bounding box center [479, 103] width 30 height 7
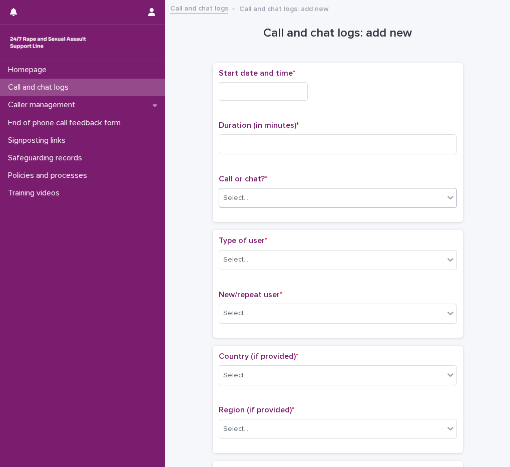
click at [274, 195] on div "Select..." at bounding box center [331, 198] width 225 height 17
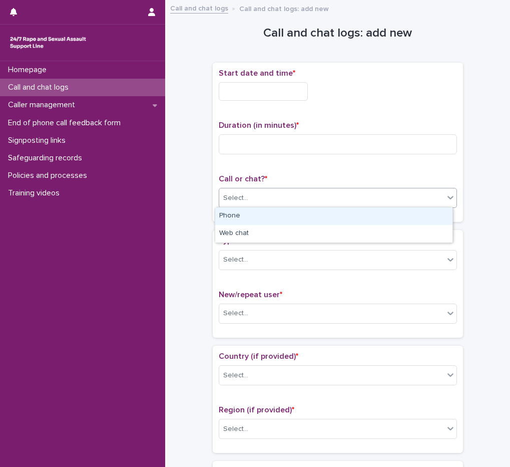
click at [262, 217] on div "Phone" at bounding box center [333, 216] width 237 height 18
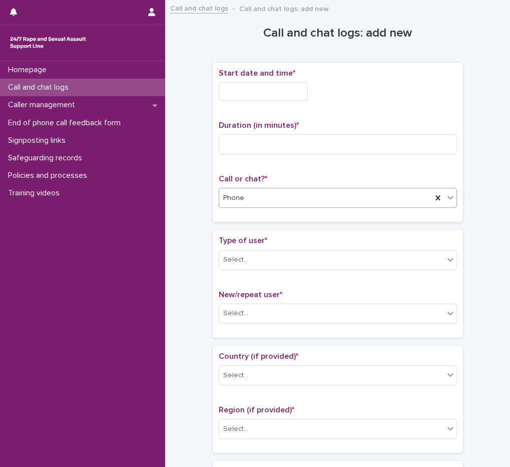
click at [264, 90] on input "text" at bounding box center [263, 91] width 89 height 19
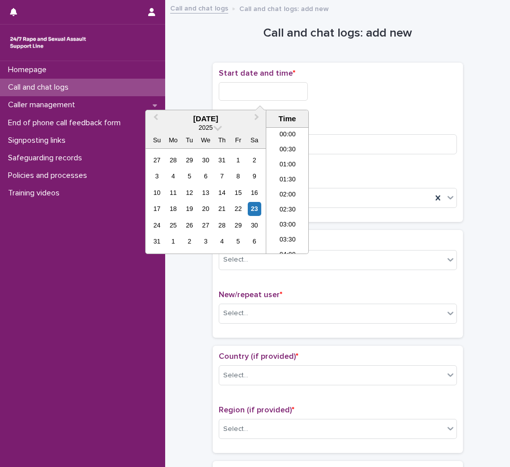
scroll to position [5, 0]
click at [288, 197] on li "02:00" at bounding box center [287, 190] width 43 height 15
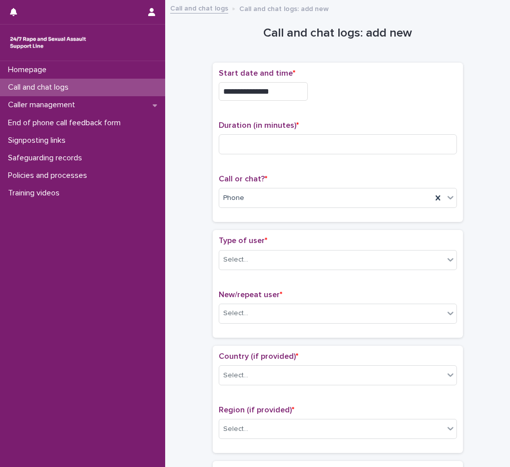
click at [286, 88] on input "**********" at bounding box center [263, 91] width 89 height 19
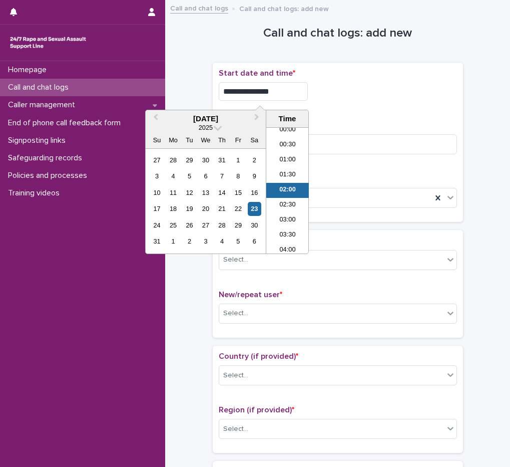
type input "**********"
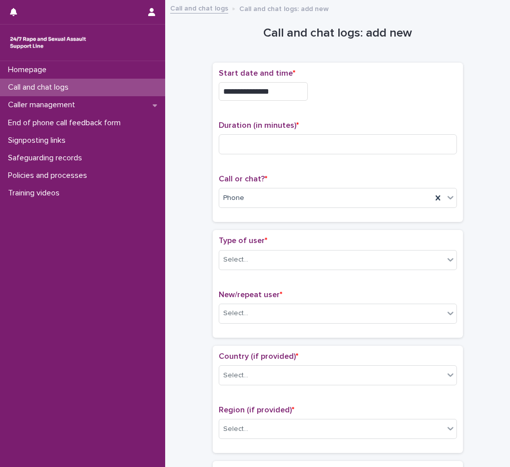
click at [389, 97] on div "**********" at bounding box center [338, 91] width 238 height 19
click at [297, 148] on input at bounding box center [338, 144] width 238 height 20
type input "*"
click at [247, 261] on div "Select..." at bounding box center [331, 259] width 225 height 17
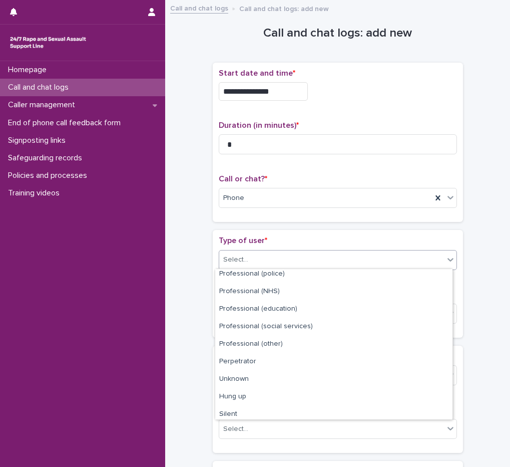
scroll to position [113, 0]
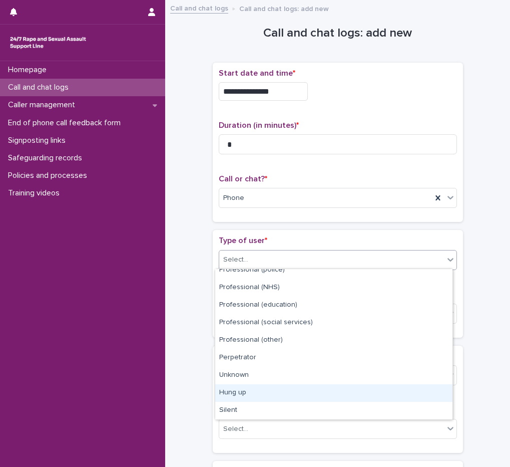
click at [243, 398] on div "Hung up" at bounding box center [333, 393] width 237 height 18
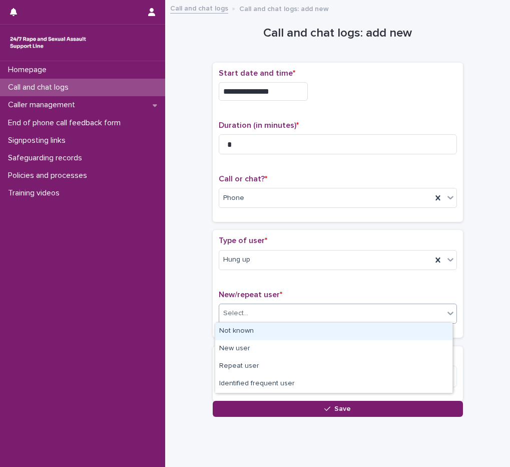
click at [245, 319] on div "Select..." at bounding box center [331, 313] width 225 height 17
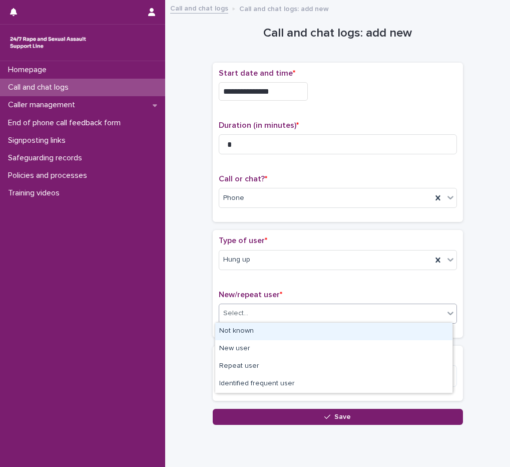
click at [248, 333] on div "Not known" at bounding box center [333, 331] width 237 height 18
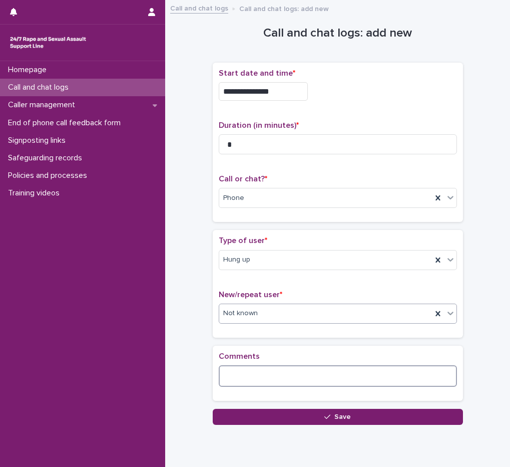
click at [250, 371] on textarea at bounding box center [338, 376] width 238 height 22
type textarea "*"
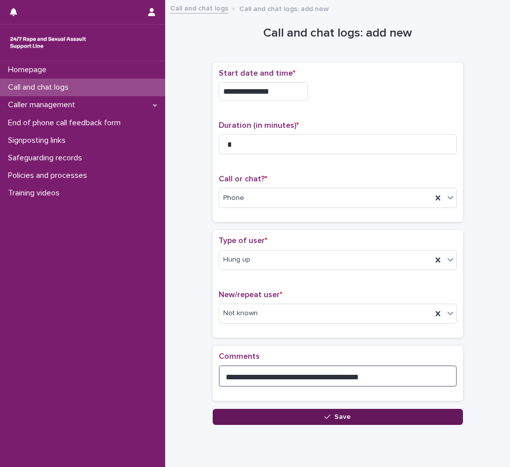
type textarea "**********"
click at [298, 410] on button "Save" at bounding box center [338, 417] width 250 height 16
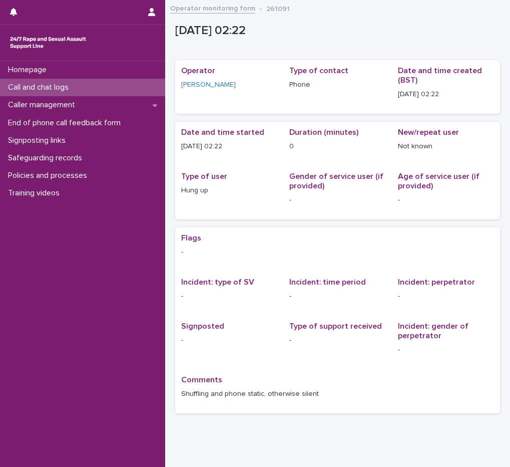
click at [58, 88] on p "Call and chat logs" at bounding box center [40, 88] width 73 height 10
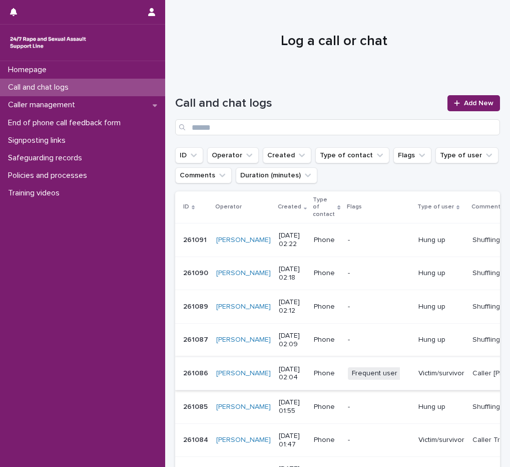
scroll to position [100, 0]
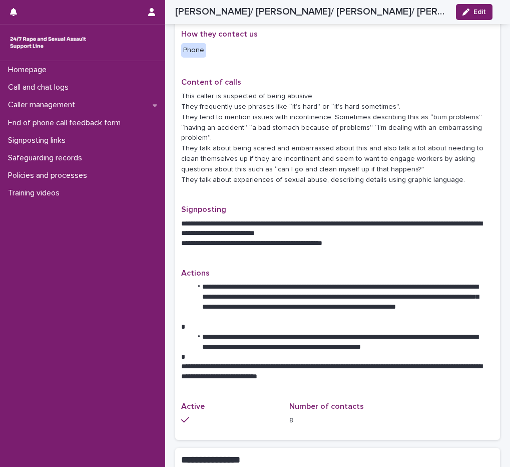
scroll to position [434, 0]
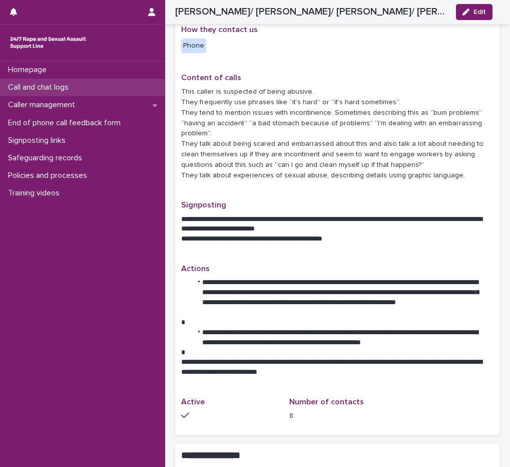
click at [70, 84] on p "Call and chat logs" at bounding box center [40, 88] width 73 height 10
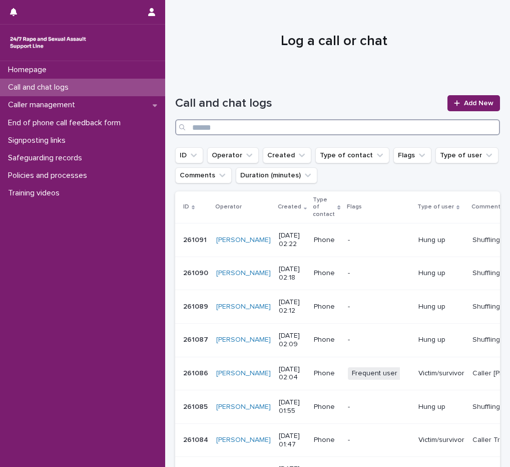
click at [234, 127] on input "Search" at bounding box center [337, 127] width 325 height 16
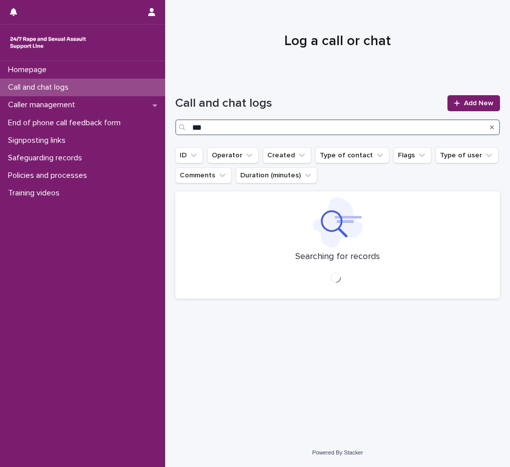
type input "***"
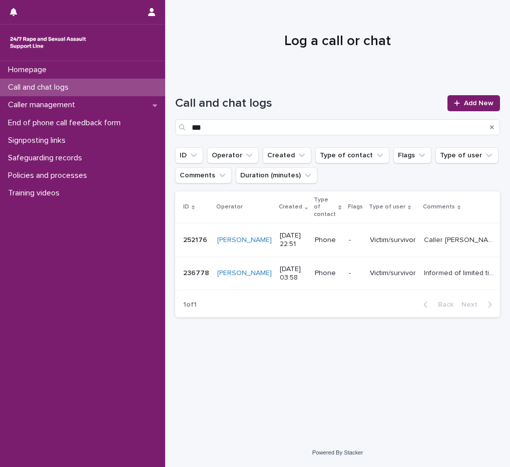
click at [366, 241] on td "Victim/survivor" at bounding box center [393, 240] width 54 height 34
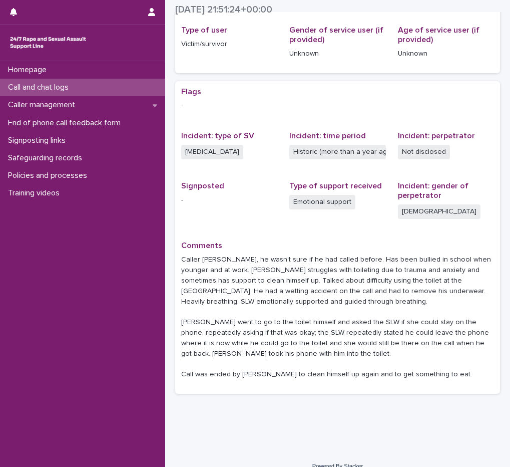
scroll to position [160, 0]
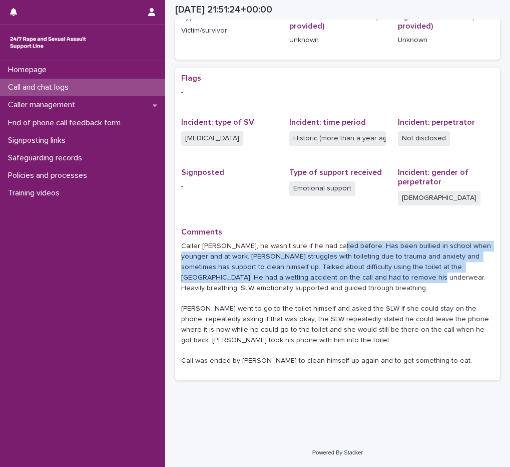
drag, startPoint x: 328, startPoint y: 239, endPoint x: 345, endPoint y: 279, distance: 43.1
click at [345, 279] on div "Caller [PERSON_NAME], he wasn't sure if he had called before. Has been bullied …" at bounding box center [337, 302] width 313 height 127
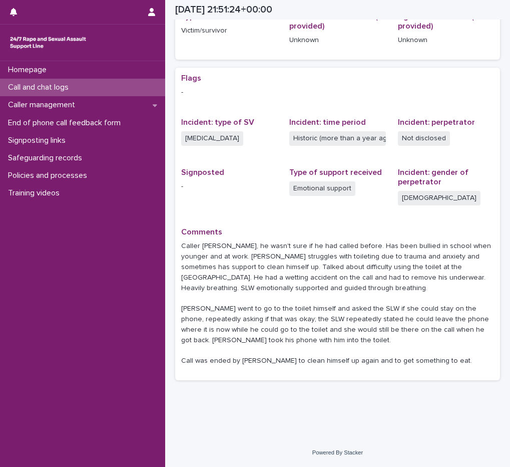
drag, startPoint x: 345, startPoint y: 279, endPoint x: 312, endPoint y: 289, distance: 34.2
click at [312, 289] on p "Caller [PERSON_NAME], he wasn't sure if he had called before. Has been bullied …" at bounding box center [337, 303] width 313 height 125
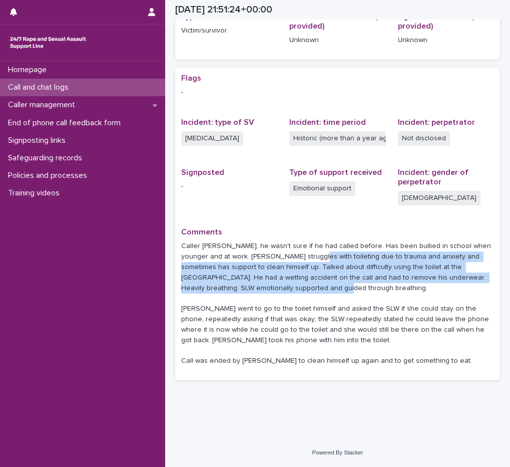
drag, startPoint x: 344, startPoint y: 289, endPoint x: 295, endPoint y: 256, distance: 58.8
click at [295, 256] on p "Caller [PERSON_NAME], he wasn't sure if he had called before. Has been bullied …" at bounding box center [337, 303] width 313 height 125
drag, startPoint x: 295, startPoint y: 256, endPoint x: 303, endPoint y: 271, distance: 17.3
click at [303, 271] on p "Caller [PERSON_NAME], he wasn't sure if he had called before. Has been bullied …" at bounding box center [337, 303] width 313 height 125
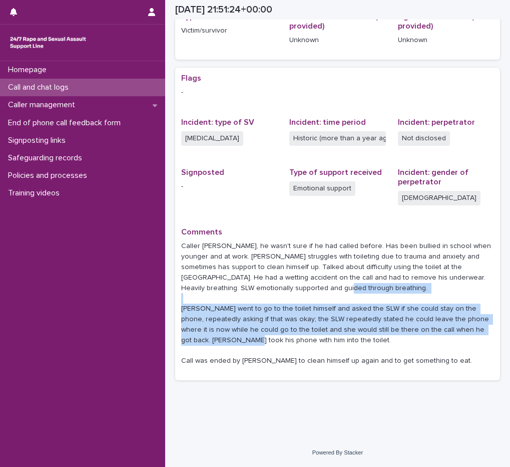
drag, startPoint x: 309, startPoint y: 285, endPoint x: 324, endPoint y: 344, distance: 60.4
click at [324, 344] on p "Caller [PERSON_NAME], he wasn't sure if he had called before. Has been bullied …" at bounding box center [337, 303] width 313 height 125
click at [319, 345] on p "Caller [PERSON_NAME], he wasn't sure if he had called before. Has been bullied …" at bounding box center [337, 303] width 313 height 125
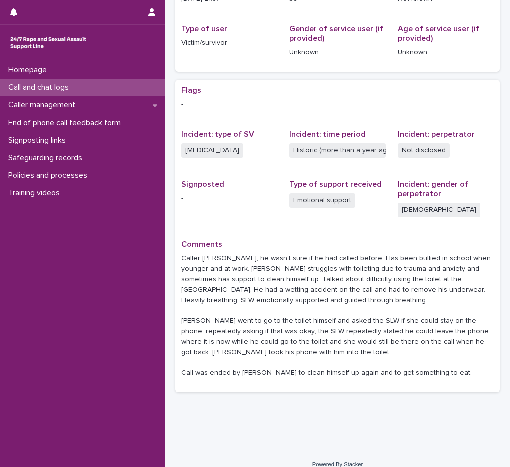
scroll to position [150, 0]
